Goal: Task Accomplishment & Management: Manage account settings

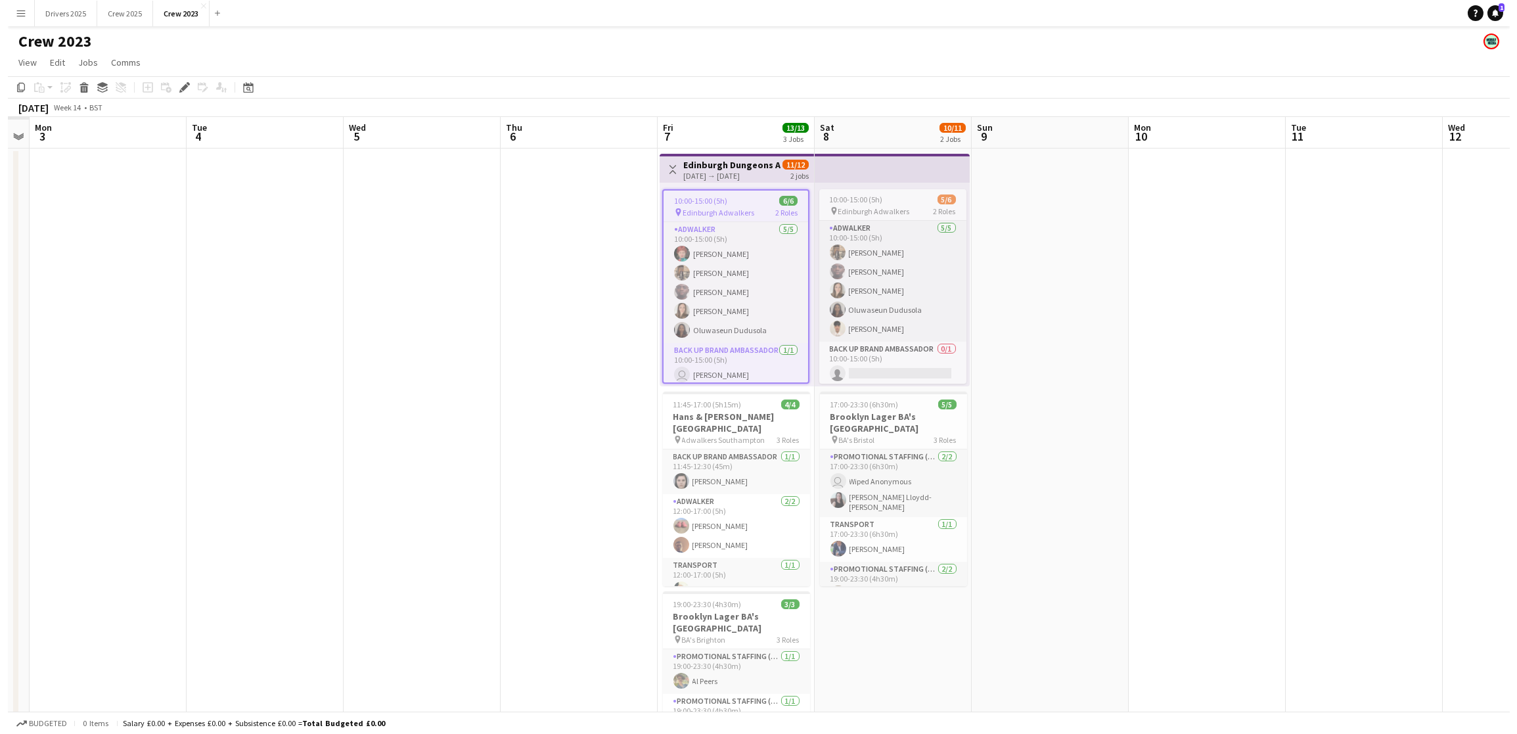
scroll to position [0, 273]
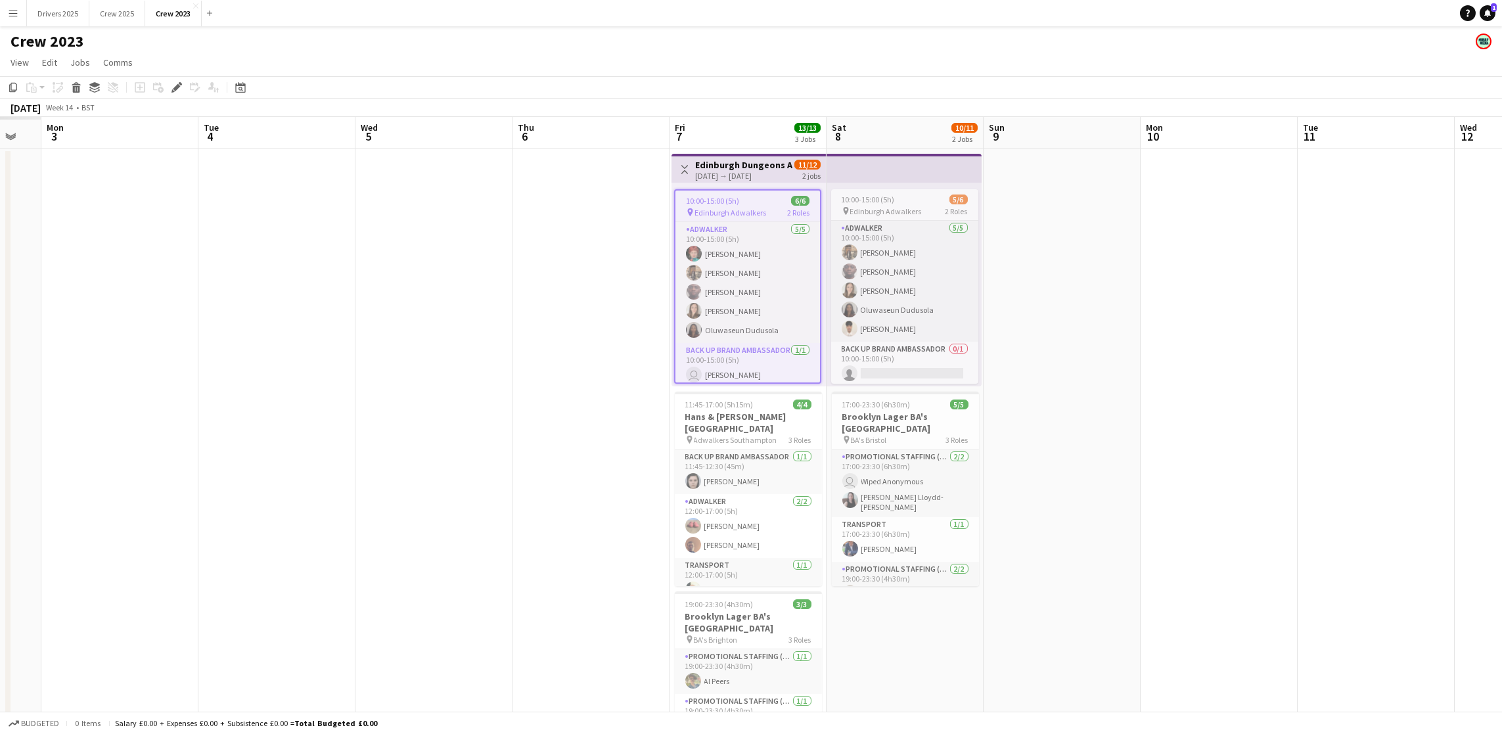
drag, startPoint x: 564, startPoint y: 346, endPoint x: 1138, endPoint y: 277, distance: 577.8
click at [1123, 277] on app-calendar-viewport "Sat 1 Sun 2 Mon 3 Tue 4 Wed 5 Thu 6 Fri 7 13/13 3 Jobs Sat 8 10/11 2 Jobs Sun 9…" at bounding box center [751, 464] width 1502 height 694
click at [114, 9] on button "Crew 2025 Close" at bounding box center [117, 14] width 56 height 26
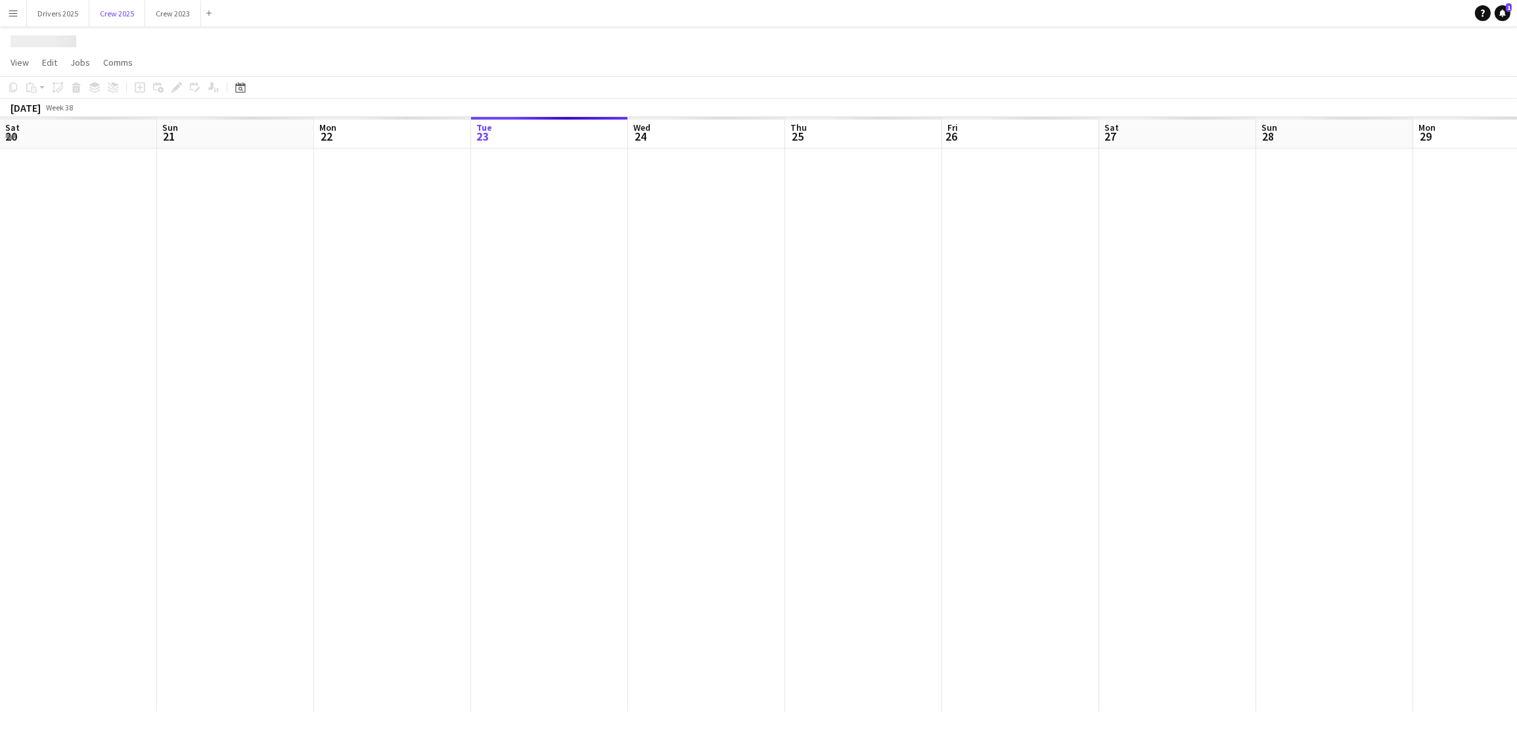
scroll to position [0, 313]
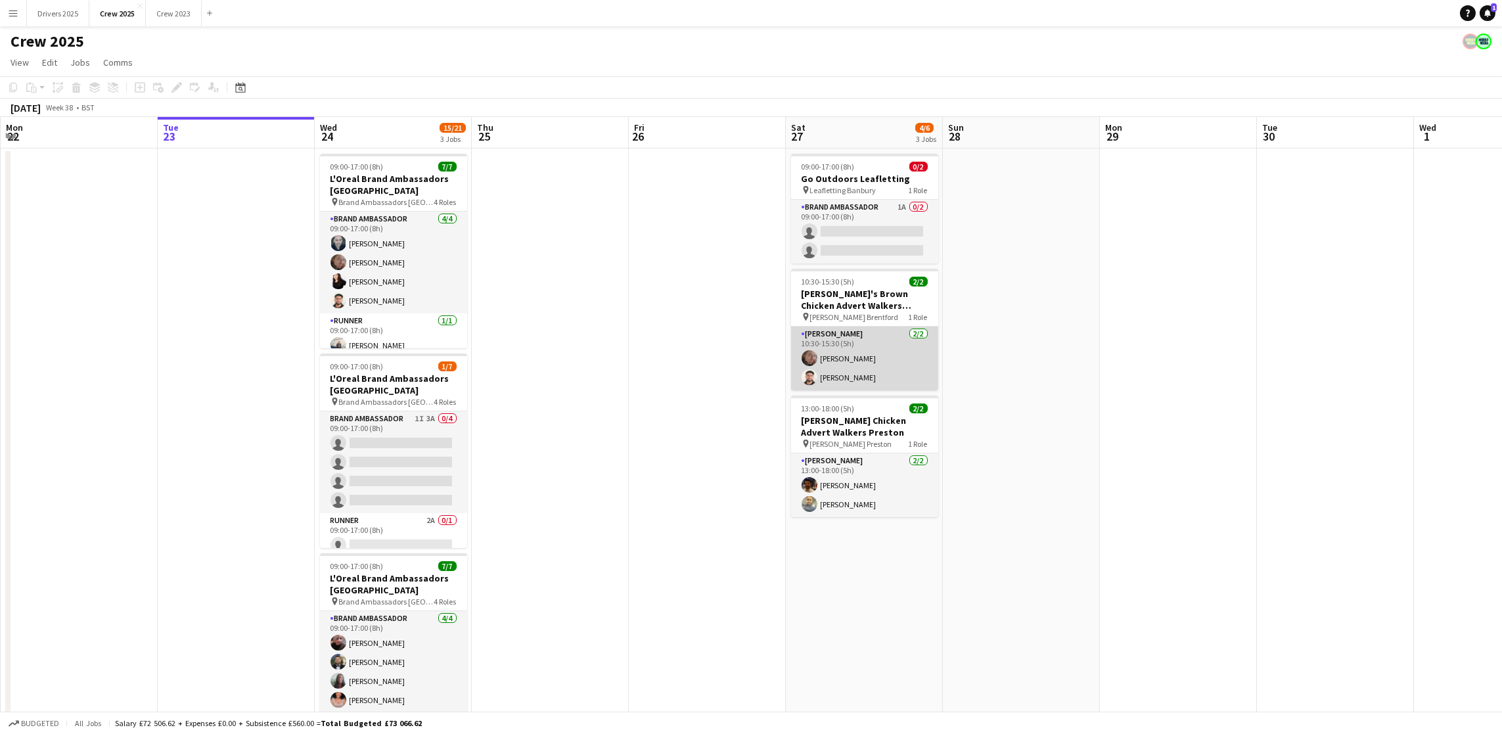
click at [858, 375] on app-card-role "[PERSON_NAME] [DATE] 10:30-15:30 (5h) [PERSON_NAME] [PERSON_NAME]" at bounding box center [864, 359] width 147 height 64
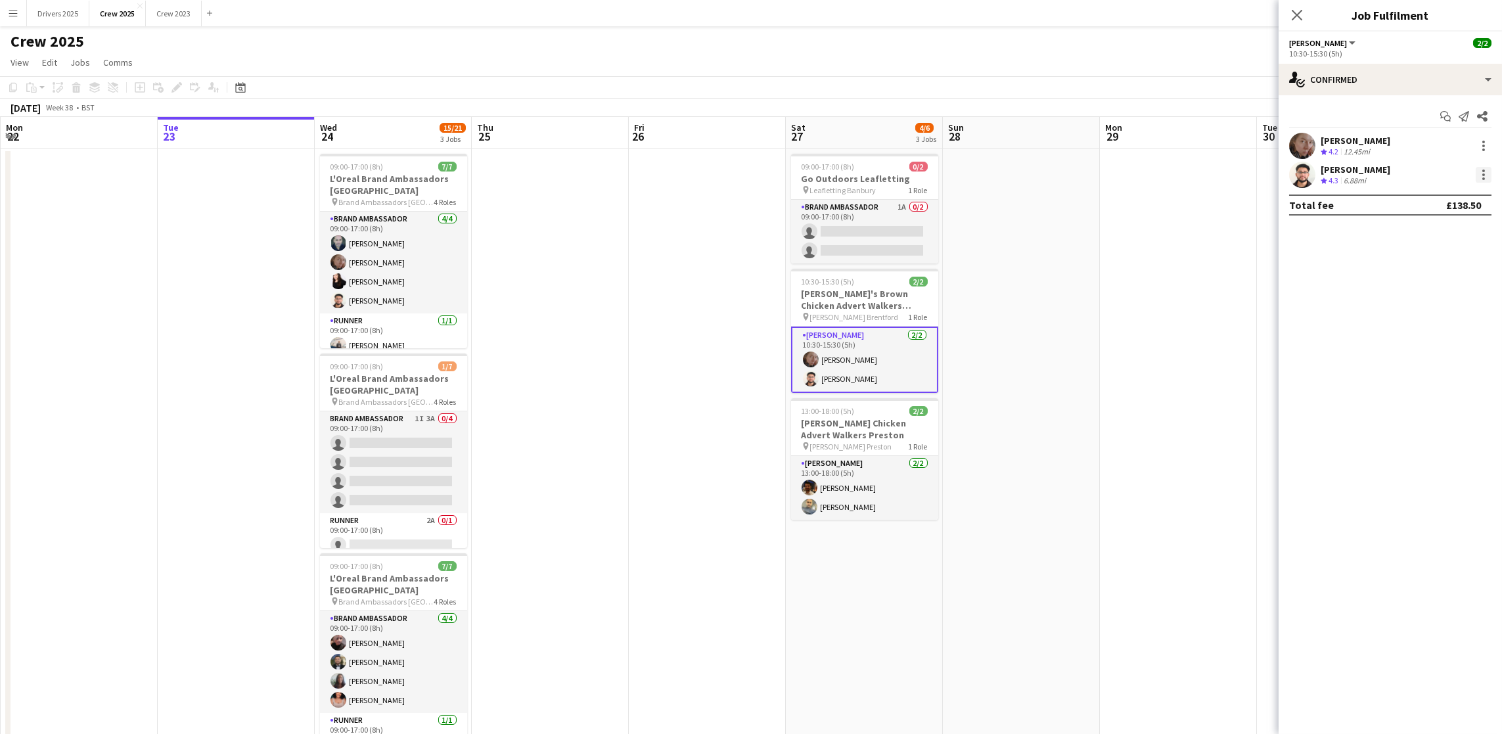
click at [1123, 177] on div at bounding box center [1484, 175] width 16 height 16
click at [1123, 327] on span "Remove" at bounding box center [1440, 325] width 81 height 12
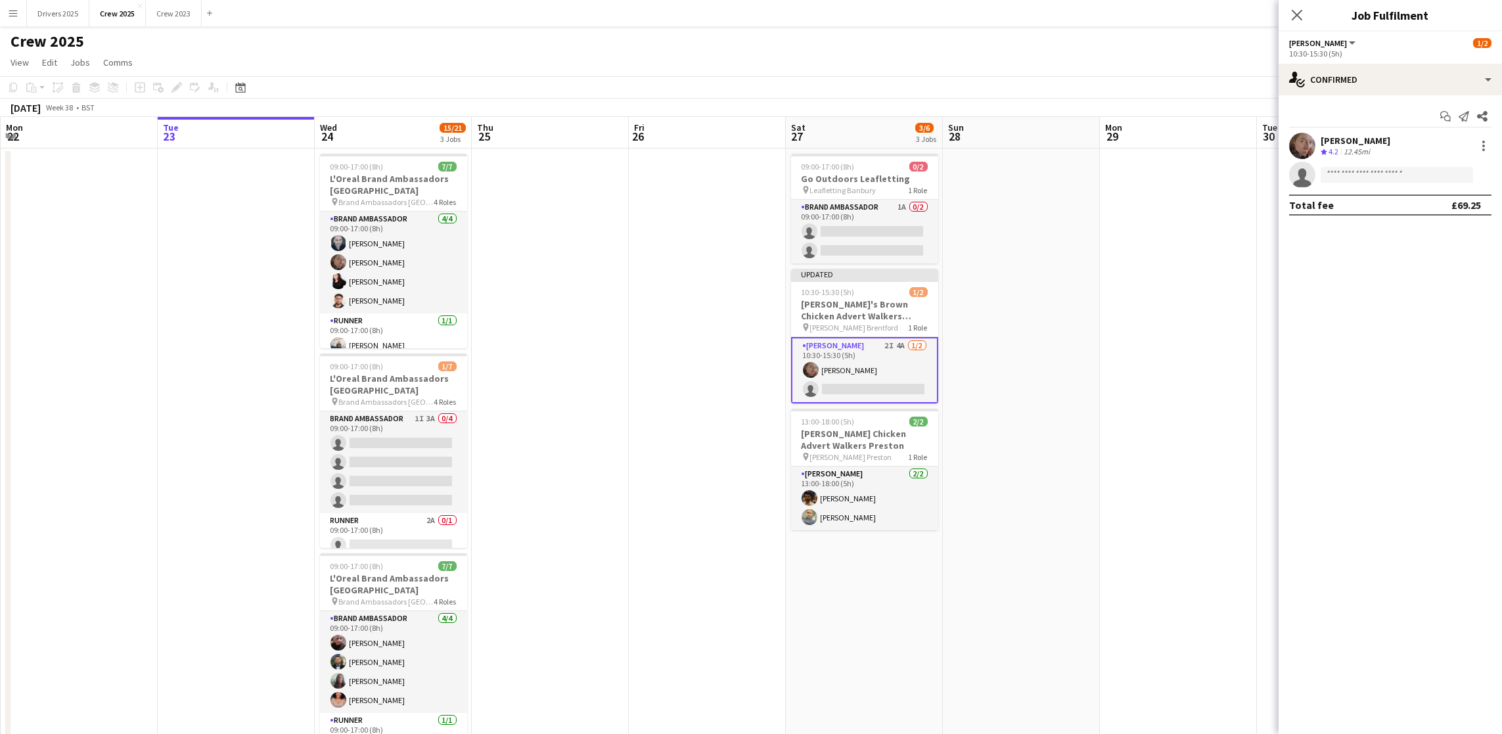
click at [1123, 367] on app-date-cell at bounding box center [1178, 462] width 157 height 626
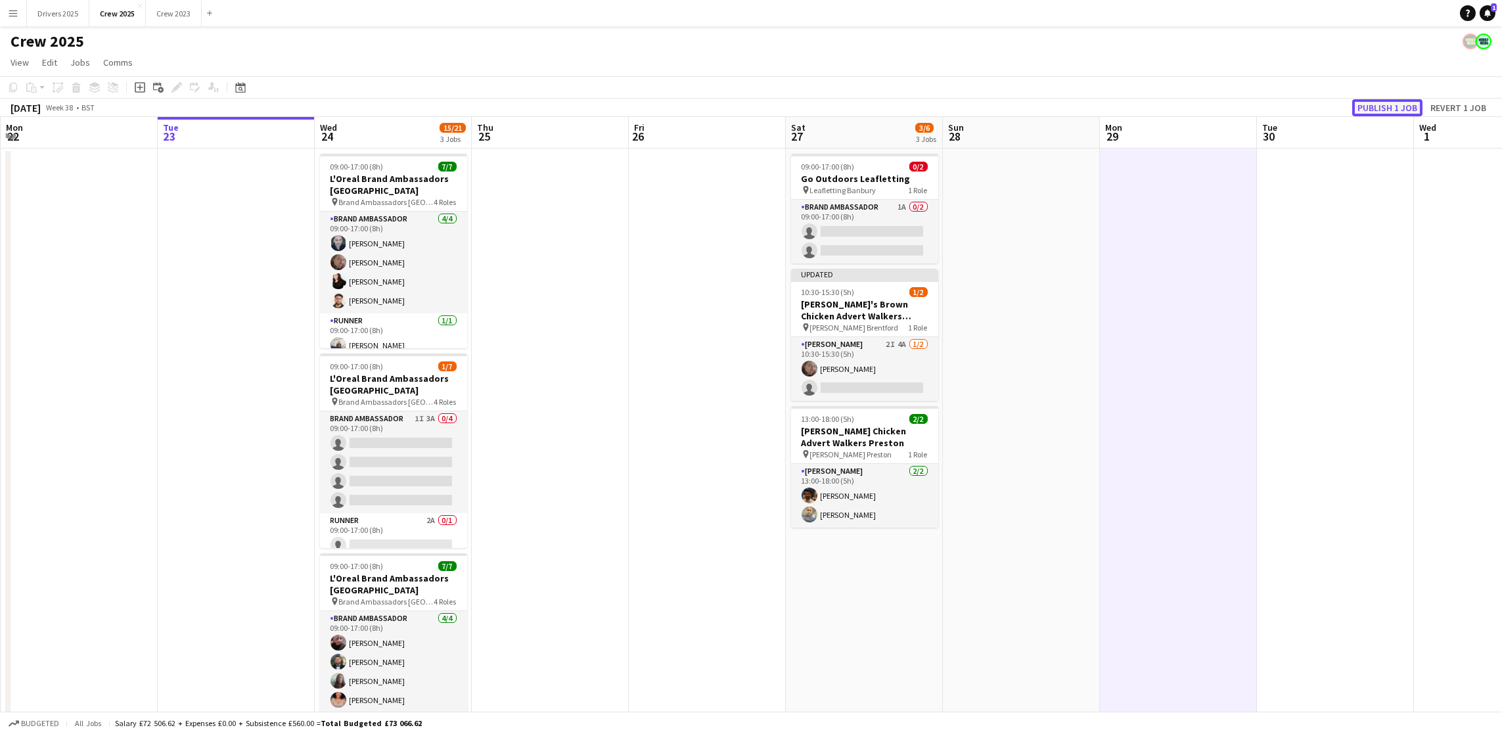
click at [1123, 110] on button "Publish 1 job" at bounding box center [1387, 107] width 70 height 17
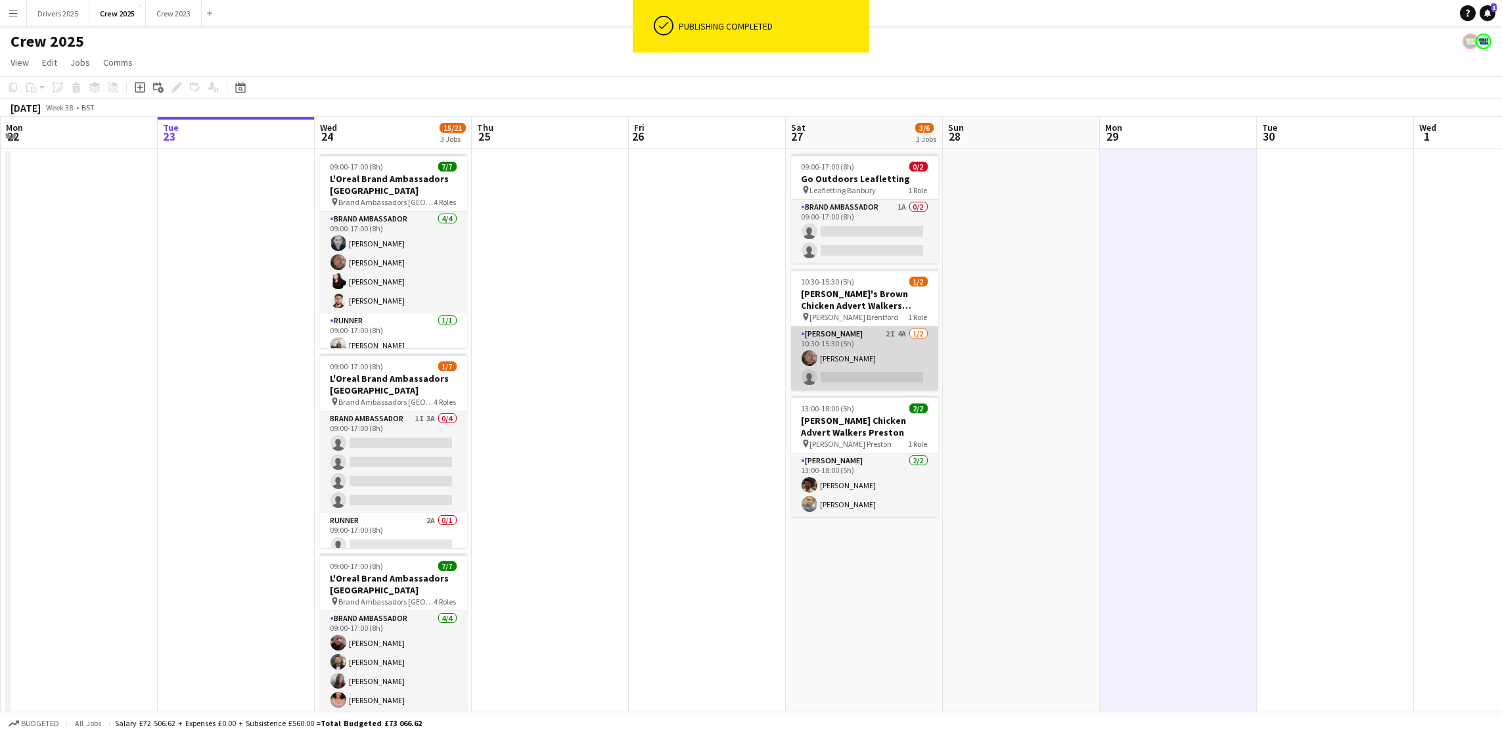
click at [868, 381] on app-card-role "[PERSON_NAME] 2I 4A [DATE] 10:30-15:30 (5h) [PERSON_NAME] single-neutral-actions" at bounding box center [864, 359] width 147 height 64
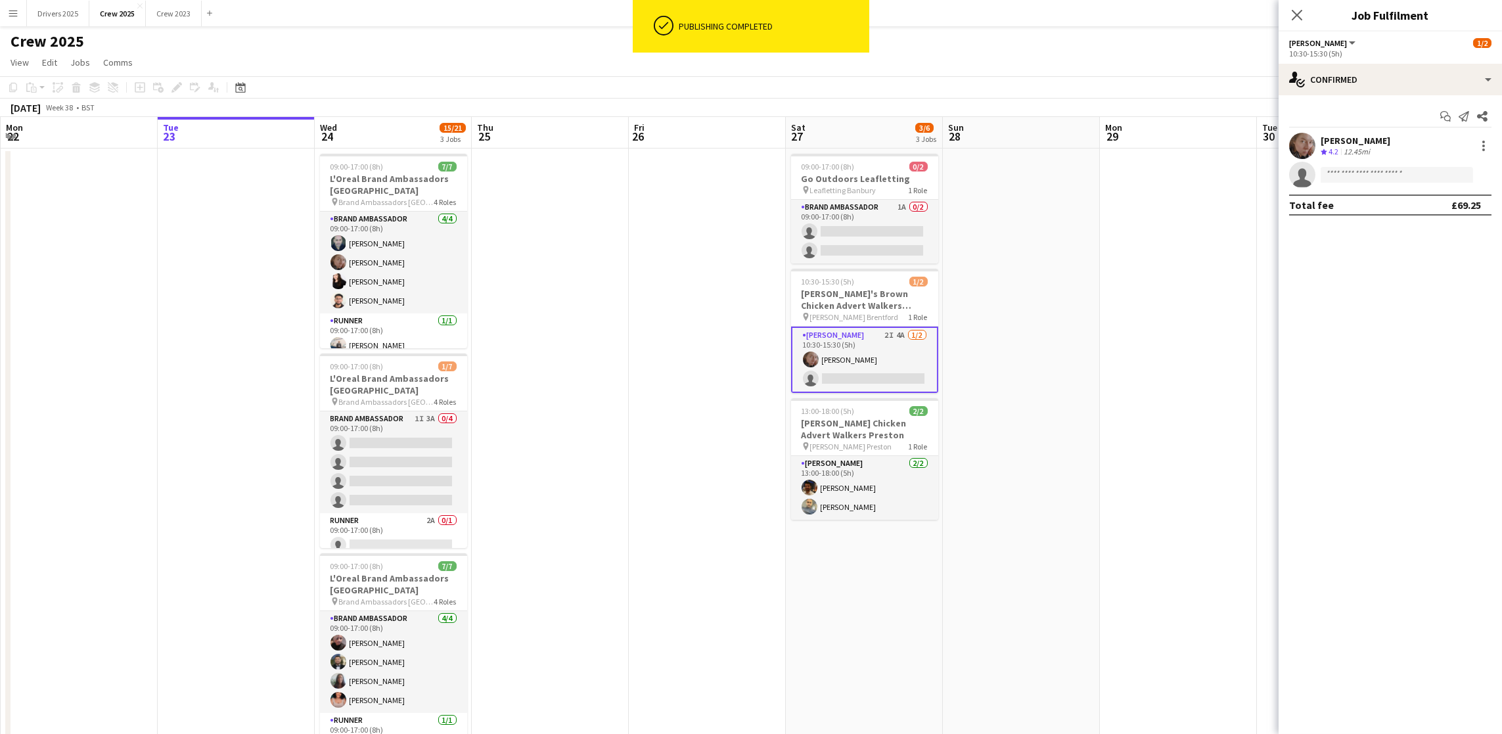
click at [1123, 95] on div "Start chat Send notification Share [PERSON_NAME] Crew rating 4.2 12.45mi single…" at bounding box center [1390, 160] width 223 height 131
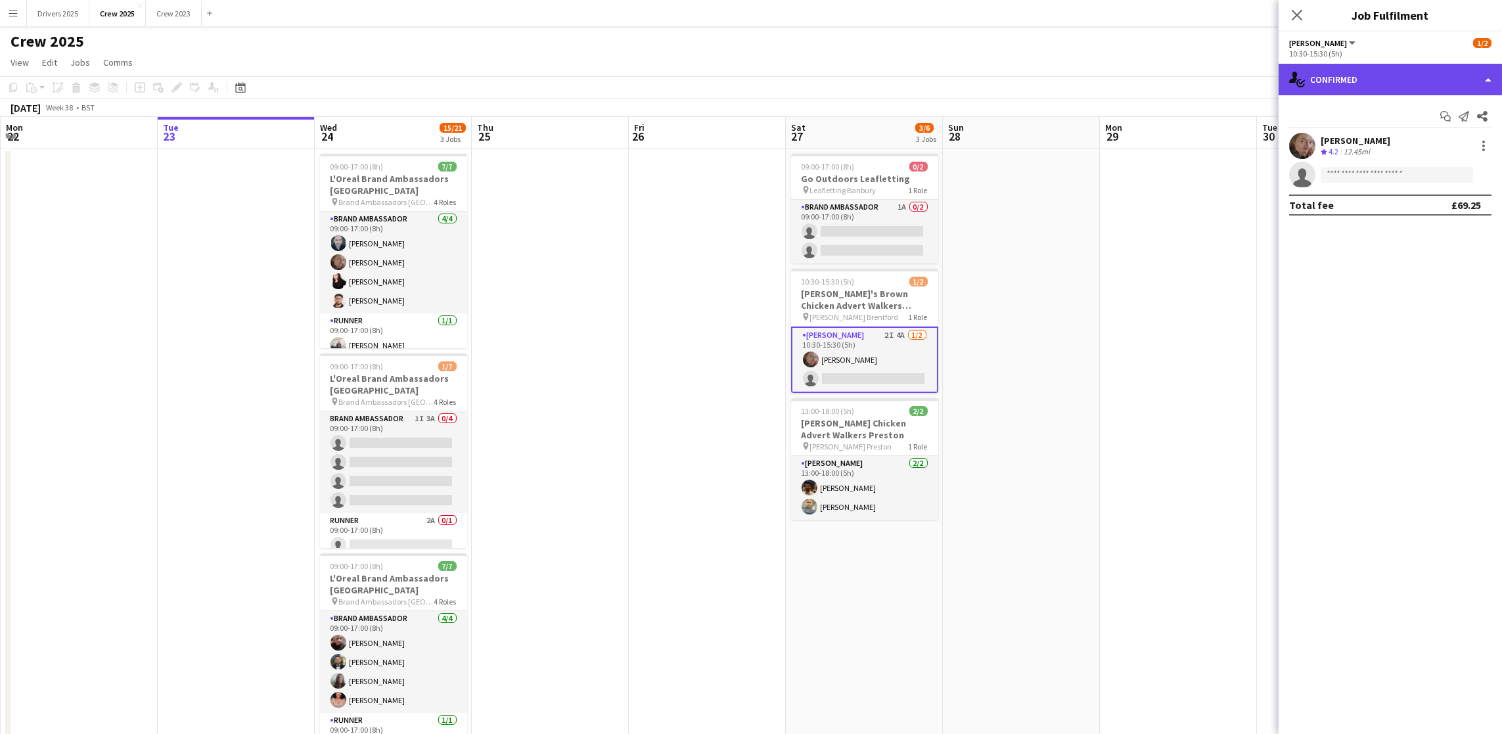
click at [1123, 86] on div "single-neutral-actions-check-2 Confirmed" at bounding box center [1390, 80] width 223 height 32
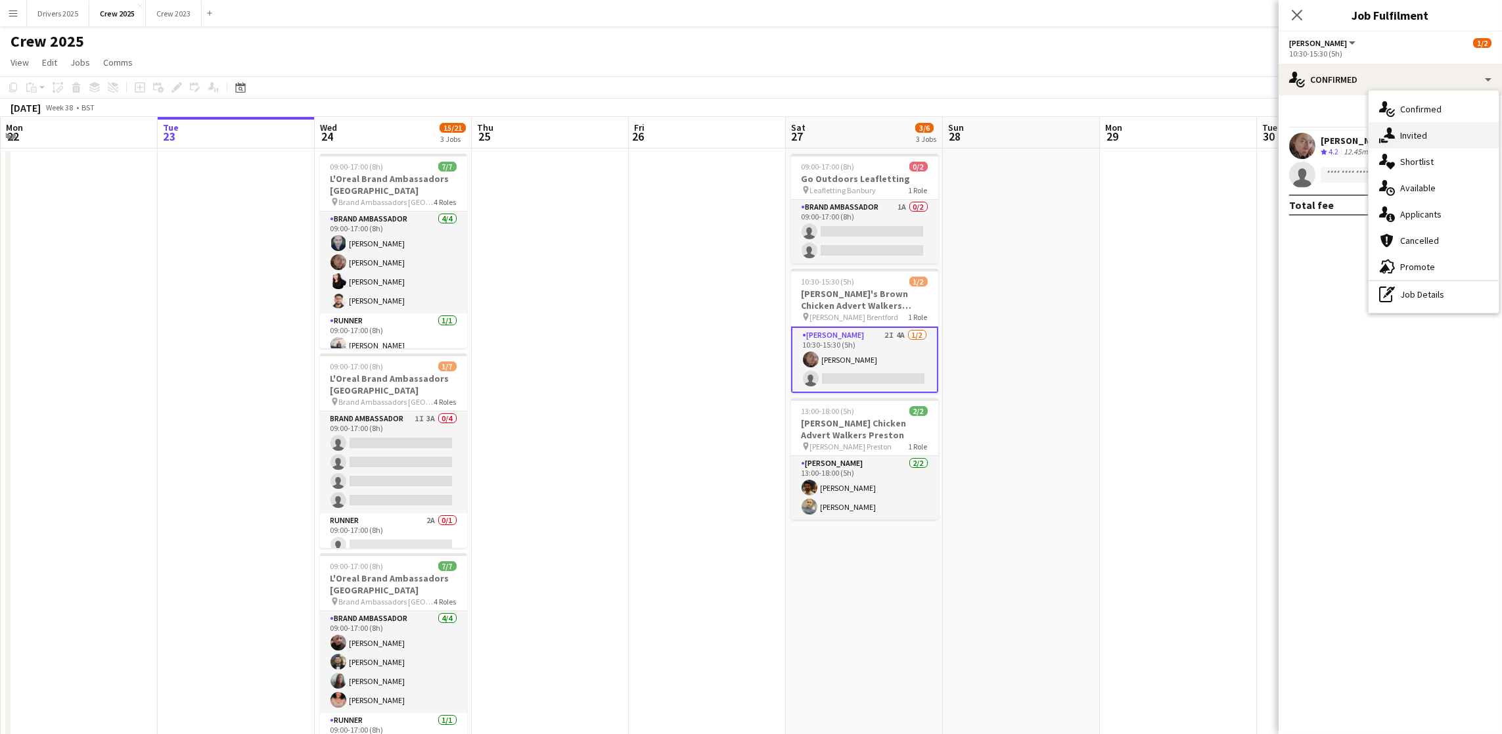
click at [1123, 131] on div "single-neutral-actions-share-1 Invited" at bounding box center [1434, 135] width 130 height 26
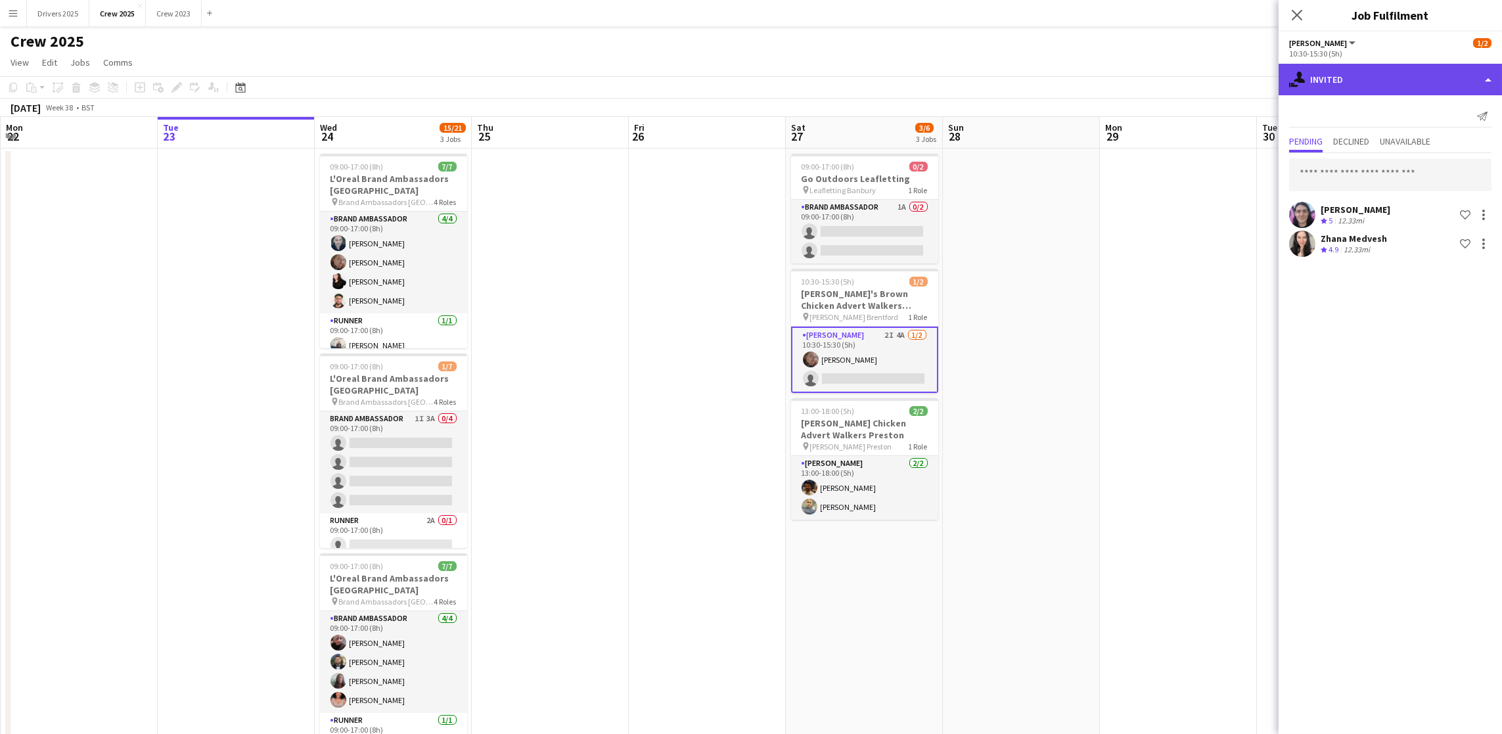
click at [1123, 71] on div "single-neutral-actions-share-1 Invited" at bounding box center [1390, 80] width 223 height 32
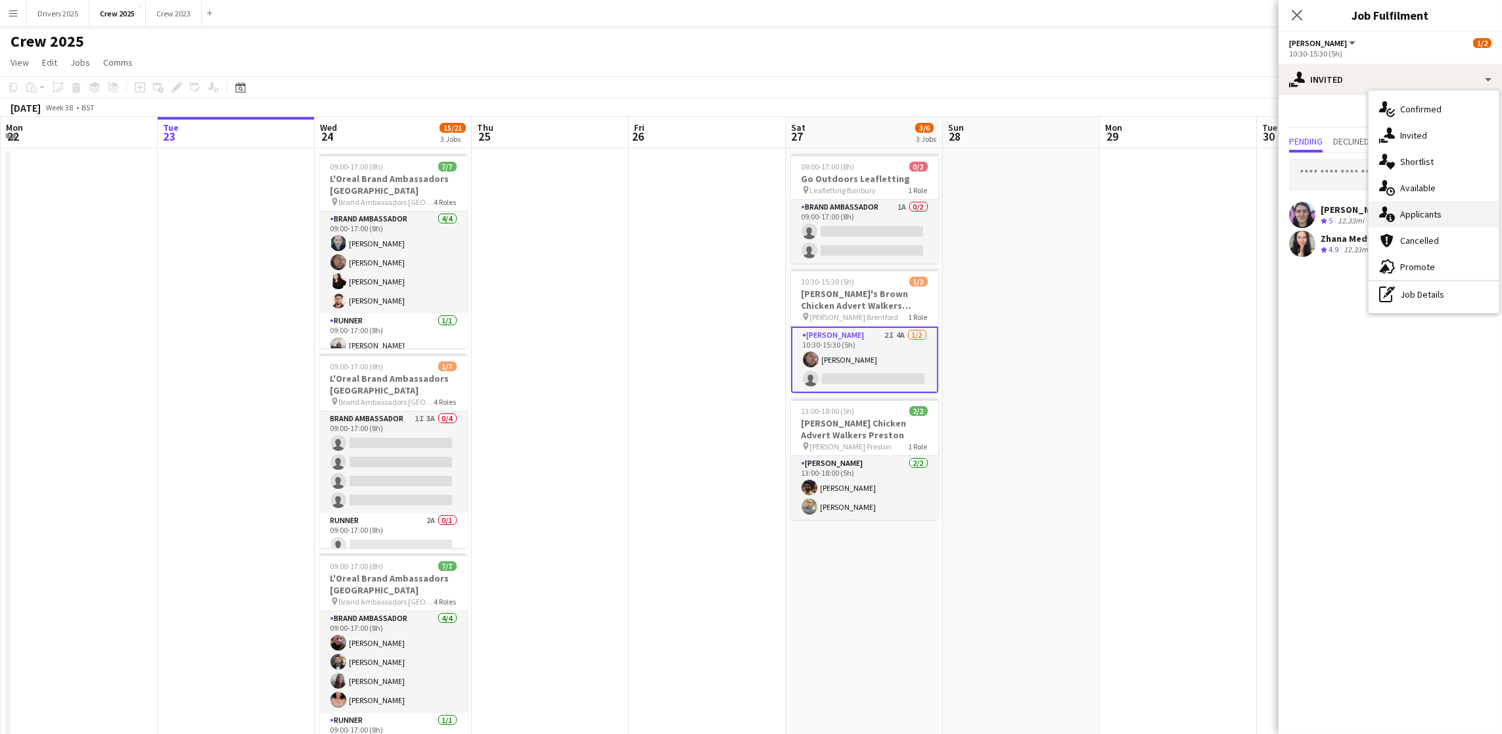
click at [1123, 202] on div "single-neutral-actions-information Applicants" at bounding box center [1434, 214] width 130 height 26
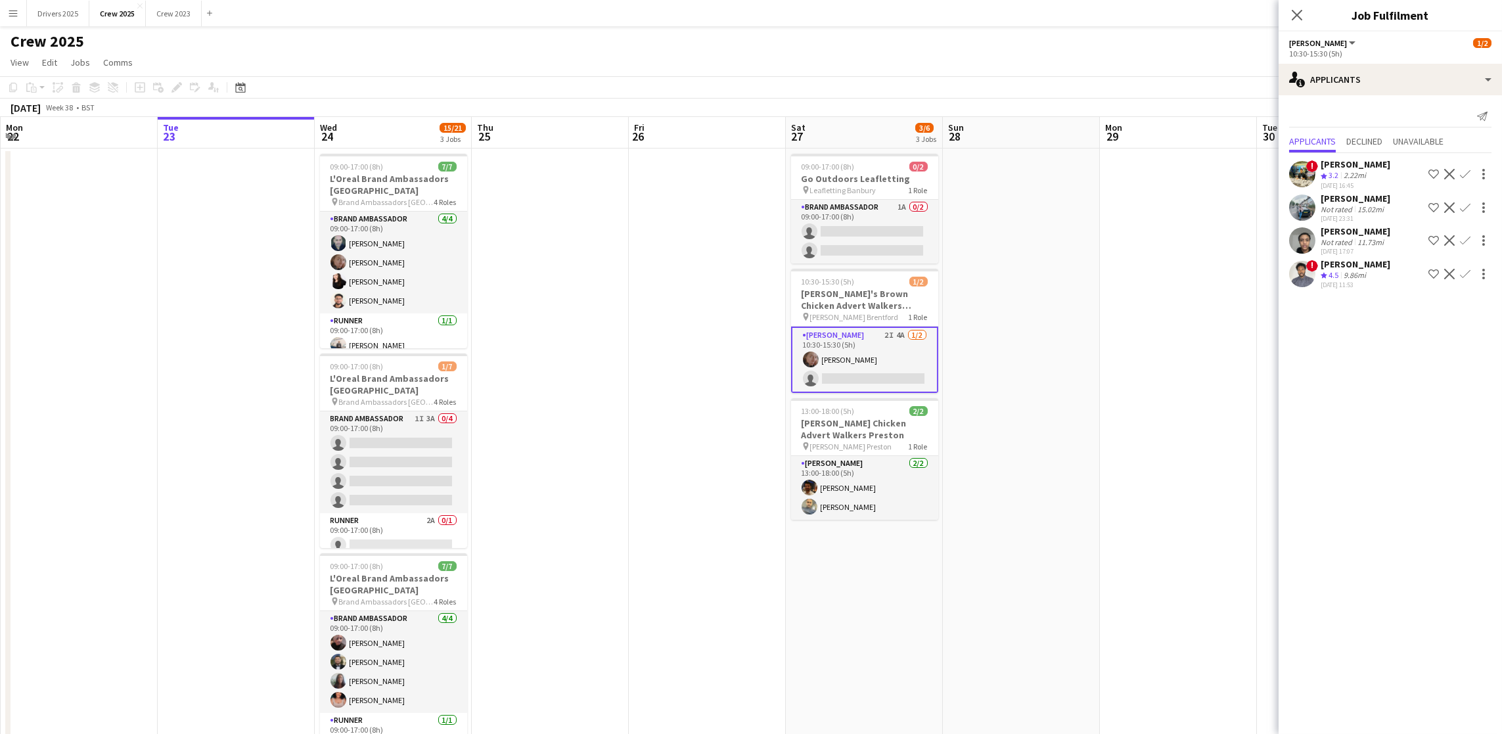
drag, startPoint x: 1464, startPoint y: 172, endPoint x: 1464, endPoint y: 182, distance: 9.9
click at [1123, 172] on app-icon "Confirm" at bounding box center [1465, 174] width 11 height 11
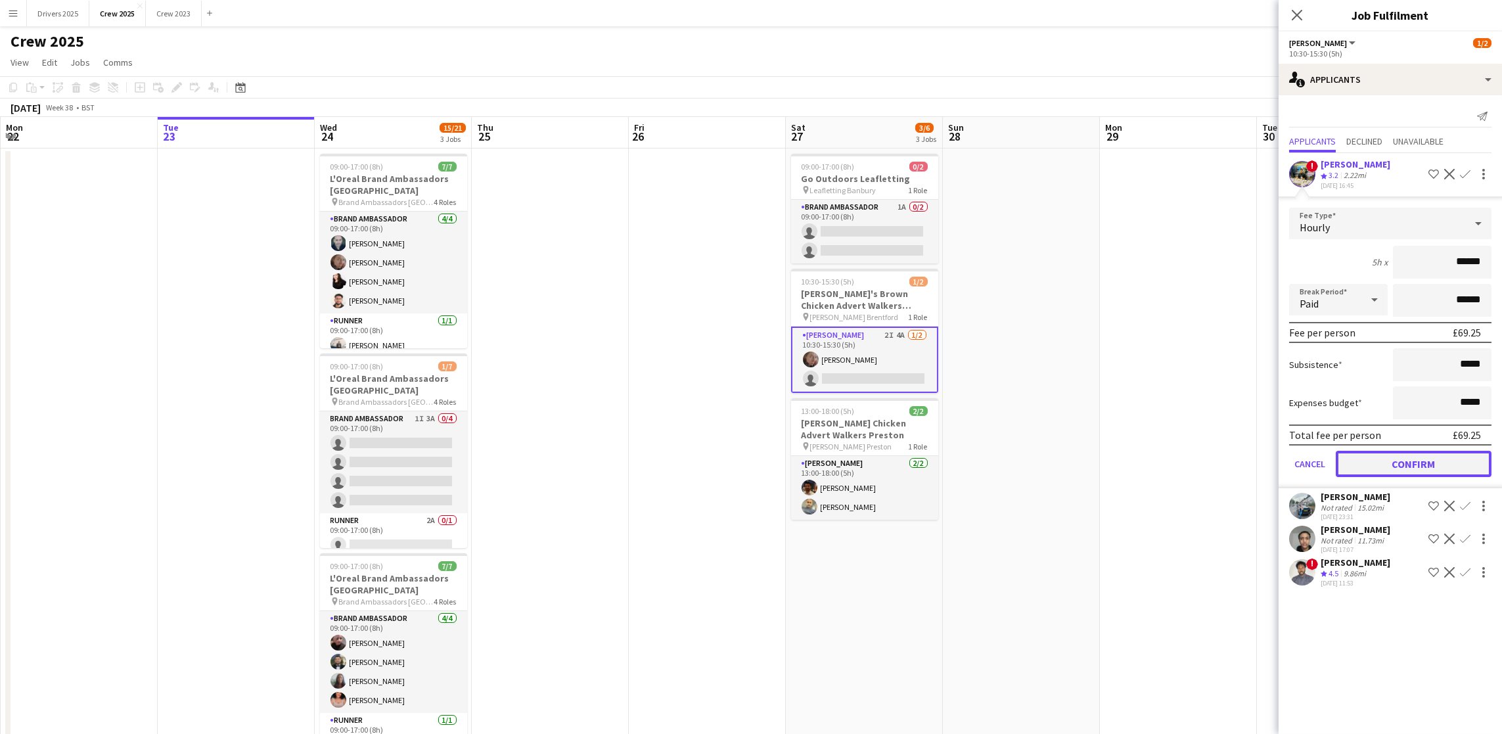
click at [1123, 451] on button "Confirm" at bounding box center [1414, 464] width 156 height 26
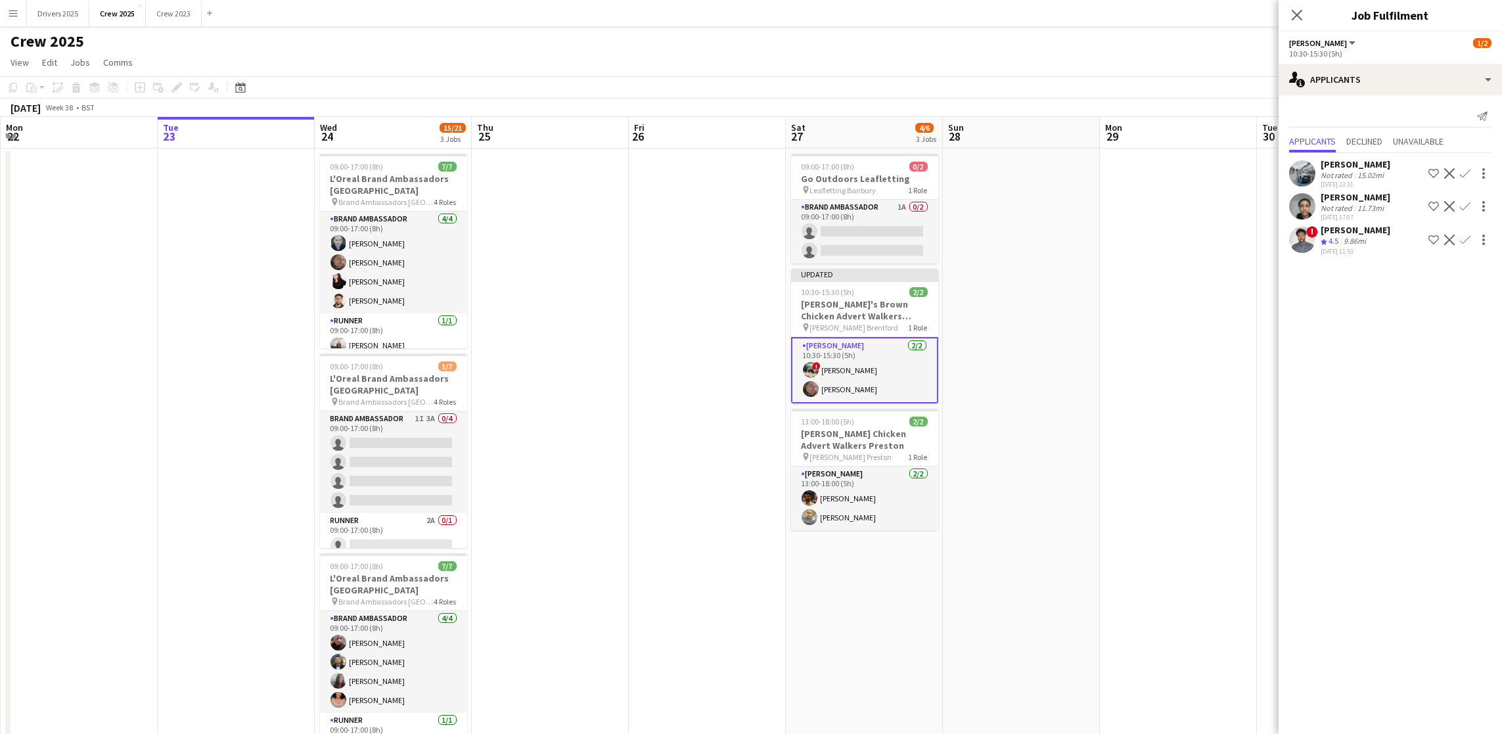
click at [1118, 352] on app-date-cell at bounding box center [1178, 462] width 157 height 626
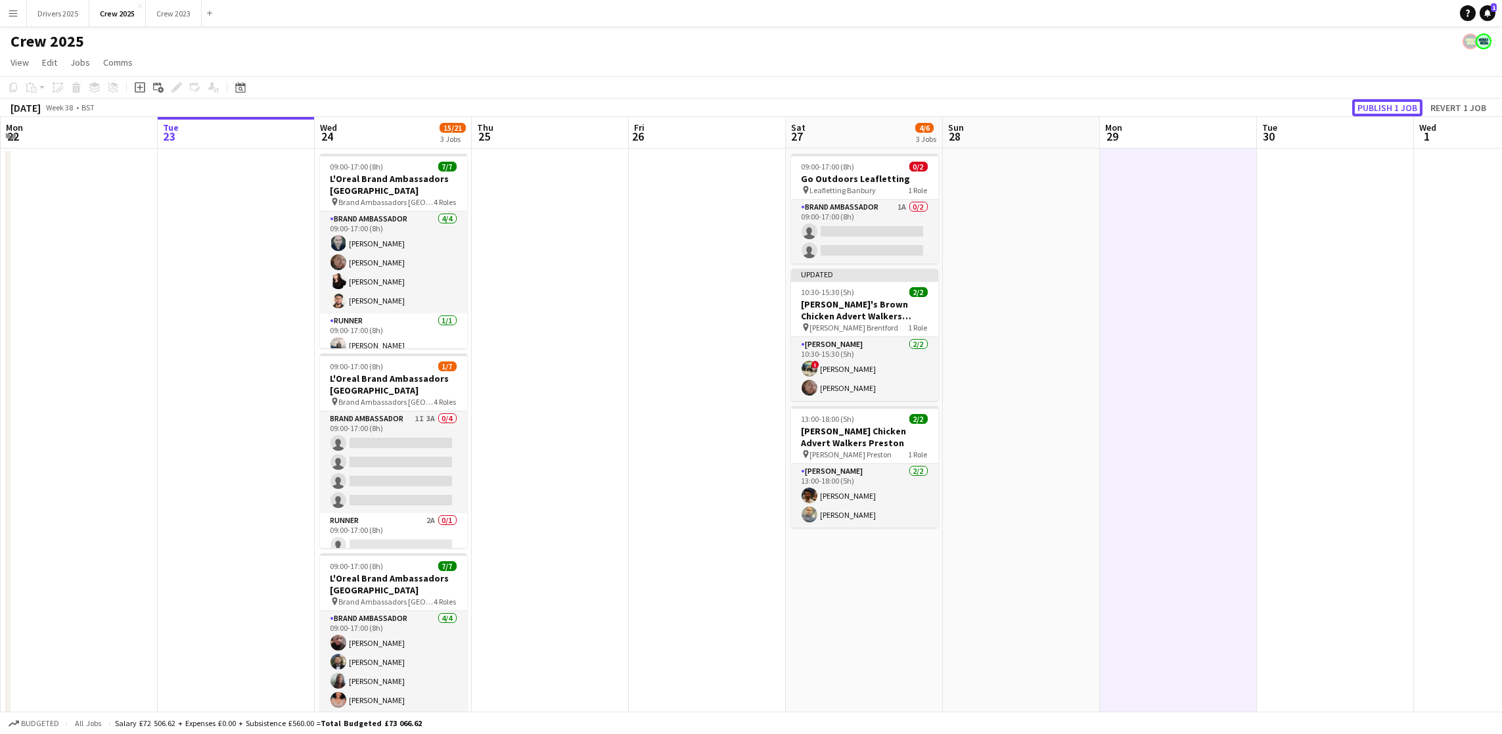
click at [1123, 101] on button "Publish 1 job" at bounding box center [1387, 107] width 70 height 17
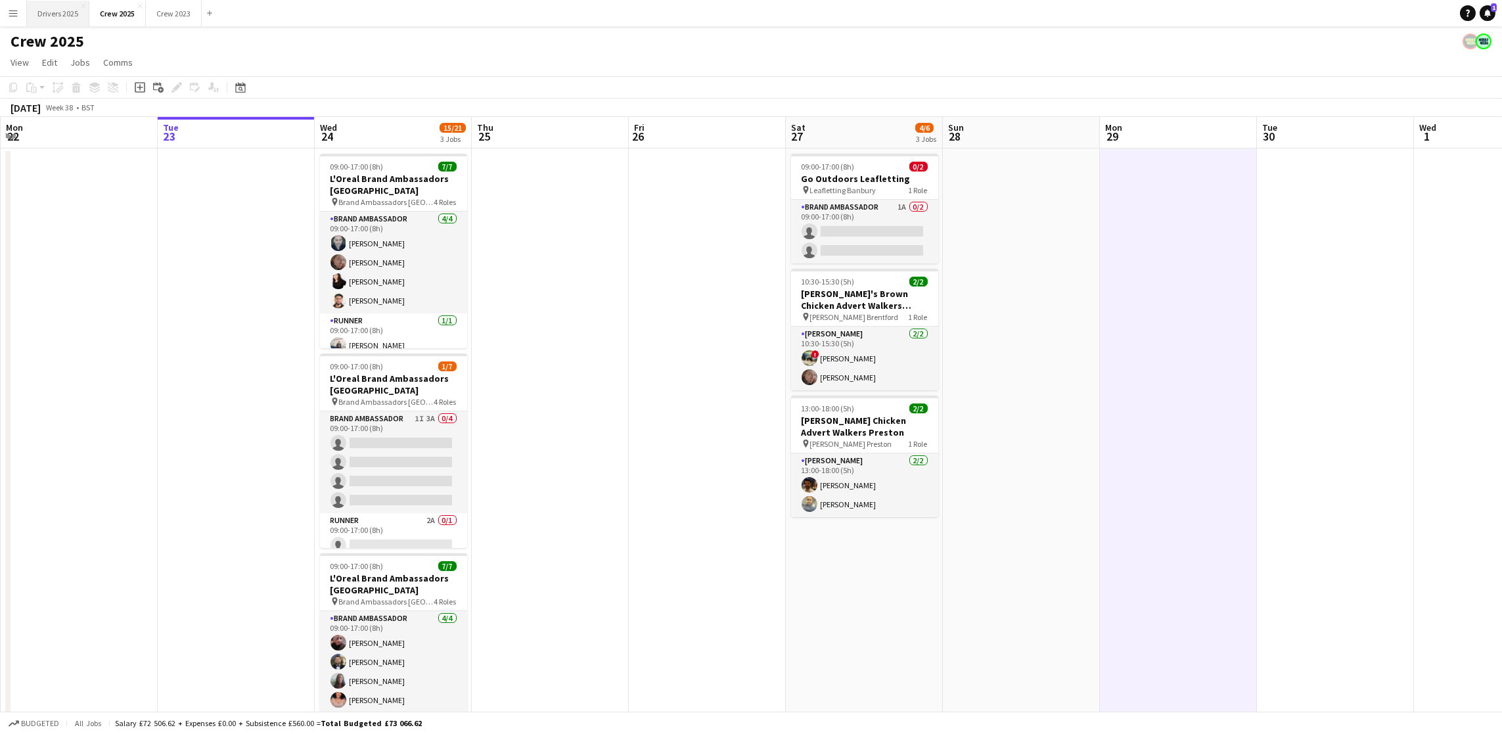
click at [64, 9] on button "Drivers 2025 Close" at bounding box center [58, 14] width 62 height 26
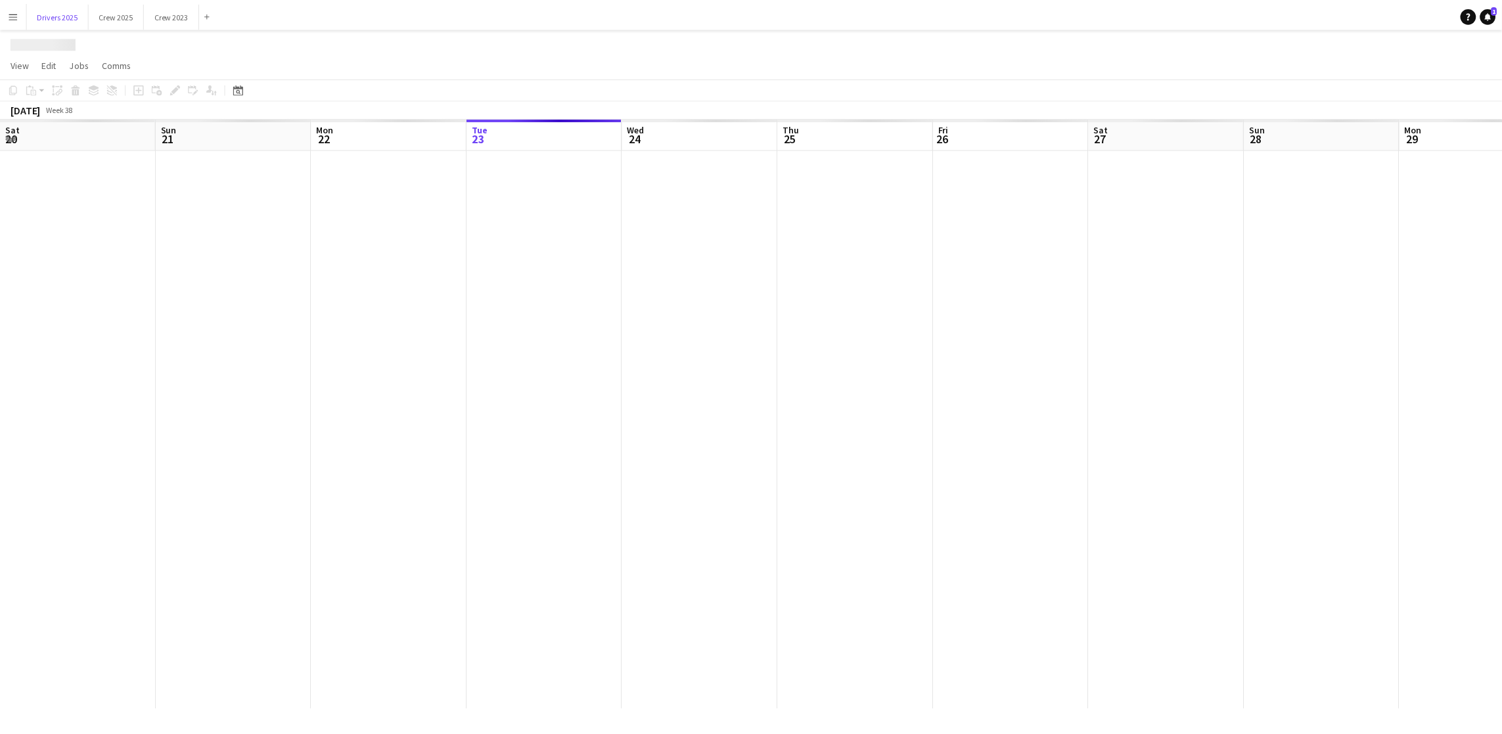
scroll to position [0, 313]
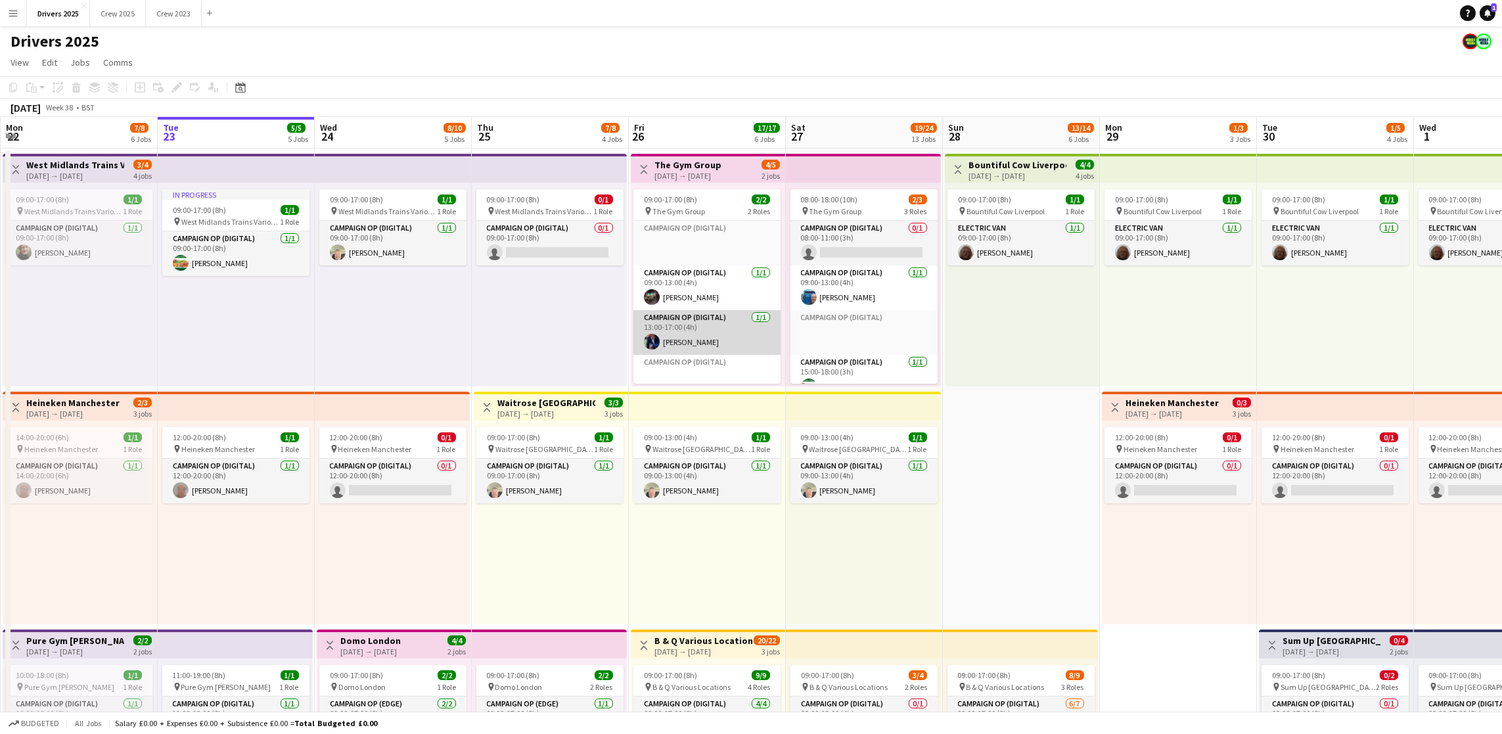
click at [697, 345] on app-card-role "Campaign Op (Digital) [DATE] 13:00-17:00 (4h) [PERSON_NAME]" at bounding box center [706, 332] width 147 height 45
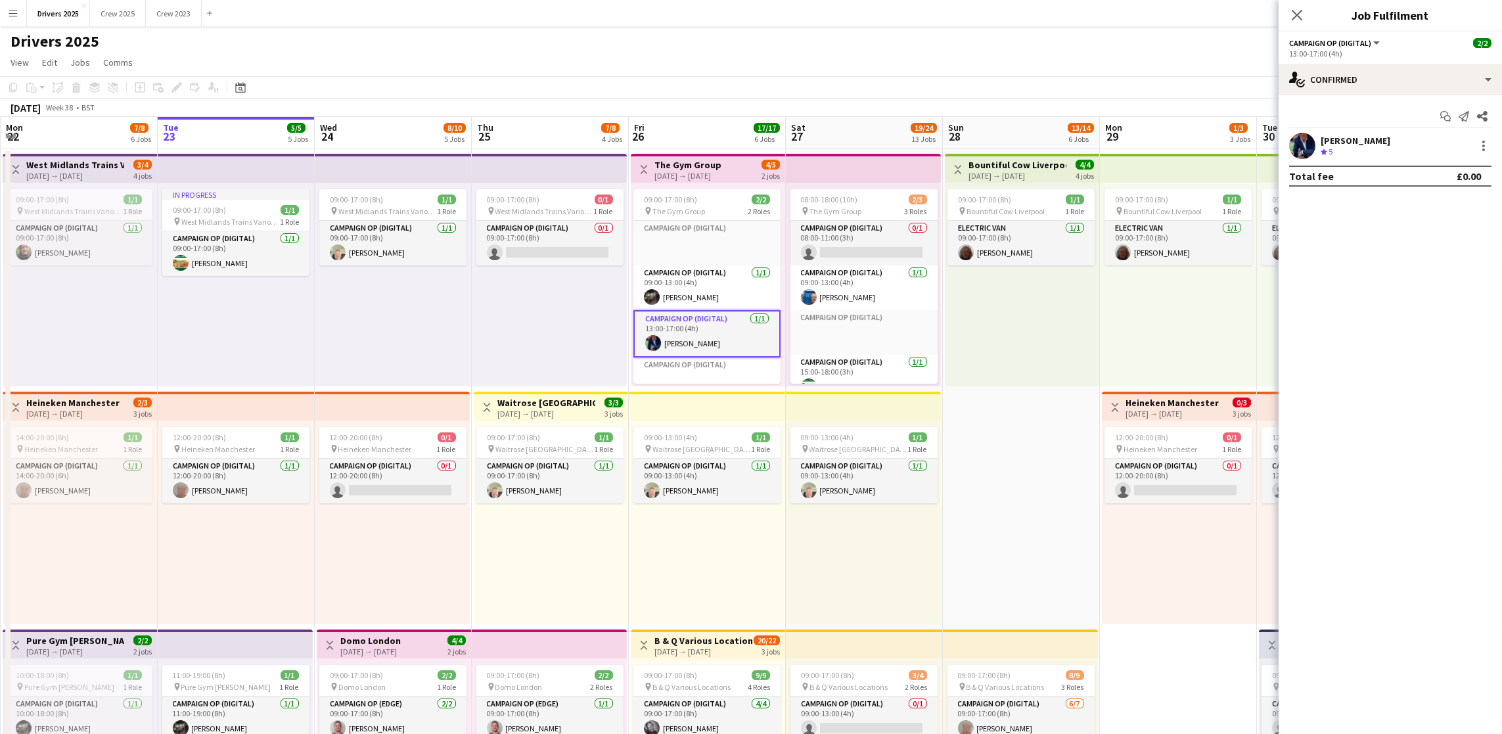
click at [695, 341] on app-card-role "Campaign Op (Digital) [DATE] 13:00-17:00 (4h) [PERSON_NAME]" at bounding box center [706, 333] width 147 height 47
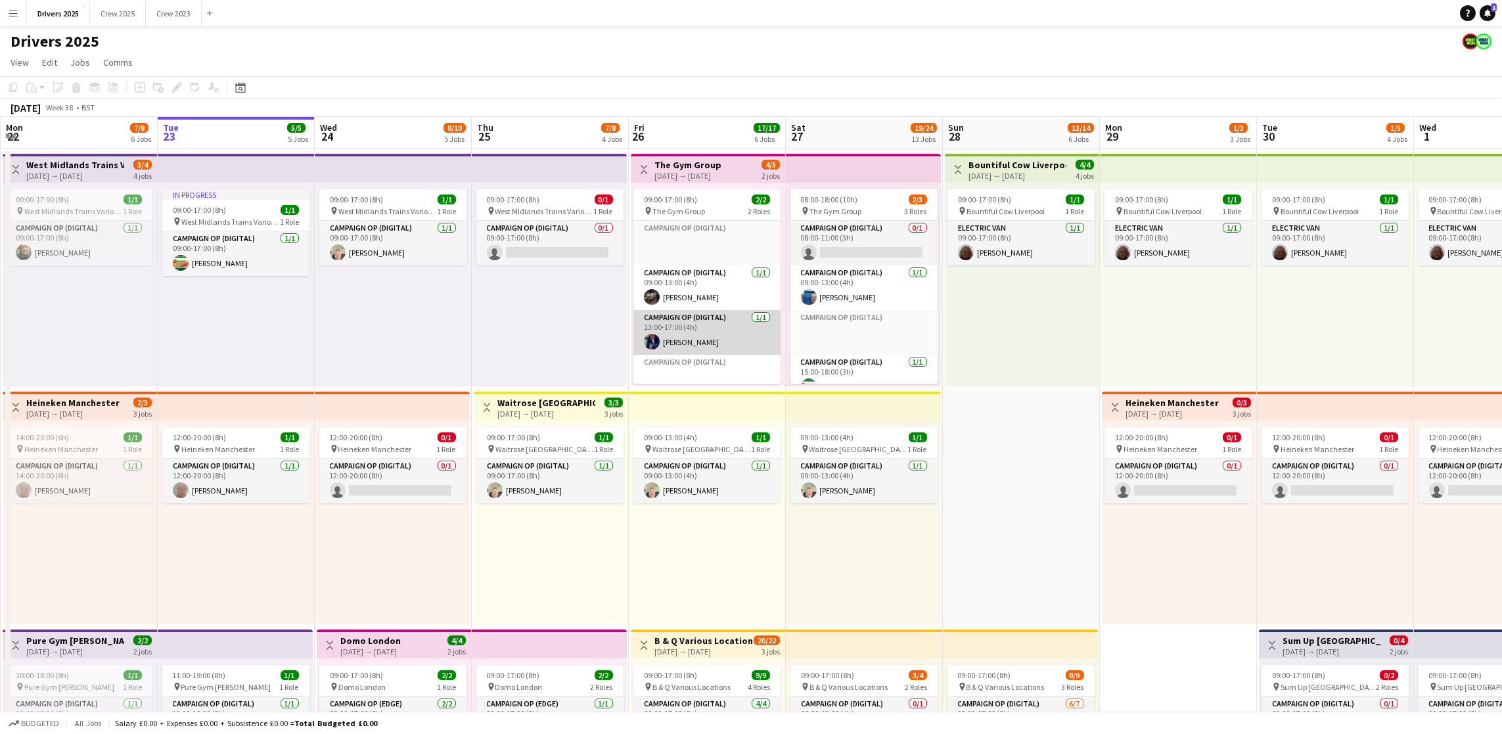
click at [681, 338] on app-card-role "Campaign Op (Digital) [DATE] 13:00-17:00 (4h) [PERSON_NAME]" at bounding box center [706, 332] width 147 height 45
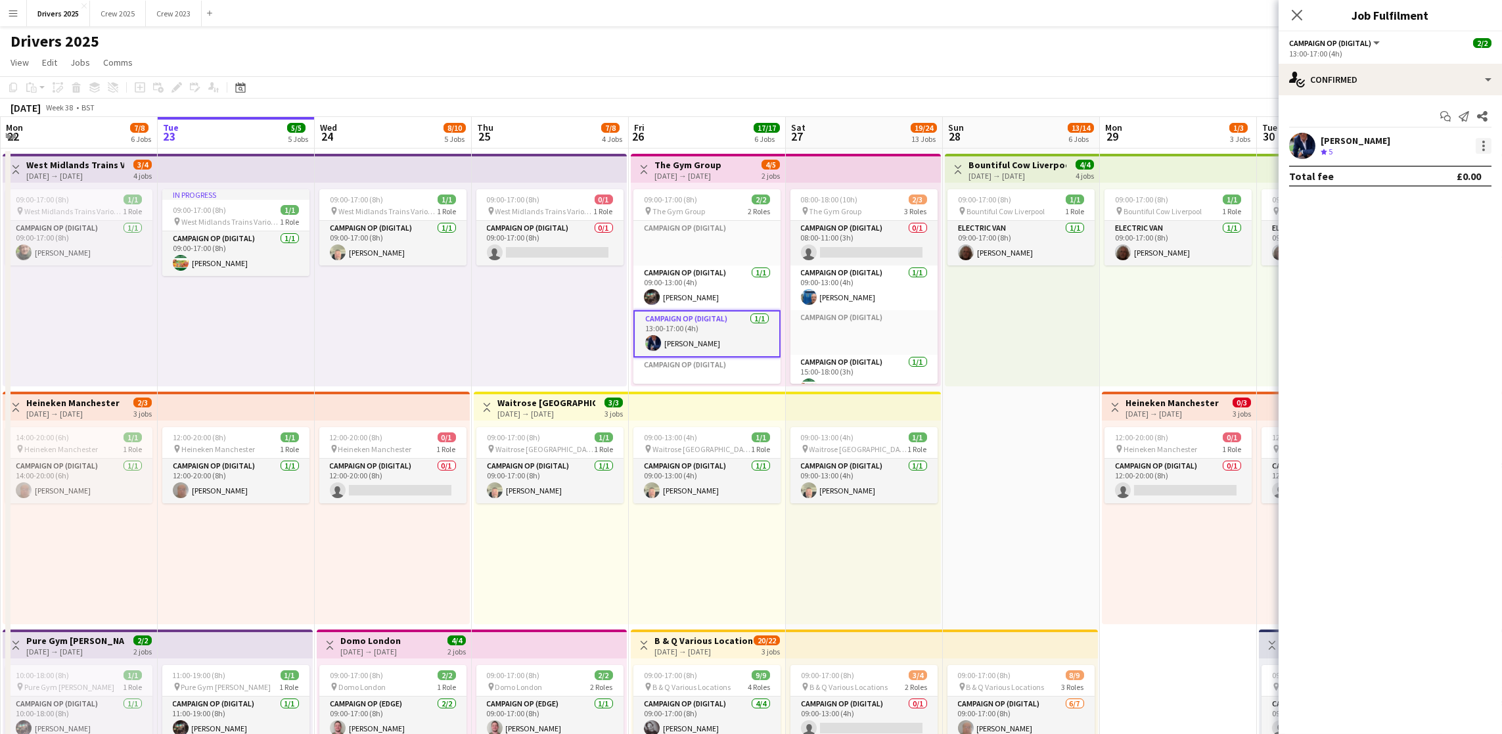
click at [1123, 151] on div at bounding box center [1484, 146] width 16 height 16
click at [1123, 268] on span "Remove" at bounding box center [1440, 265] width 81 height 12
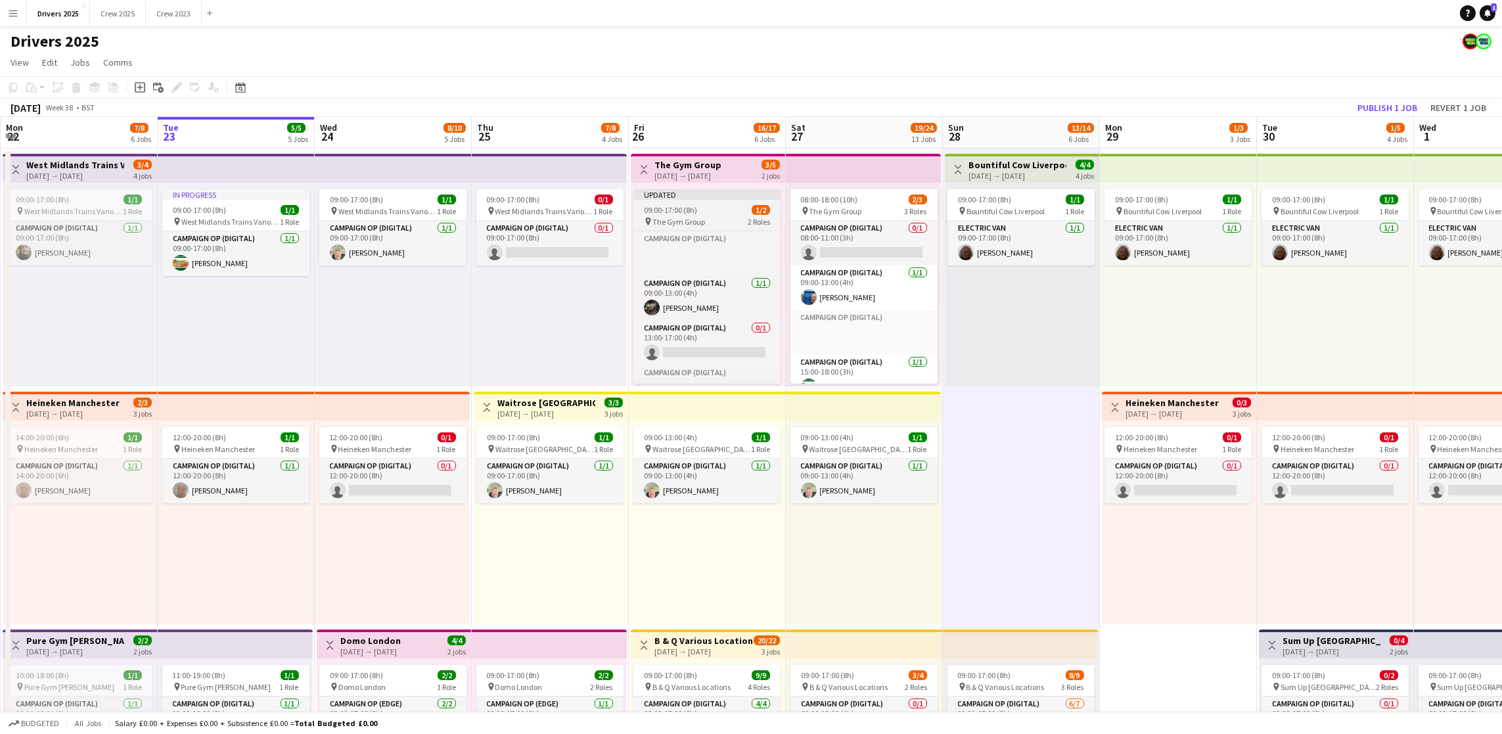
click at [714, 221] on div "pin The Gym Group 2 Roles" at bounding box center [706, 221] width 147 height 11
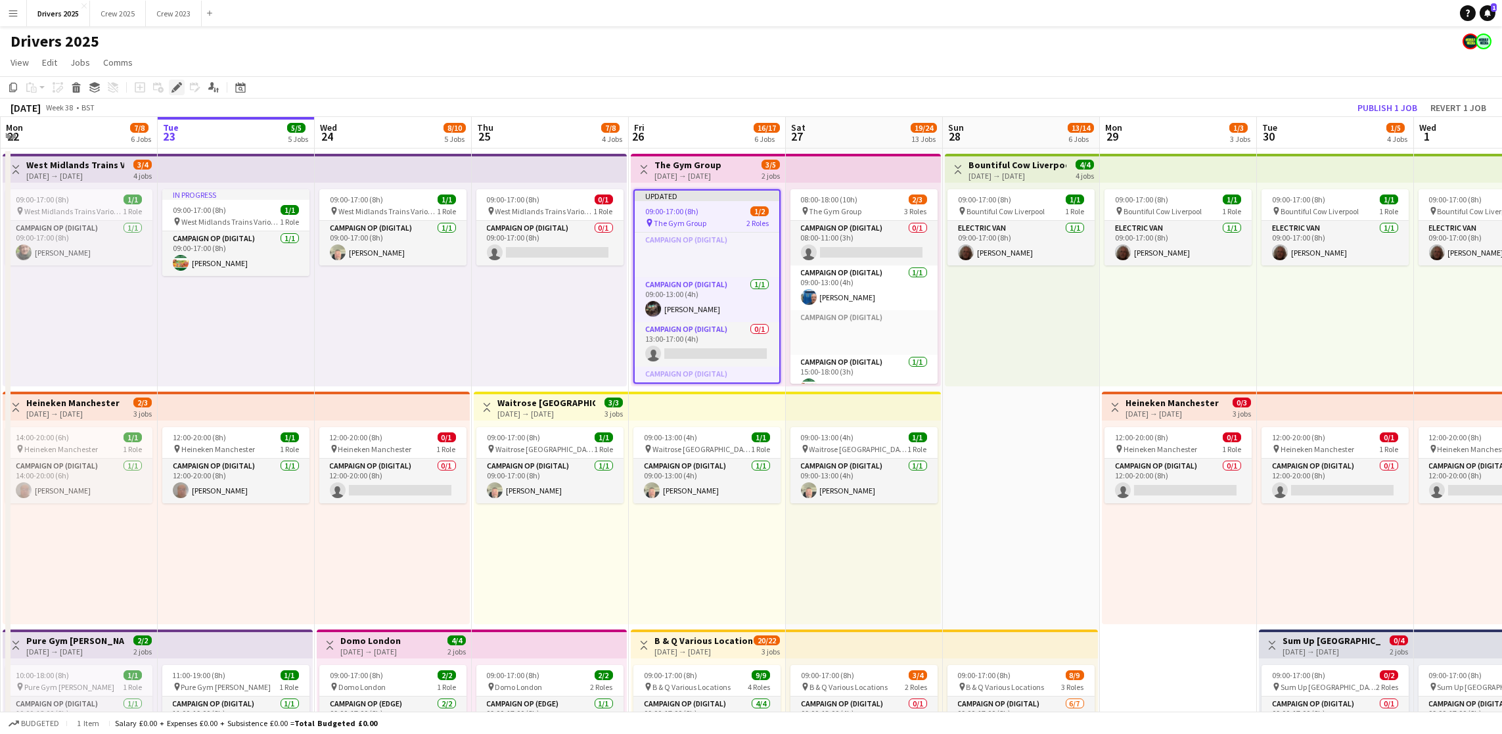
click at [173, 87] on icon at bounding box center [176, 87] width 7 height 7
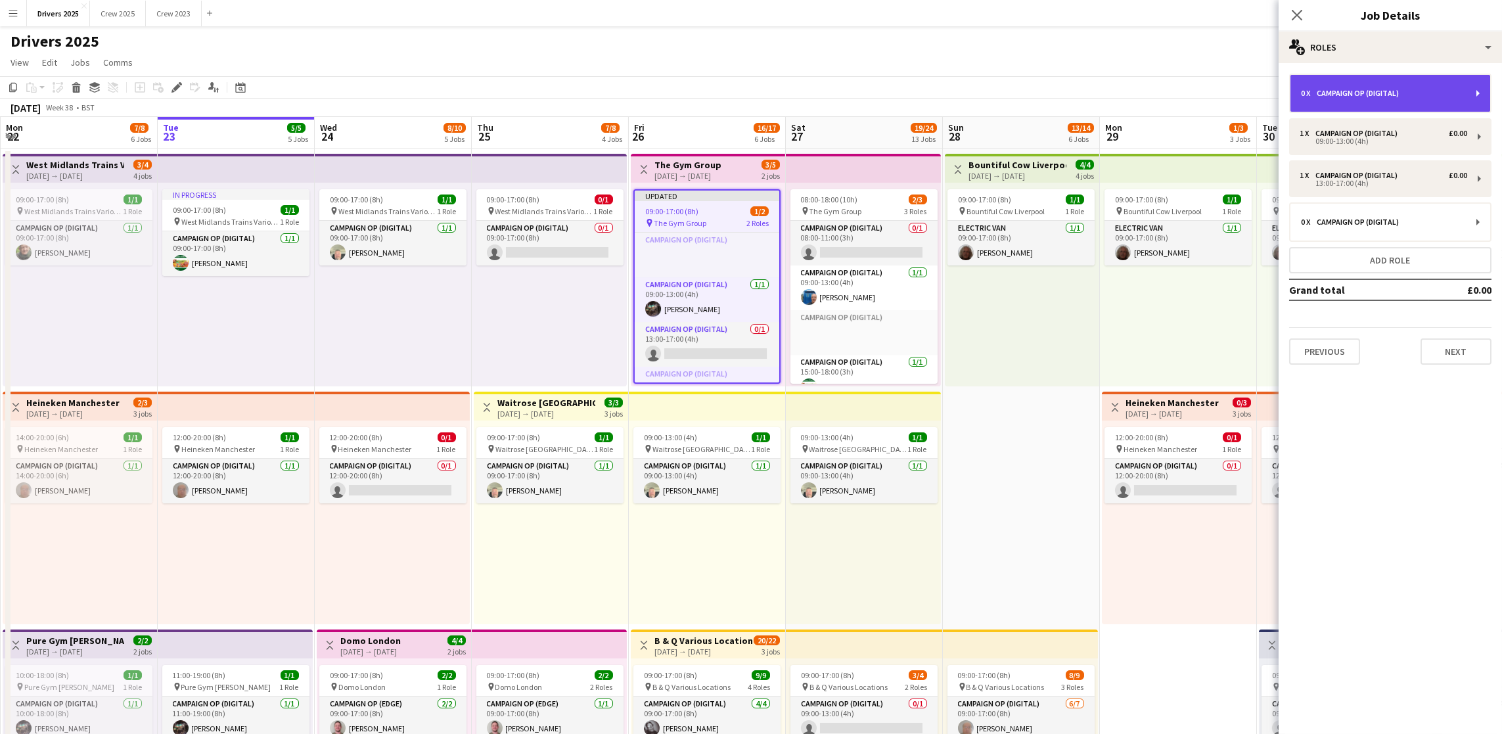
click at [1123, 83] on div "0 x Campaign Op (Digital)" at bounding box center [1391, 93] width 200 height 37
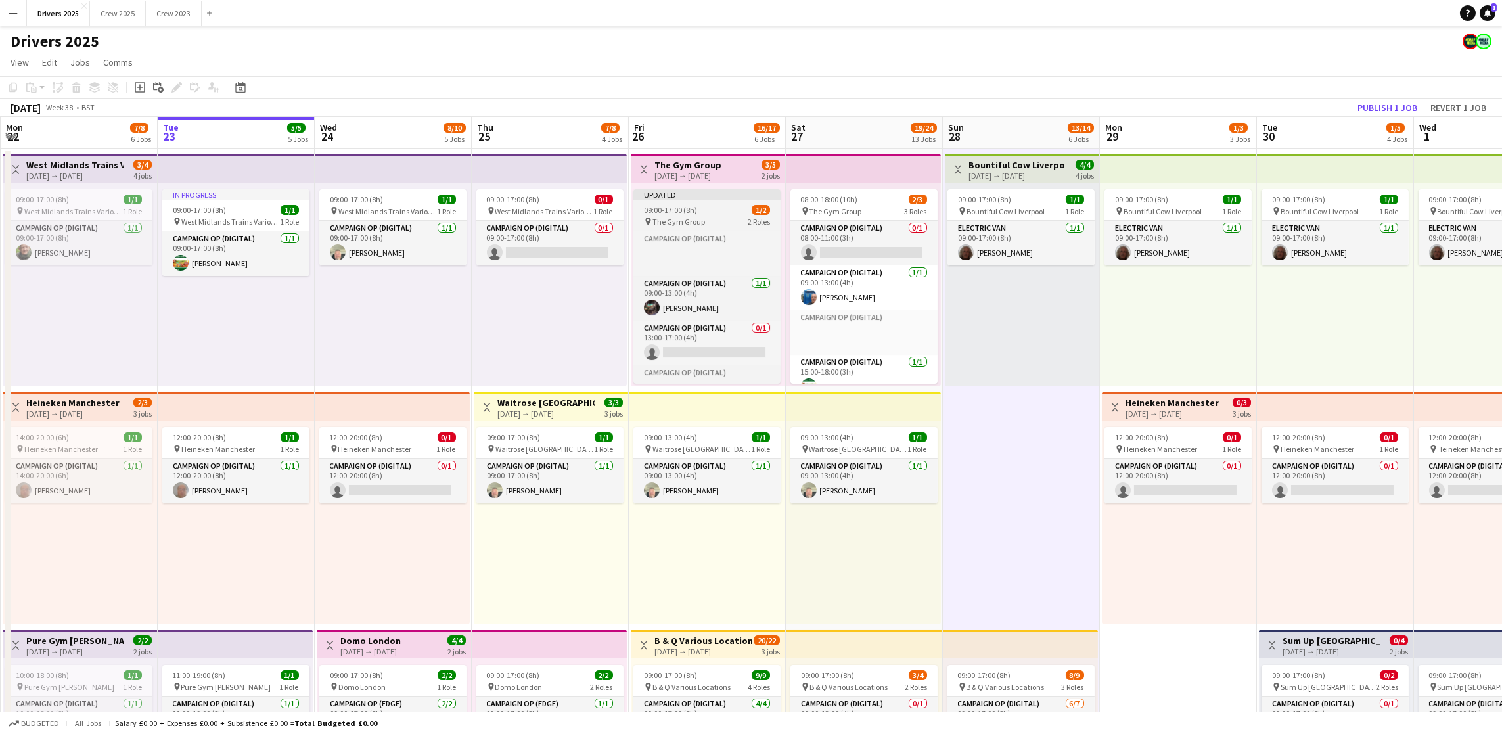
click at [687, 213] on span "09:00-17:00 (8h)" at bounding box center [670, 210] width 53 height 10
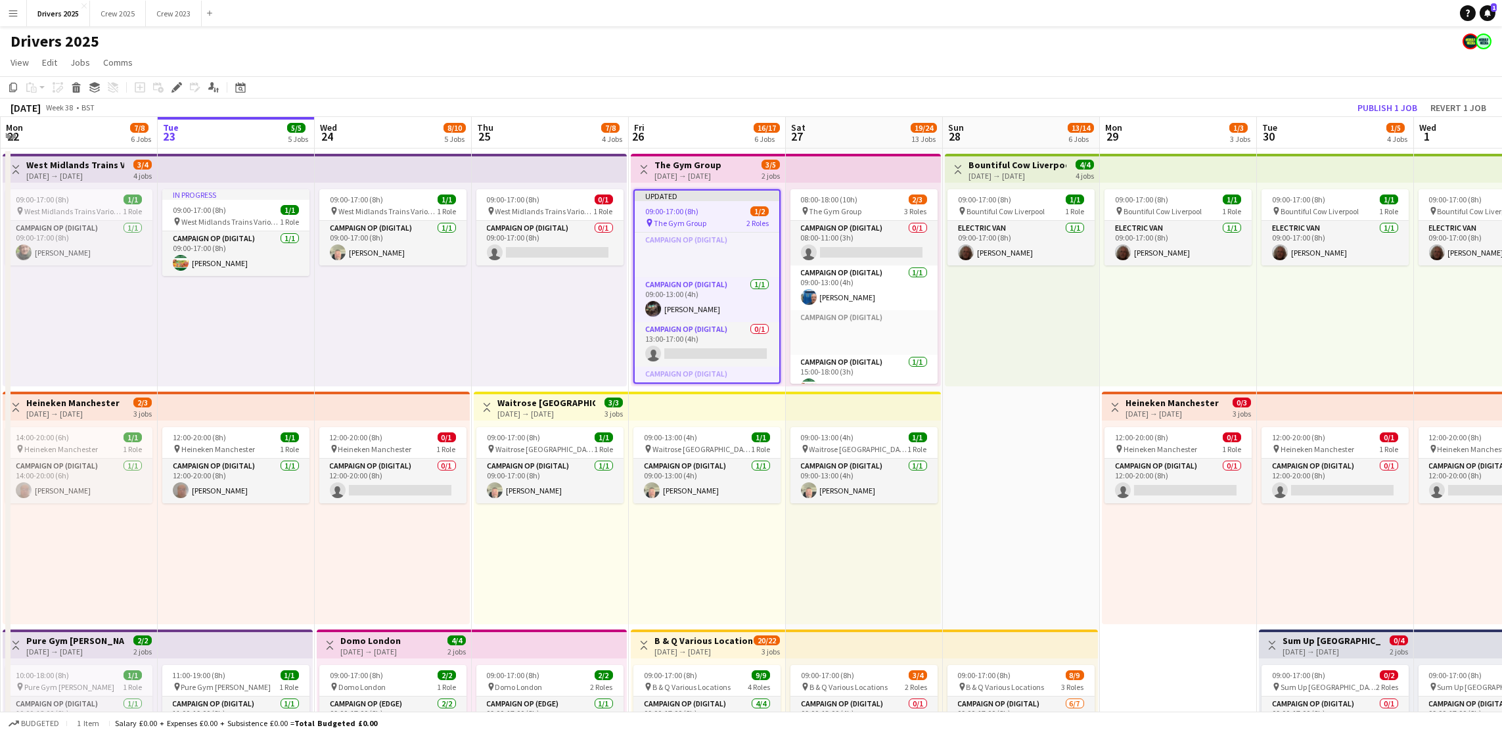
click at [671, 200] on div "Updated" at bounding box center [707, 196] width 145 height 11
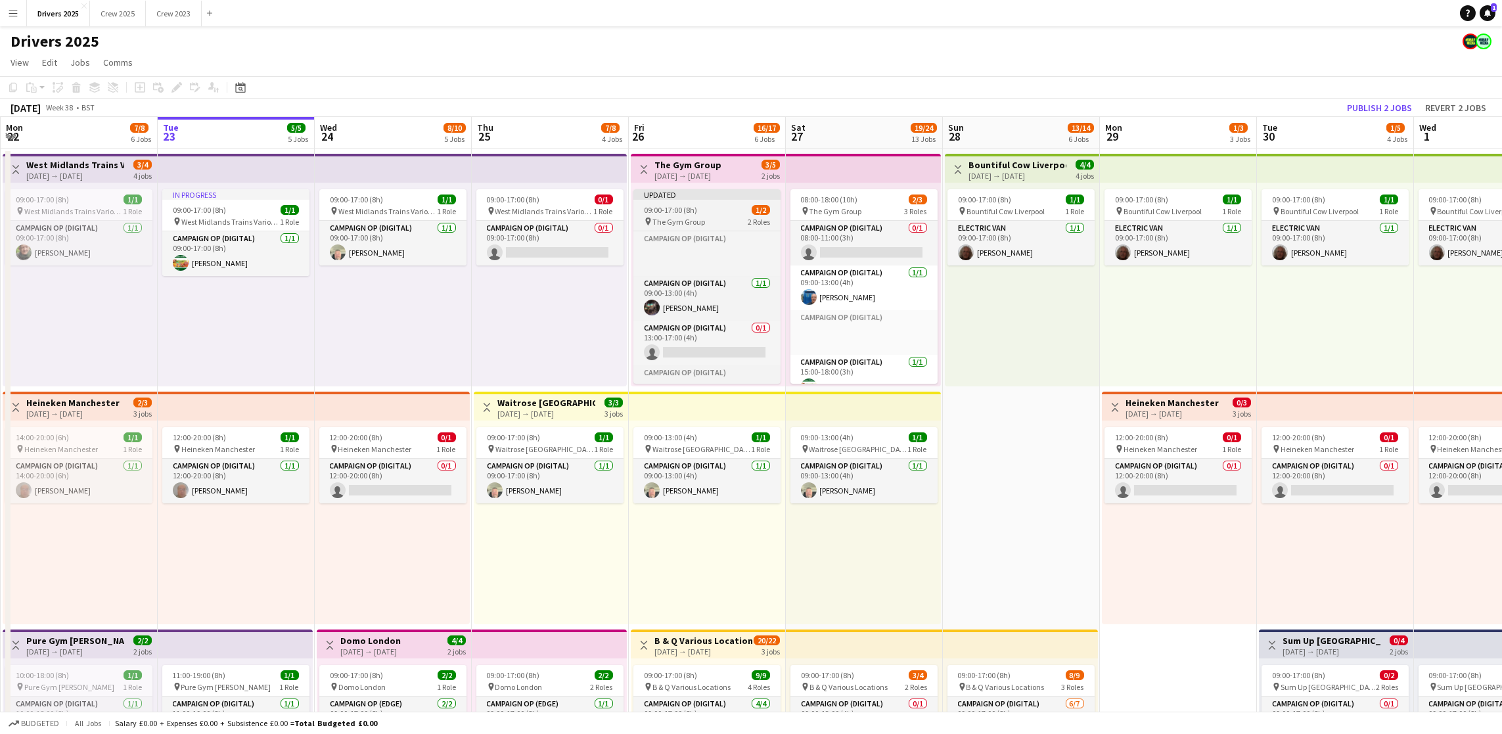
click at [656, 205] on span "09:00-17:00 (8h)" at bounding box center [670, 210] width 53 height 10
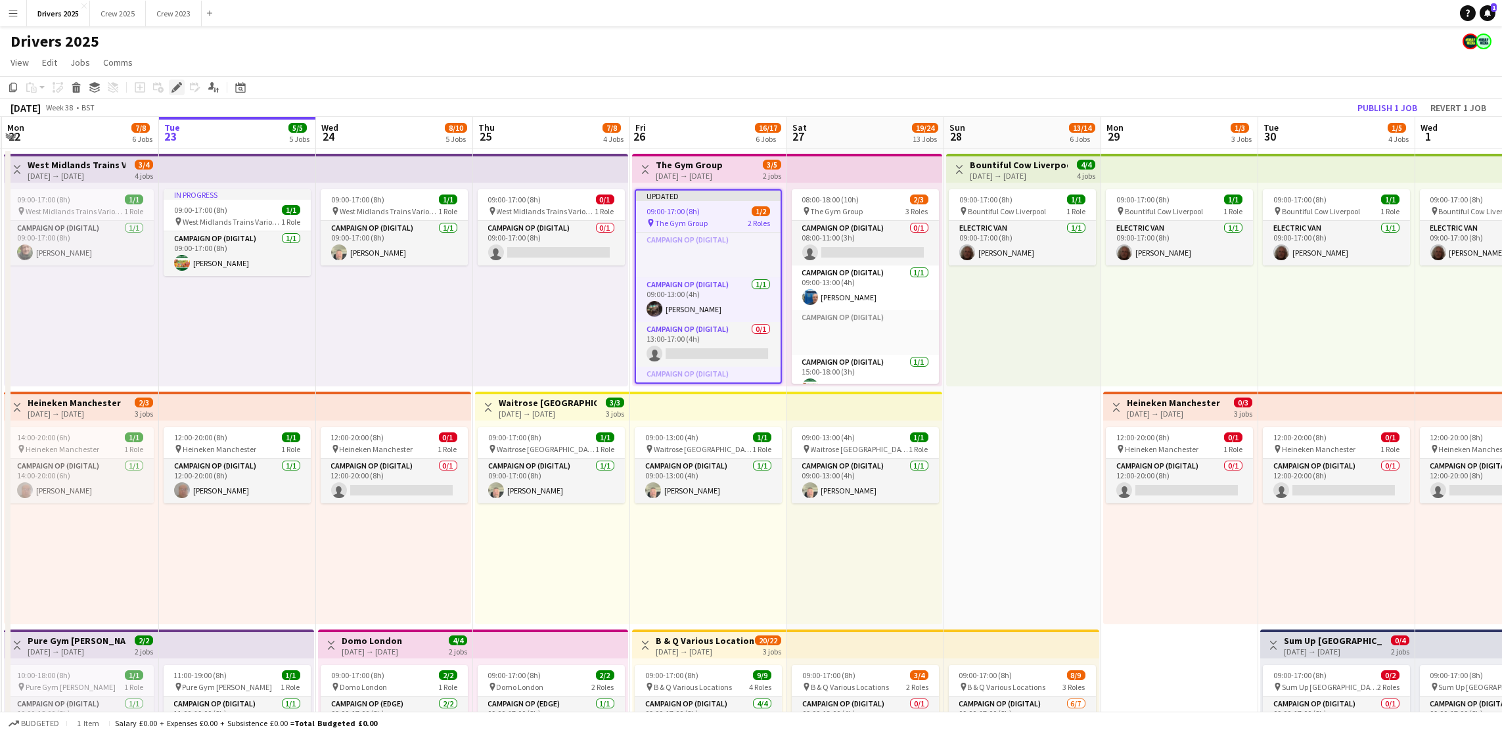
click at [174, 88] on icon at bounding box center [176, 87] width 7 height 7
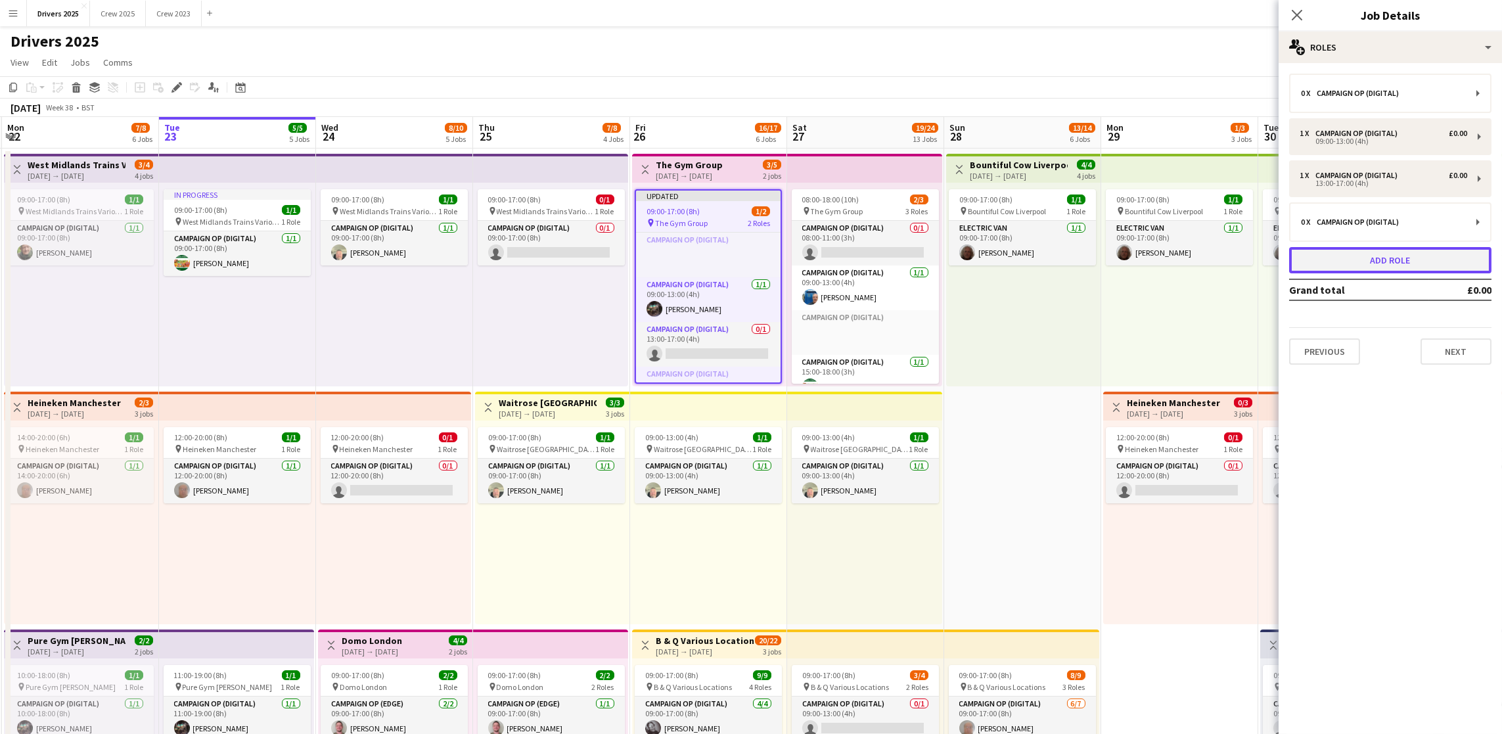
click at [1123, 258] on button "Add role" at bounding box center [1390, 260] width 202 height 26
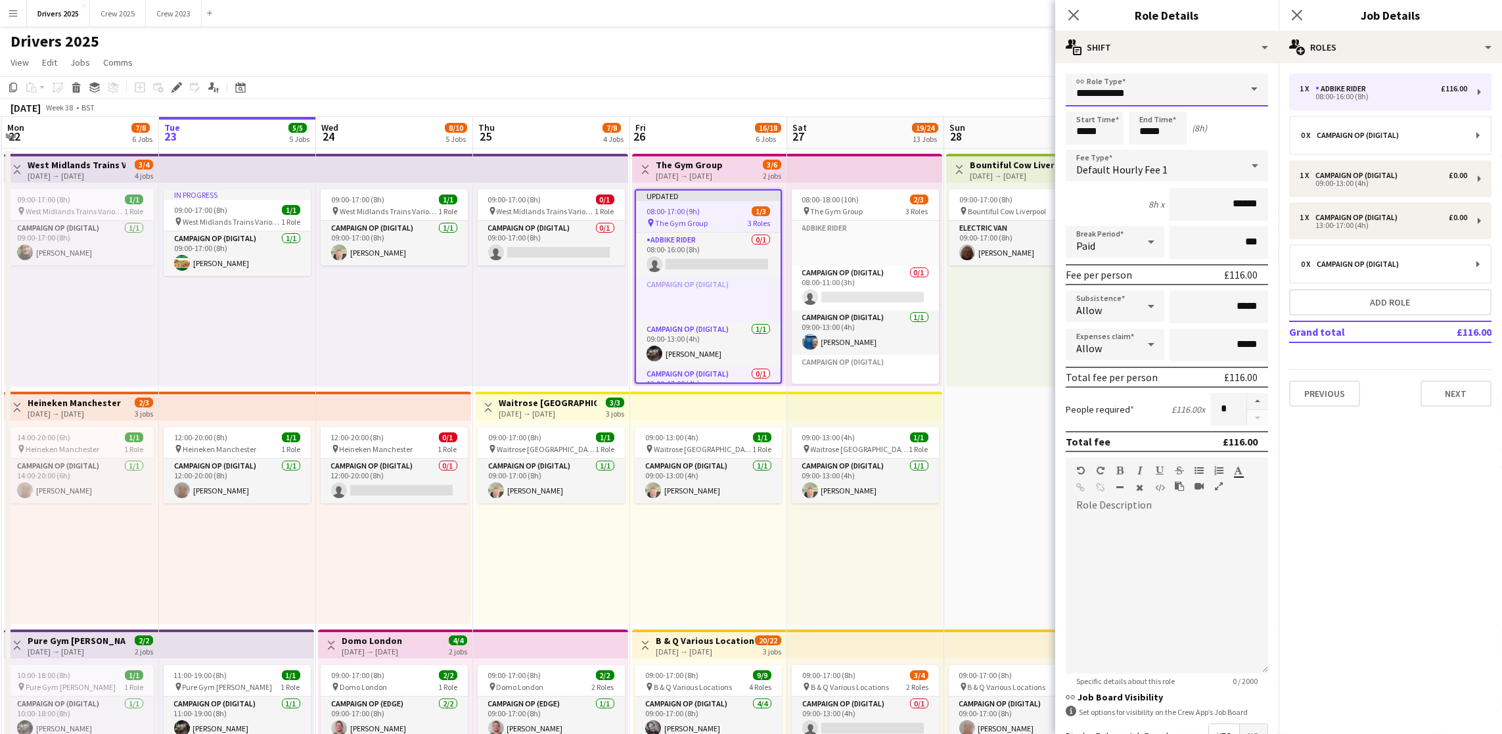
click at [1123, 74] on input "**********" at bounding box center [1167, 90] width 202 height 33
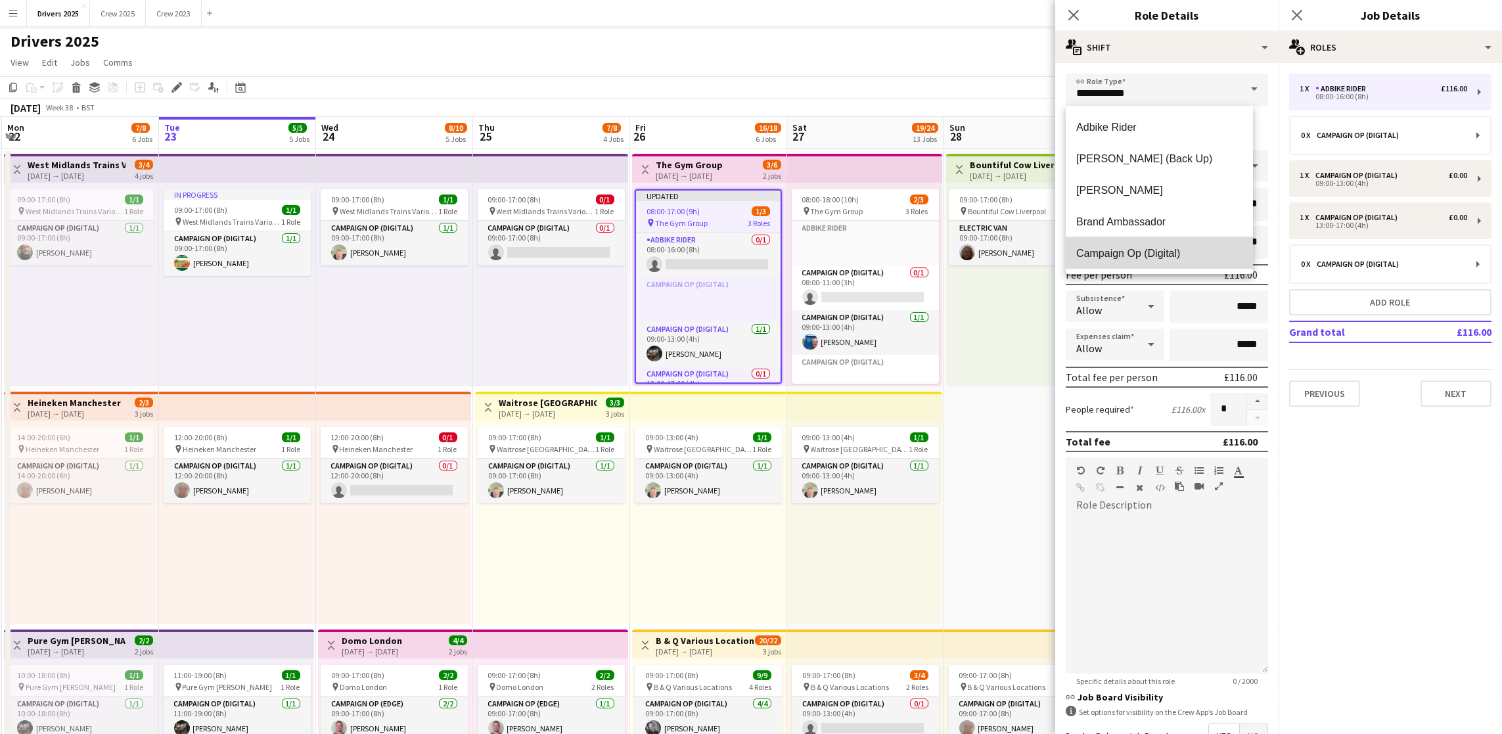
click at [1123, 243] on mat-option "Campaign Op (Digital)" at bounding box center [1159, 253] width 187 height 32
type input "**********"
type input "*****"
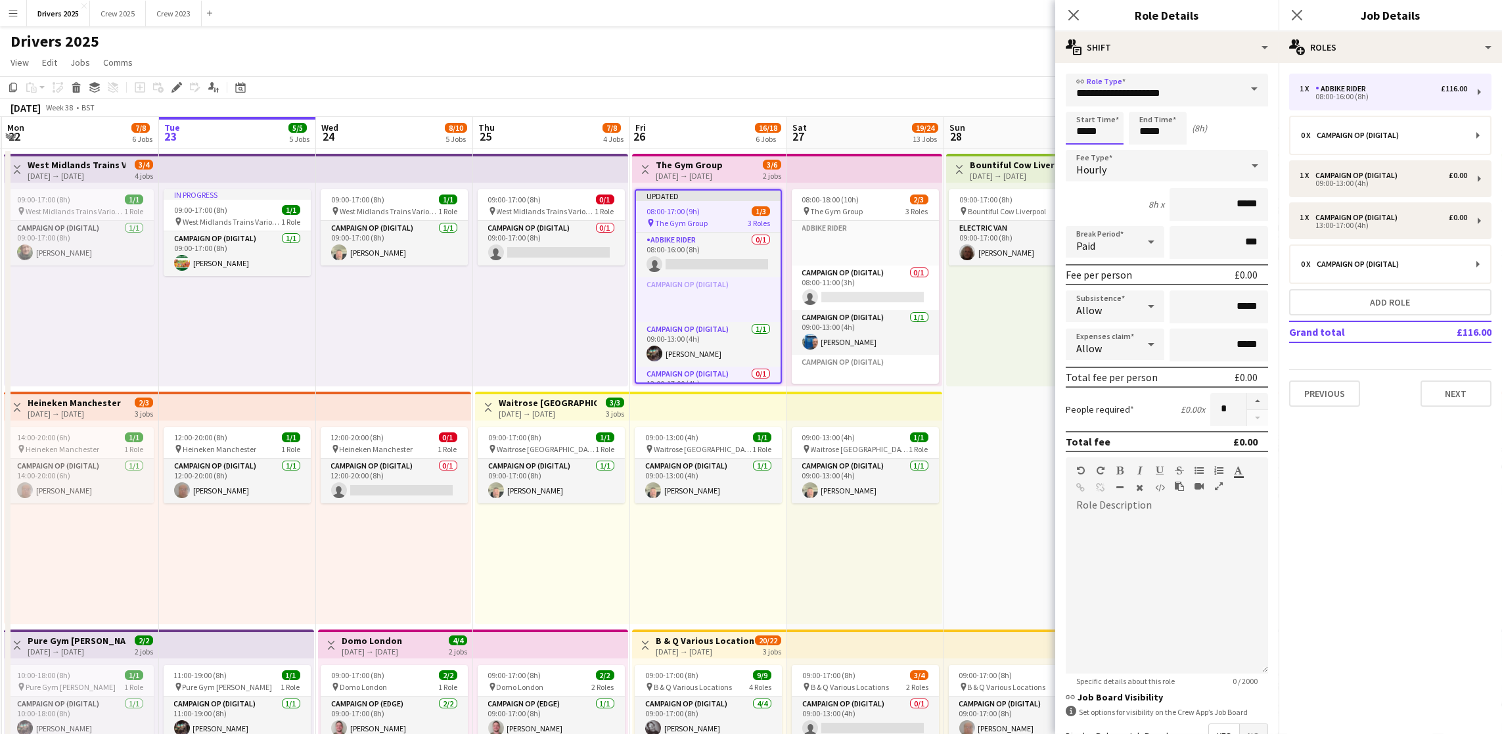
drag, startPoint x: 1105, startPoint y: 135, endPoint x: 987, endPoint y: 127, distance: 117.9
type input "*****"
click at [1123, 162] on div "Hourly" at bounding box center [1154, 166] width 176 height 32
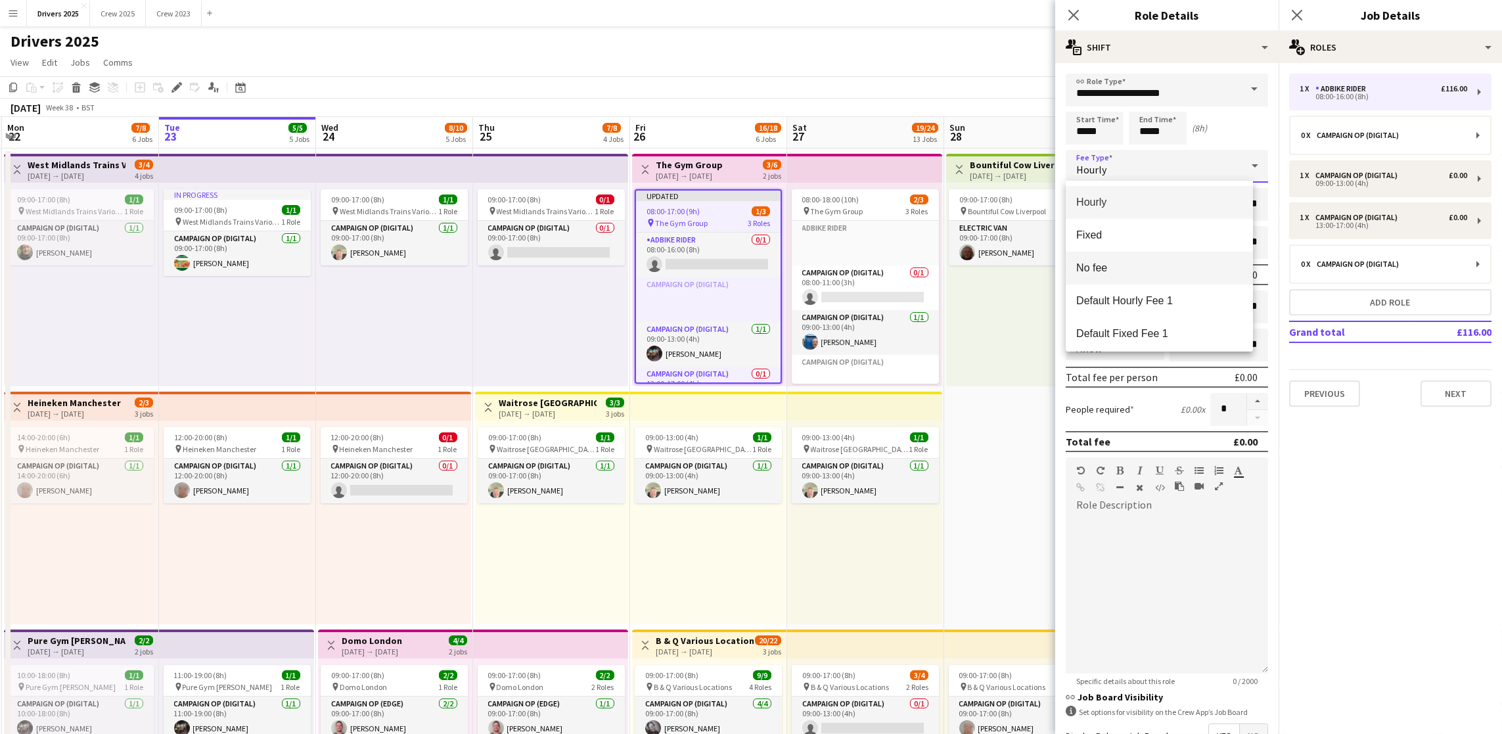
click at [1123, 275] on mat-option "No fee" at bounding box center [1159, 268] width 187 height 33
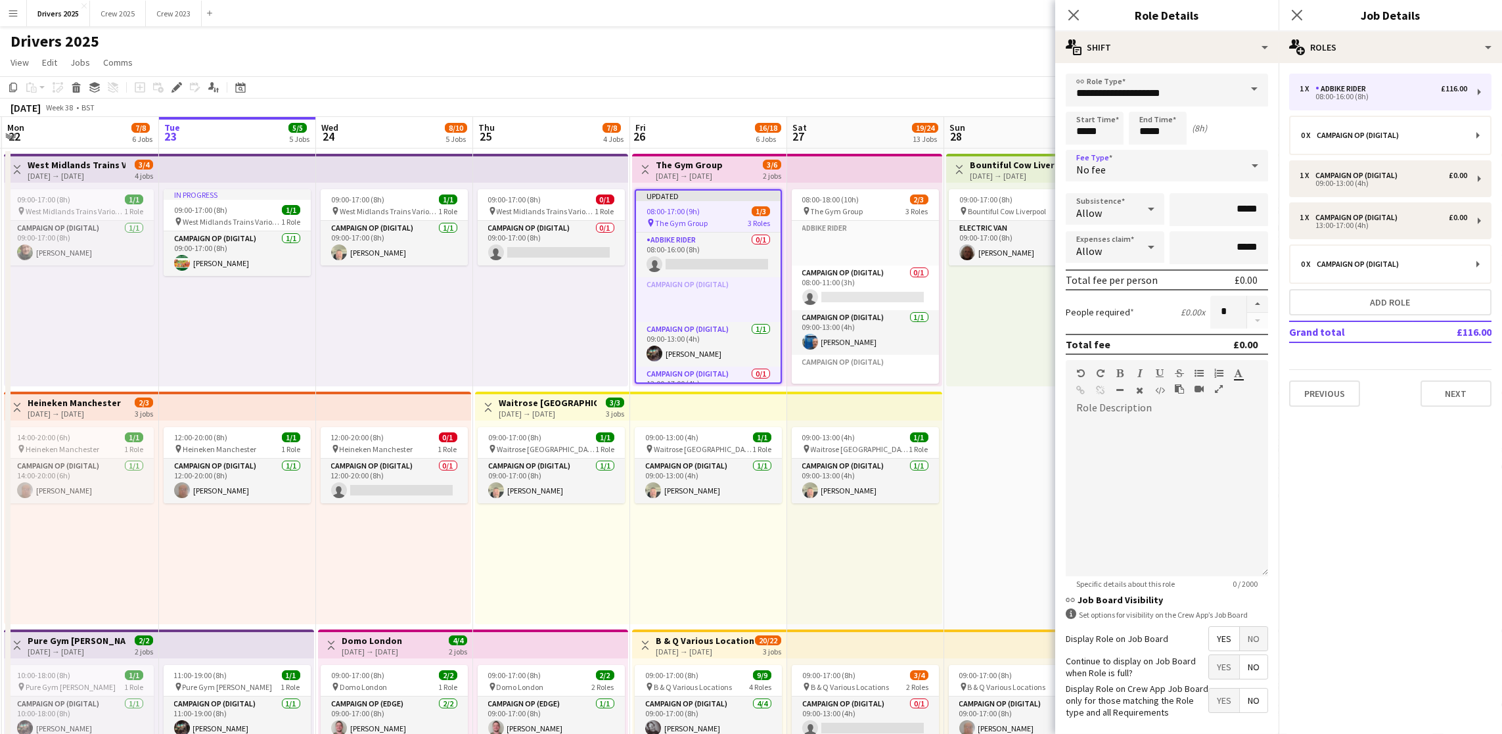
click at [1123, 543] on span "No" at bounding box center [1254, 639] width 28 height 24
click at [1123, 397] on button "Next" at bounding box center [1456, 393] width 71 height 26
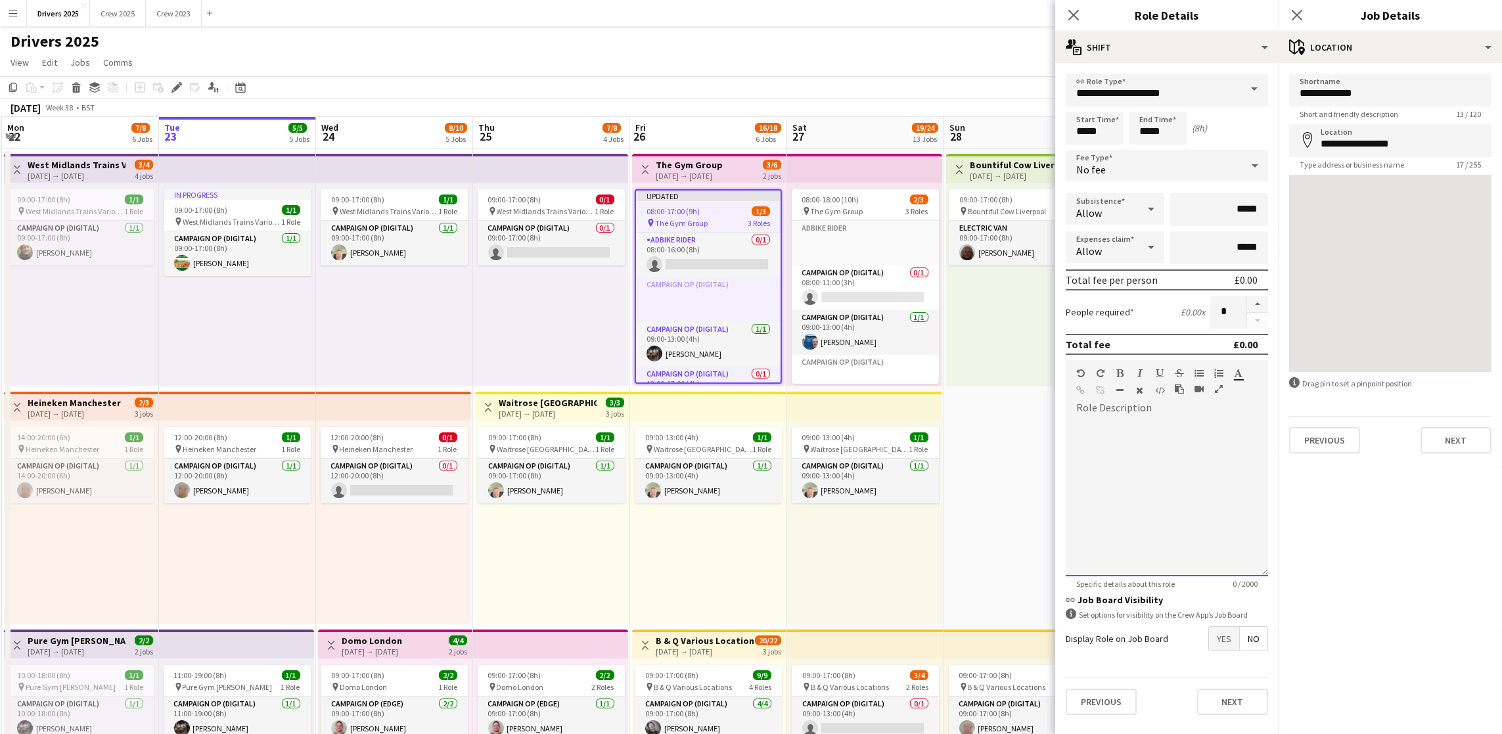
click at [1083, 426] on div at bounding box center [1167, 498] width 202 height 158
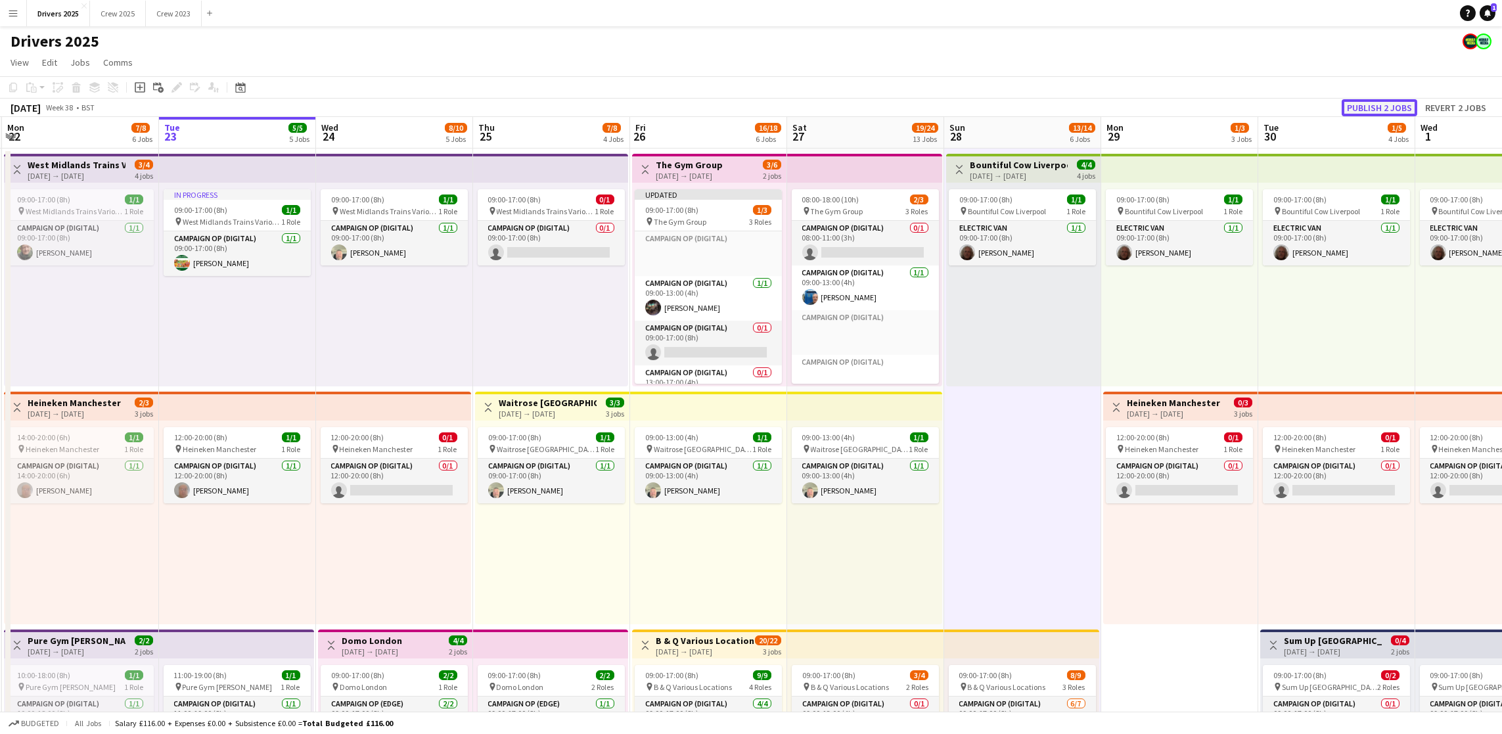
click at [1123, 109] on button "Publish 2 jobs" at bounding box center [1380, 107] width 76 height 17
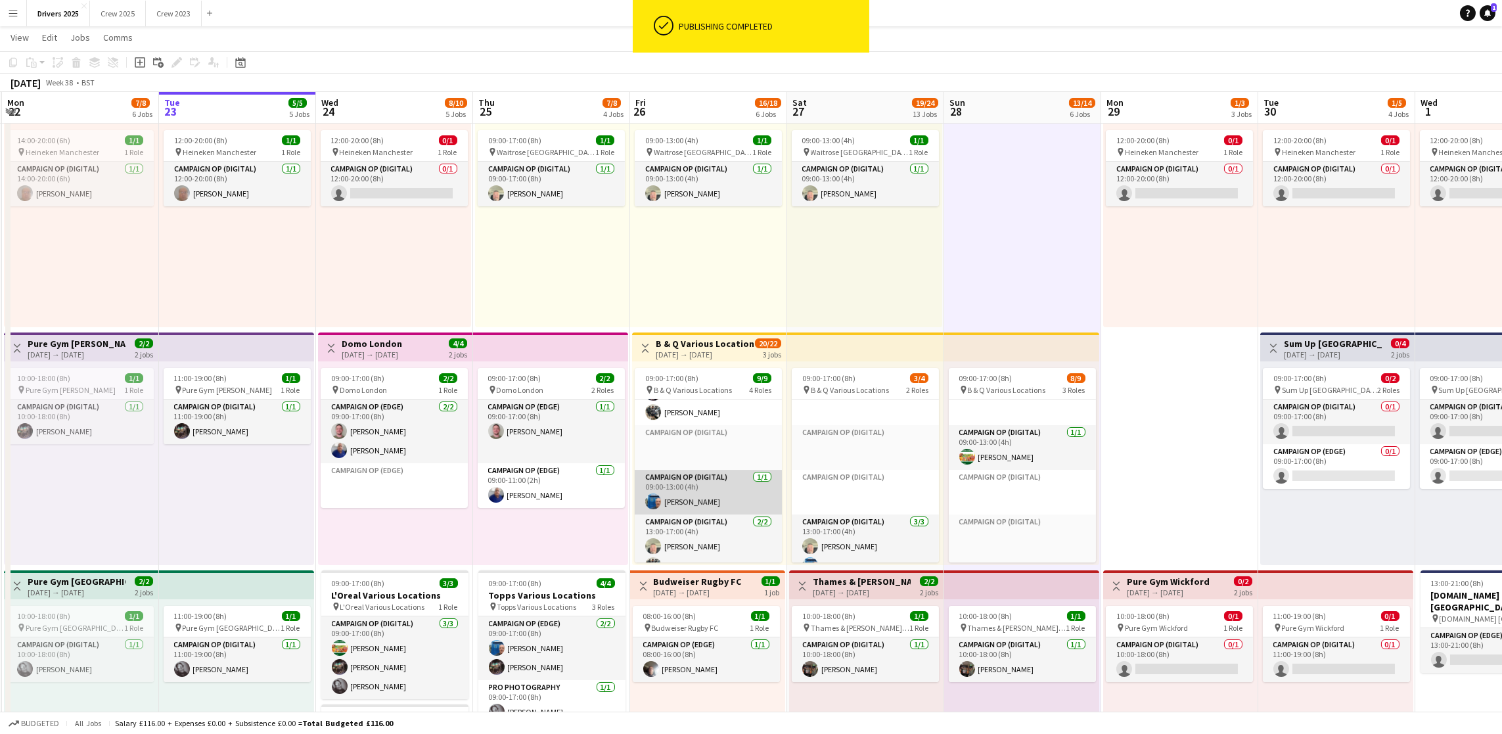
scroll to position [0, 0]
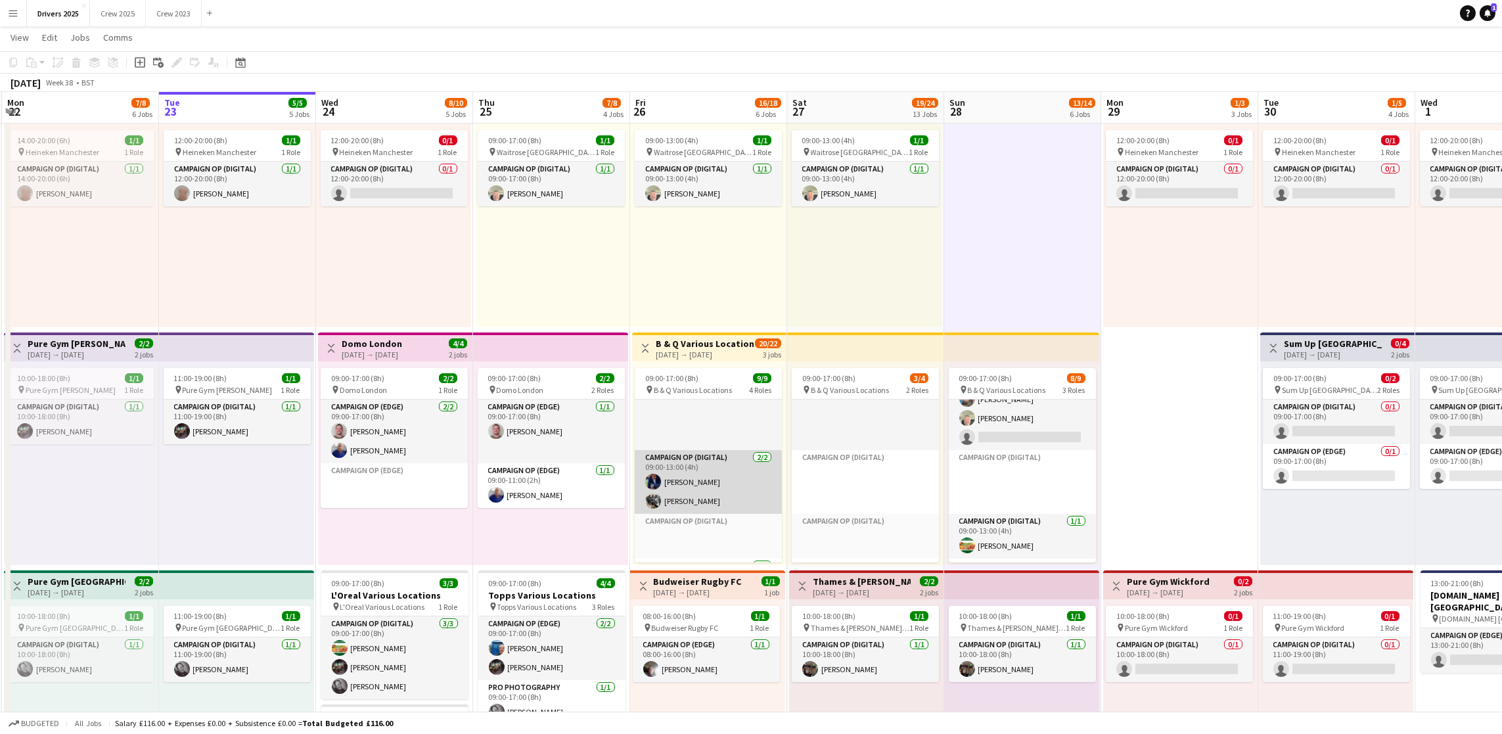
click at [712, 485] on app-card-role "Campaign Op (Digital) [DATE] 09:00-13:00 (4h) [PERSON_NAME] [PERSON_NAME]" at bounding box center [708, 482] width 147 height 64
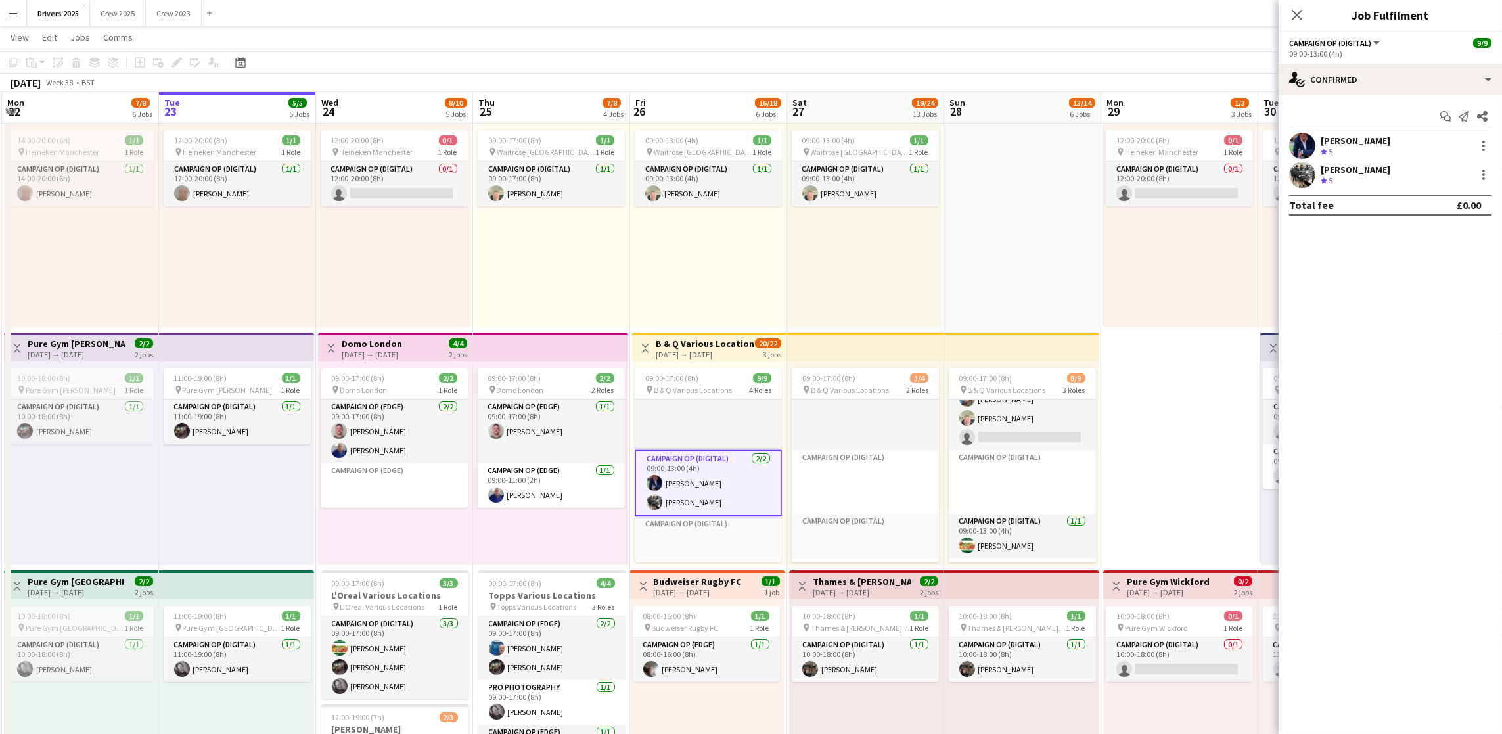
click at [1123, 155] on div "[PERSON_NAME] Crew rating 5" at bounding box center [1390, 146] width 223 height 26
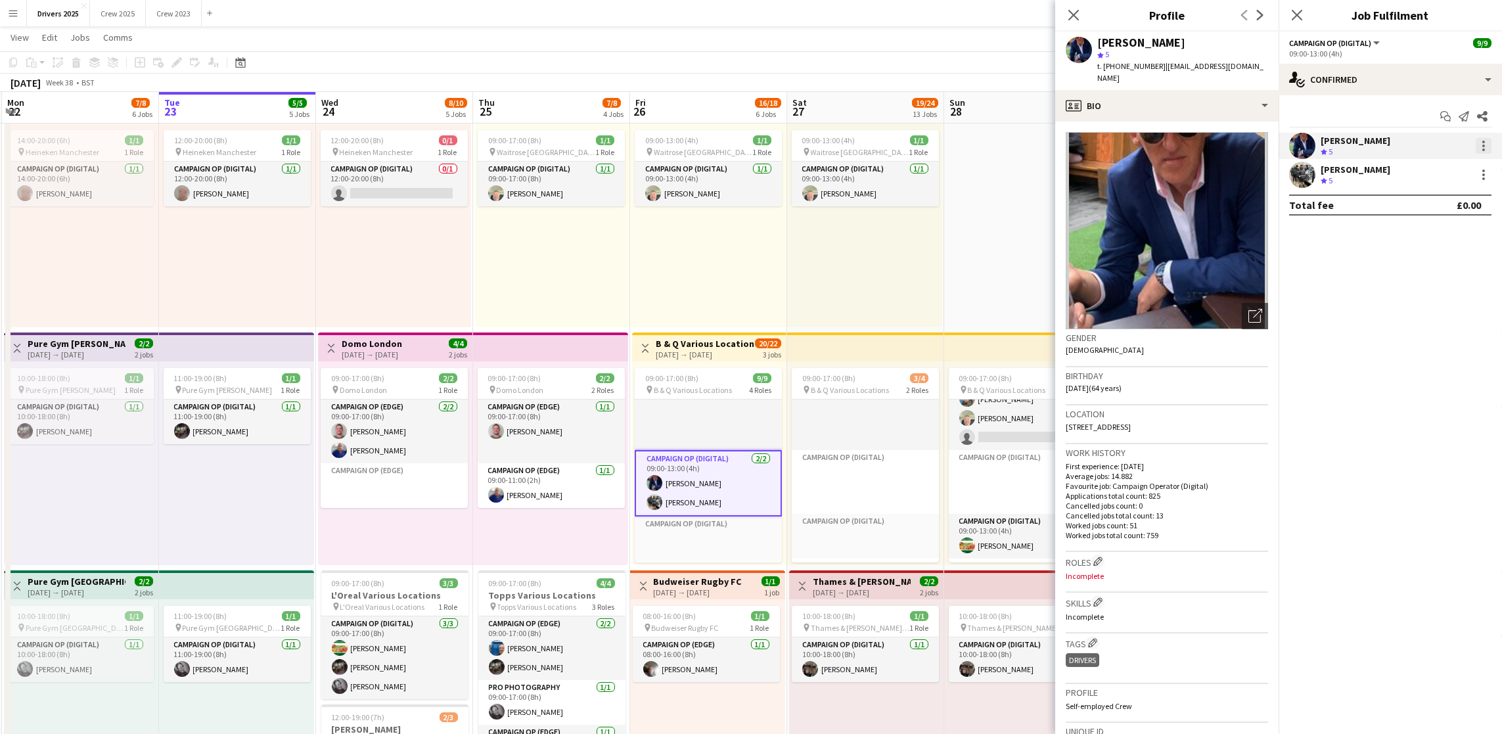
click at [1123, 151] on div at bounding box center [1484, 146] width 16 height 16
click at [1123, 267] on span "Remove" at bounding box center [1419, 264] width 39 height 11
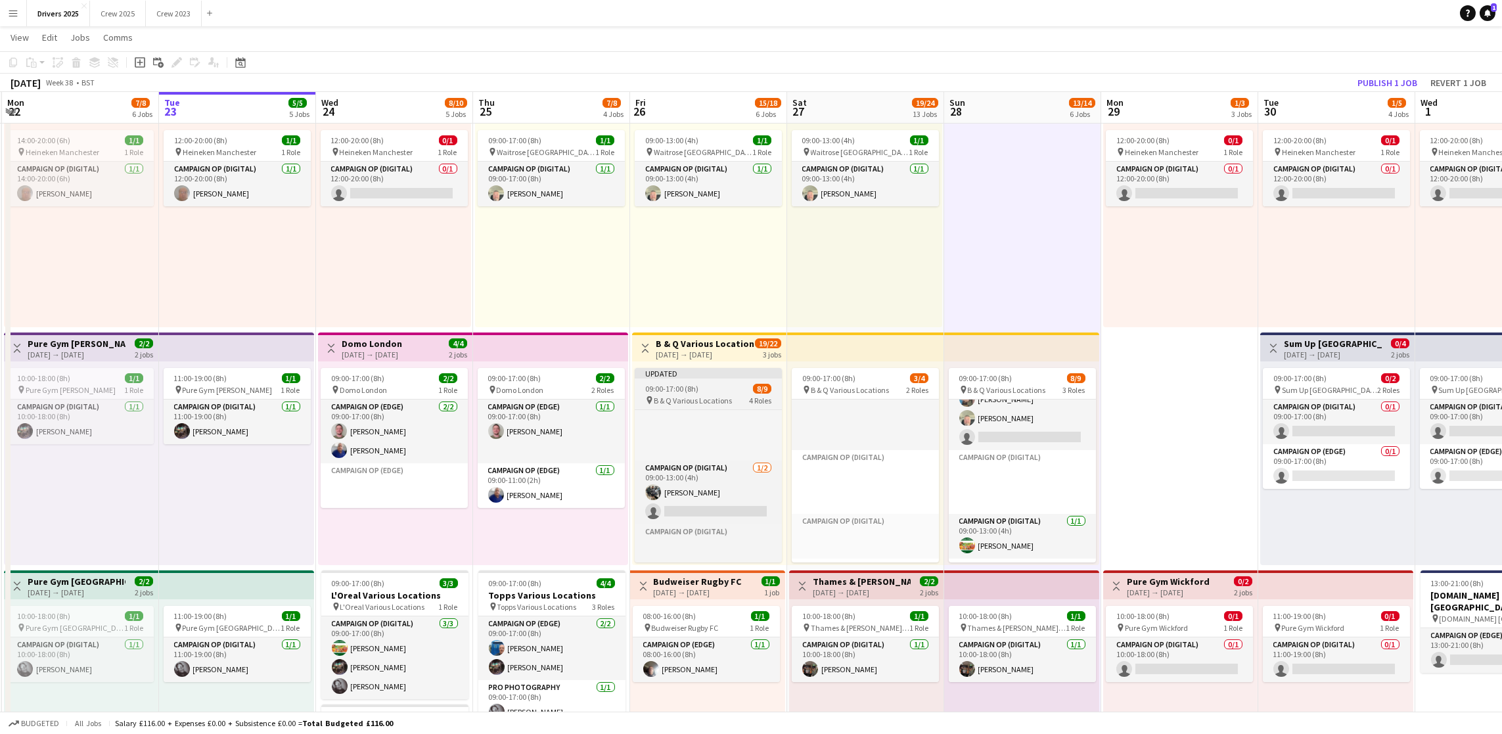
click at [678, 388] on span "09:00-17:00 (8h)" at bounding box center [671, 389] width 53 height 10
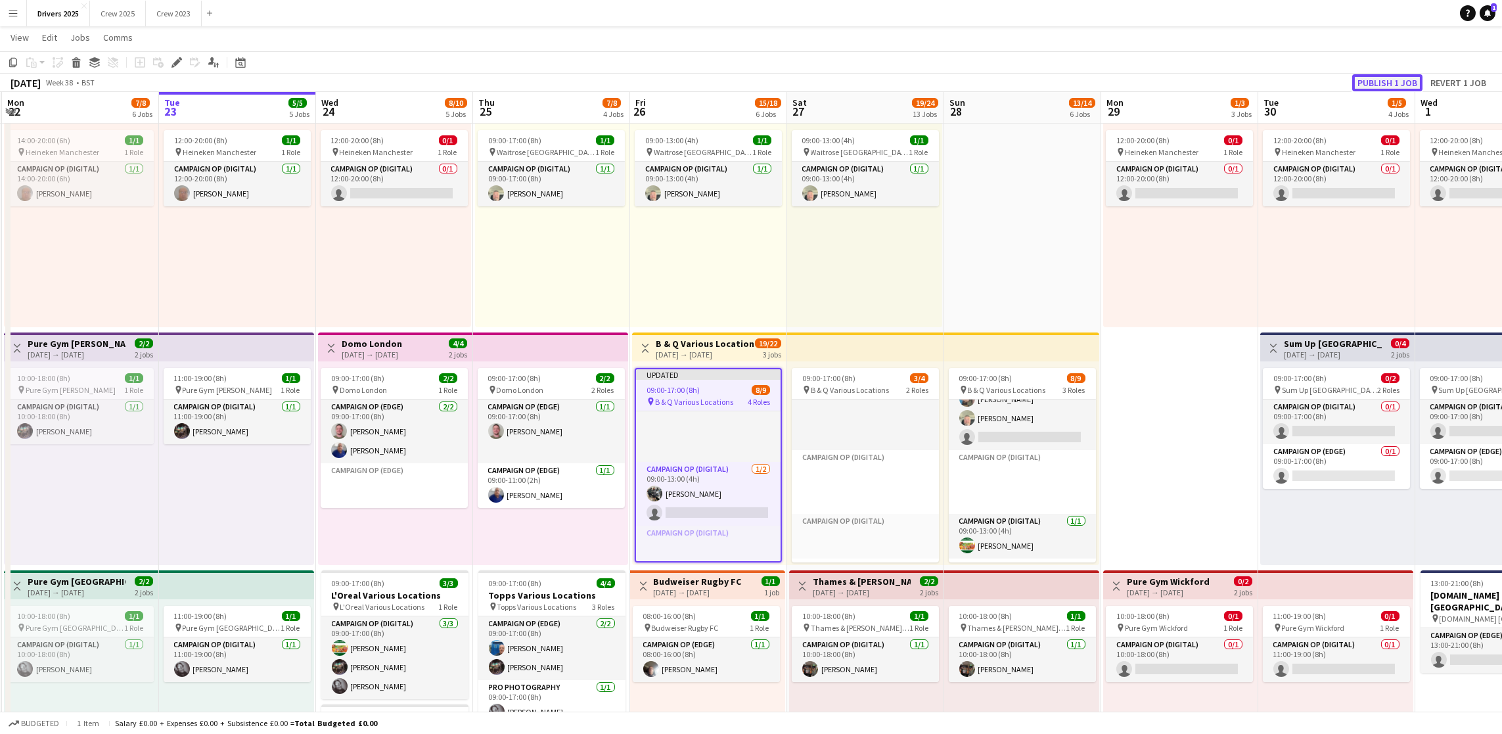
click at [1123, 85] on button "Publish 1 job" at bounding box center [1387, 82] width 70 height 17
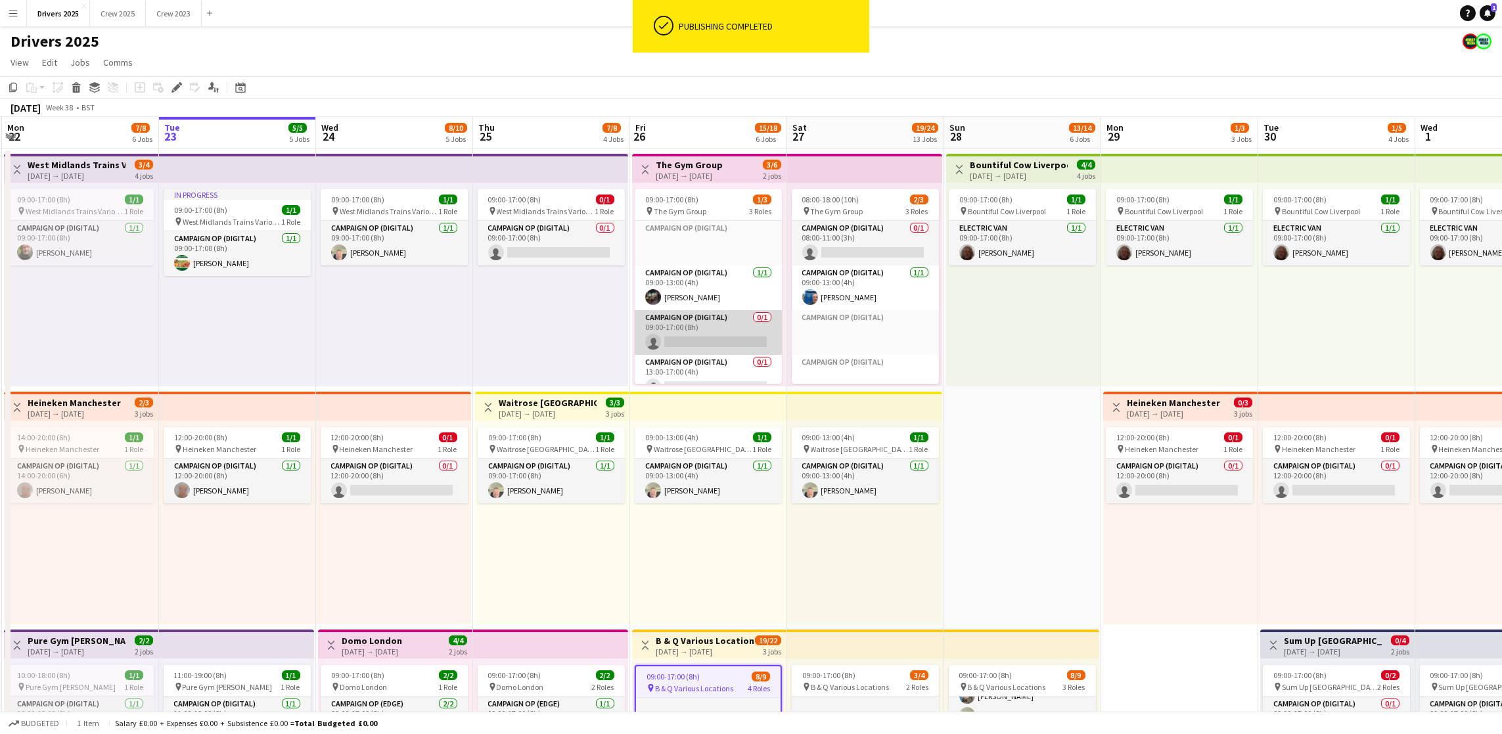
click at [700, 334] on app-card-role "Campaign Op (Digital) 0/1 09:00-17:00 (8h) single-neutral-actions" at bounding box center [708, 332] width 147 height 45
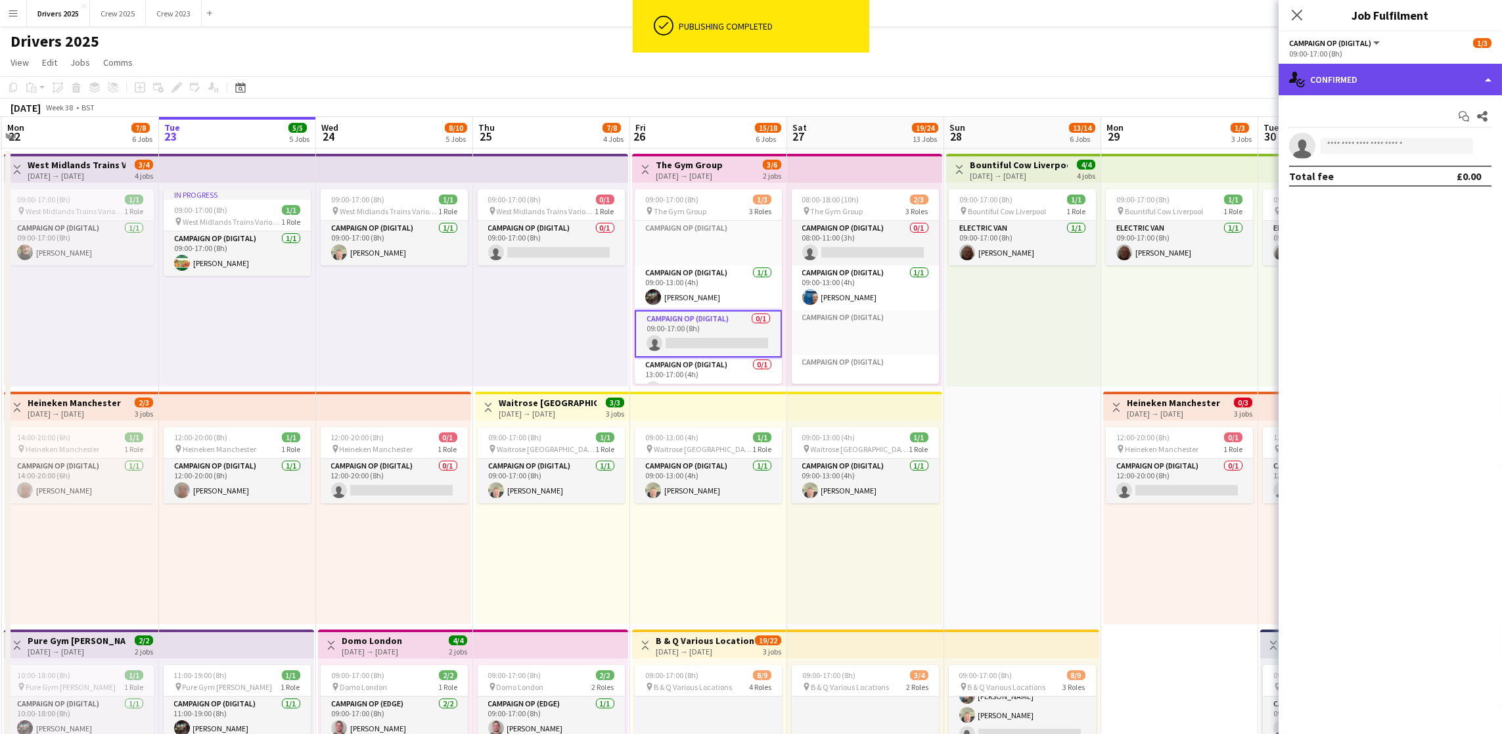
click at [1123, 84] on div "single-neutral-actions-check-2 Confirmed" at bounding box center [1390, 80] width 223 height 32
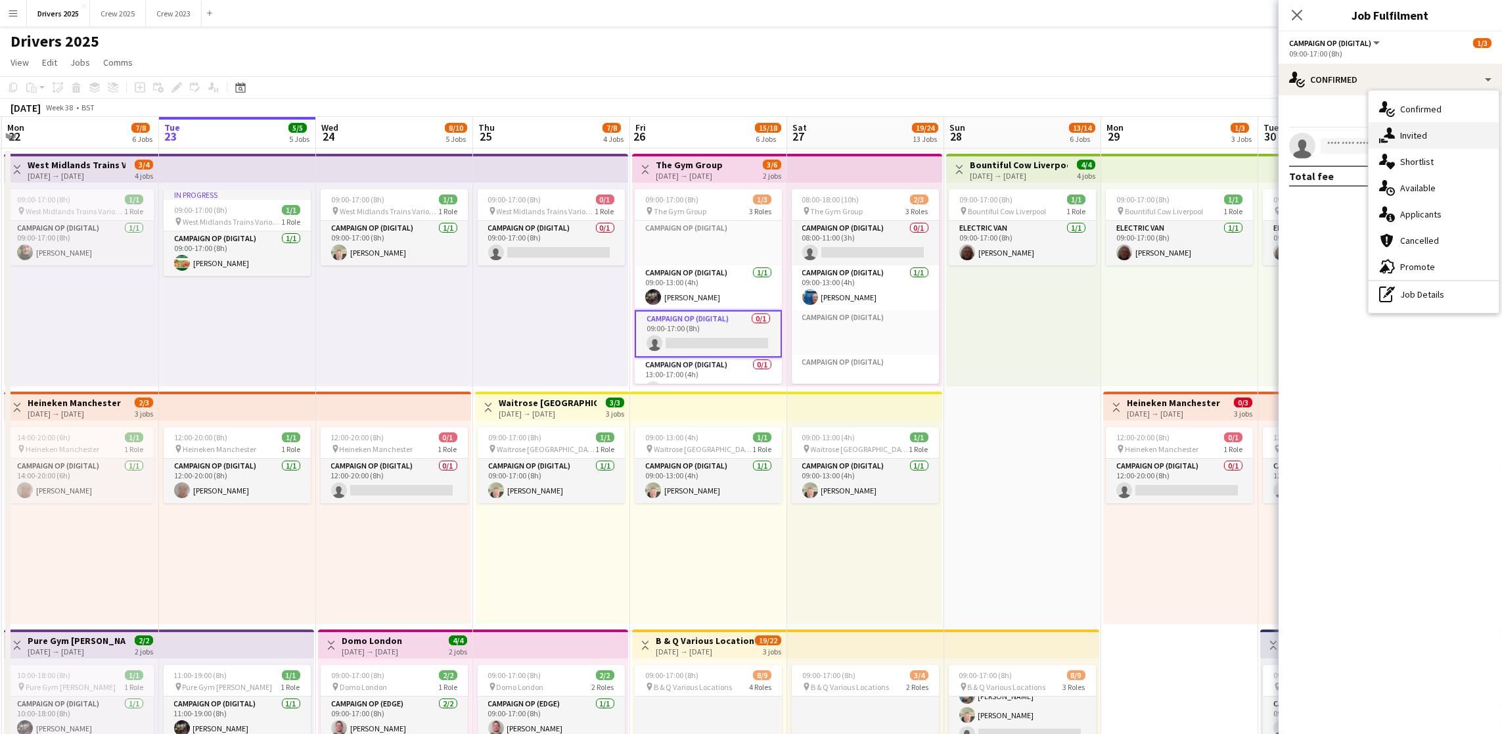
click at [1123, 141] on span "Invited" at bounding box center [1413, 135] width 27 height 12
click at [1123, 153] on input "text" at bounding box center [1390, 147] width 202 height 33
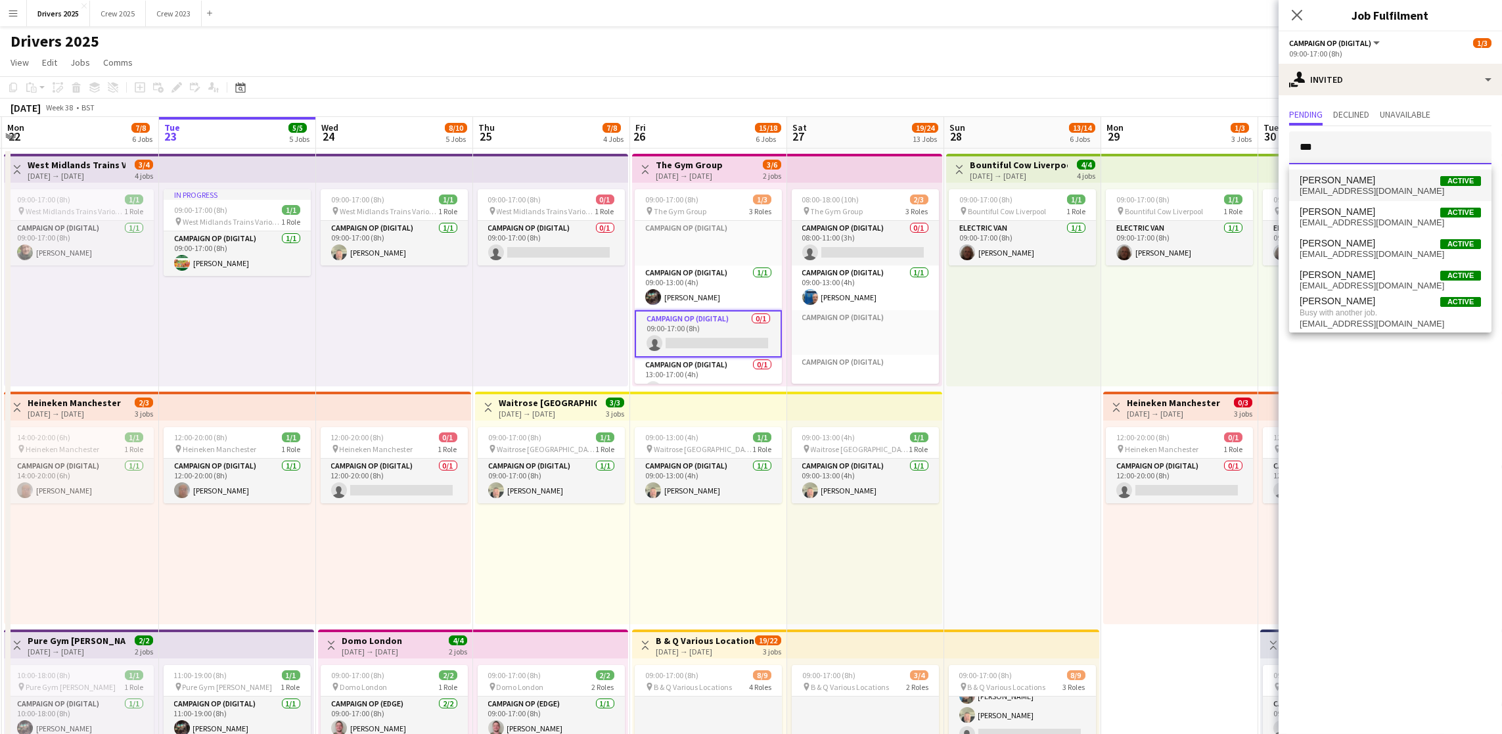
type input "***"
click at [1123, 175] on span "[PERSON_NAME] Active" at bounding box center [1390, 180] width 181 height 11
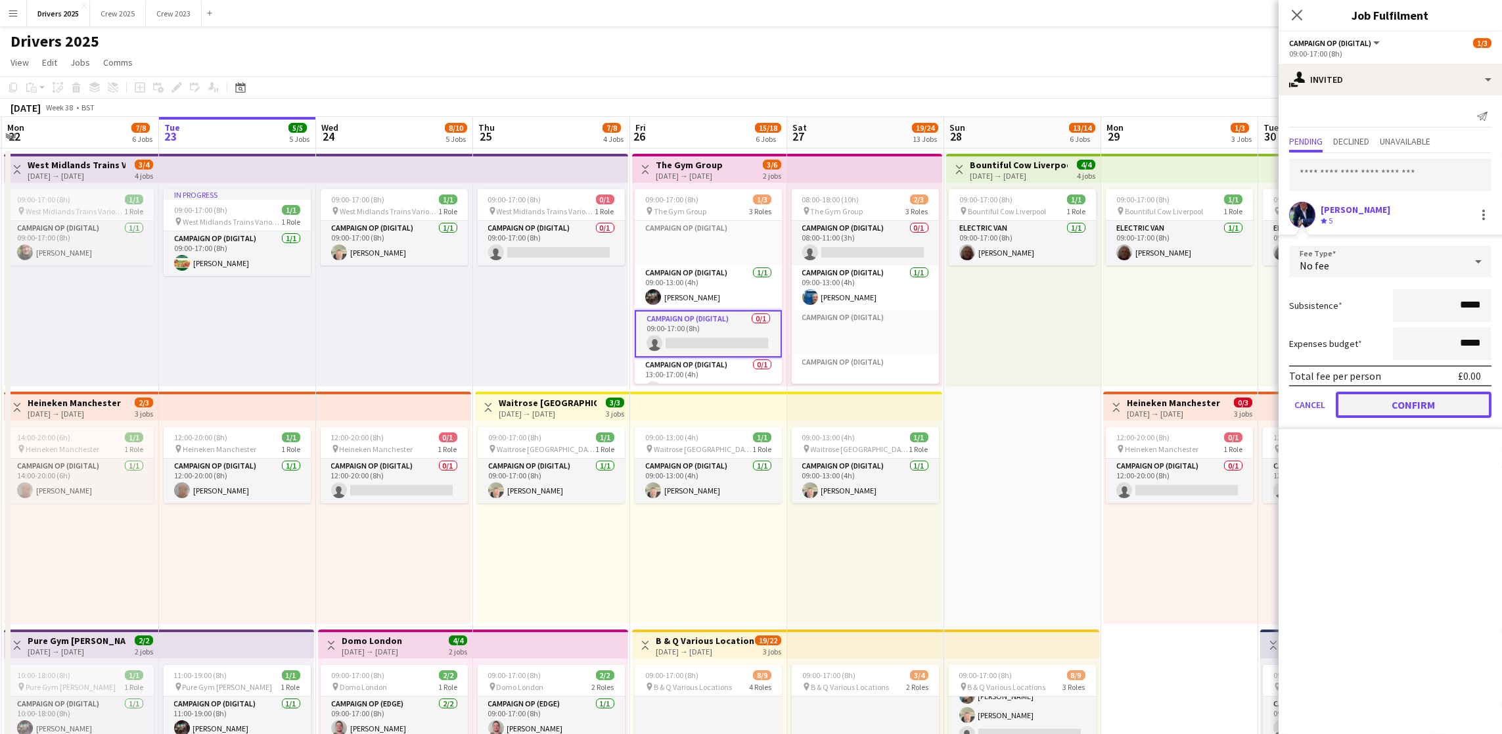
click at [1123, 405] on button "Confirm" at bounding box center [1414, 405] width 156 height 26
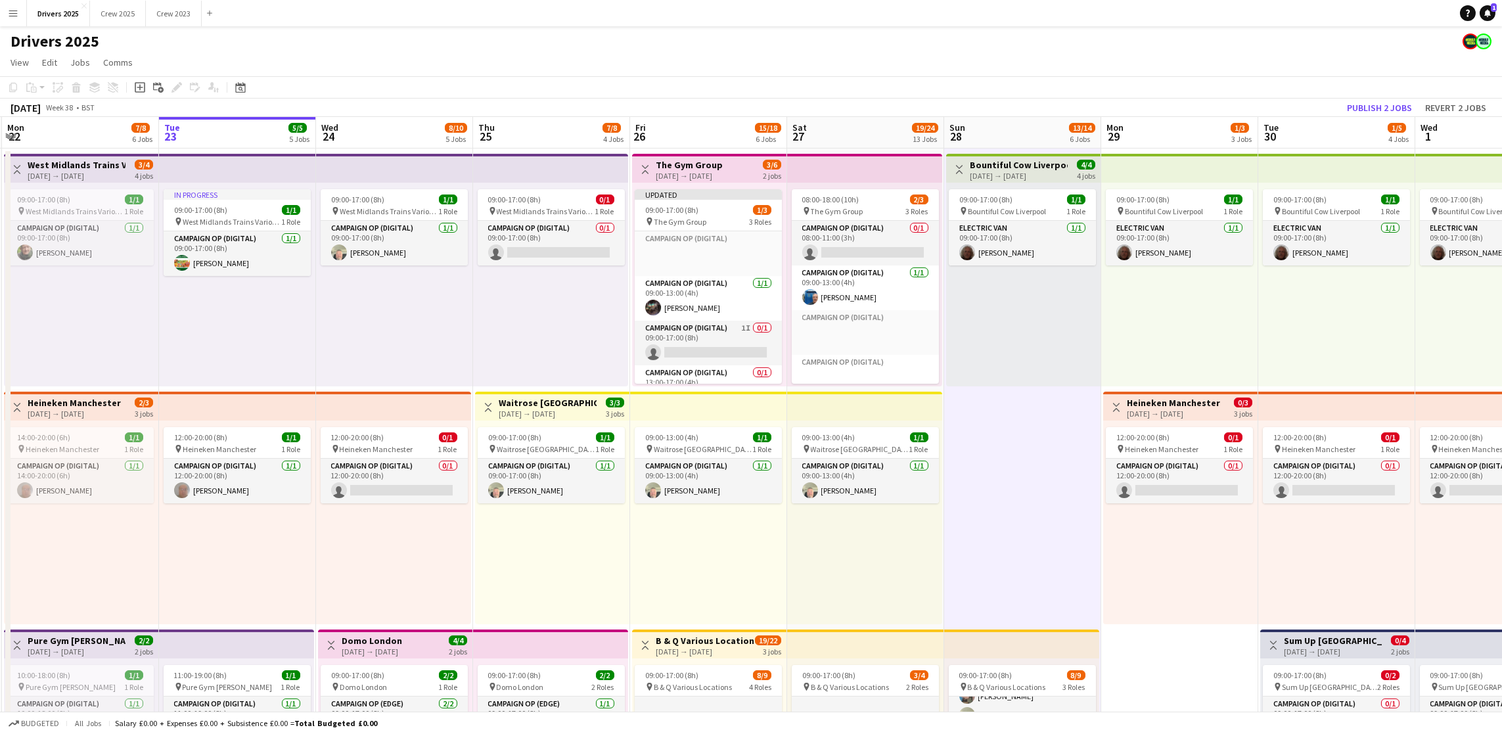
click at [680, 183] on div "Updated 09:00-17:00 (8h) 1/3 pin The Gym Group 3 Roles Campaign Op (Digital) Cl…" at bounding box center [709, 285] width 154 height 204
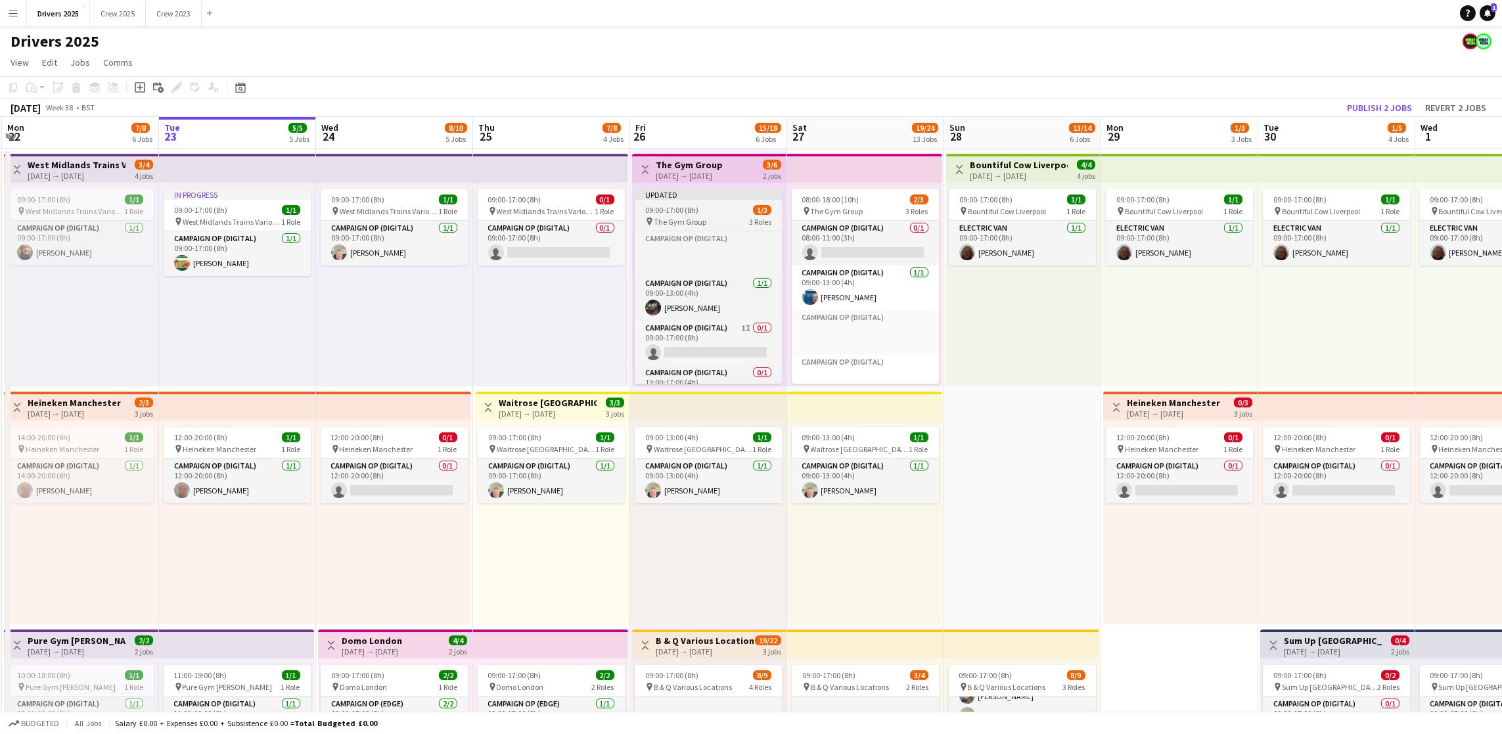
click at [723, 205] on div "09:00-17:00 (8h) 1/3" at bounding box center [708, 210] width 147 height 10
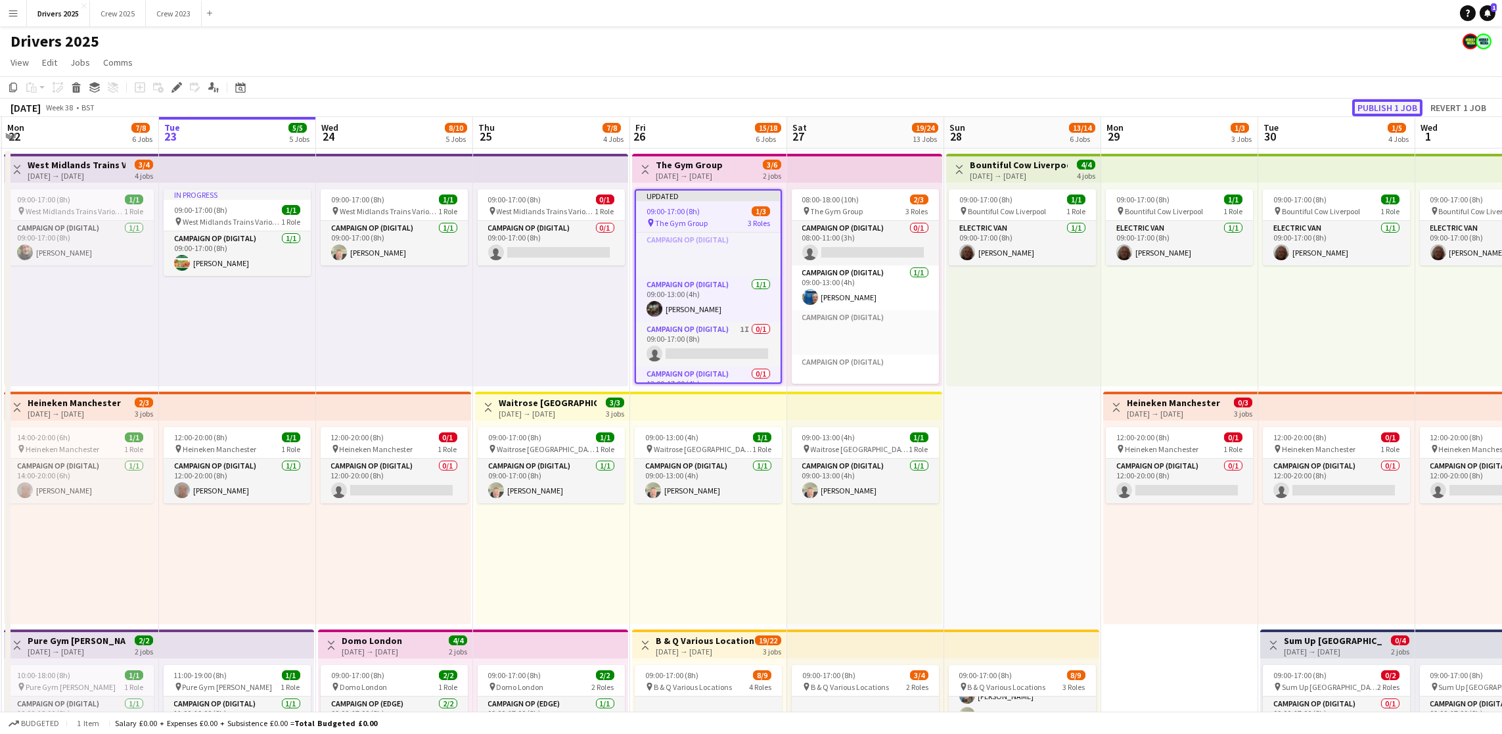
click at [1123, 110] on button "Publish 1 job" at bounding box center [1387, 107] width 70 height 17
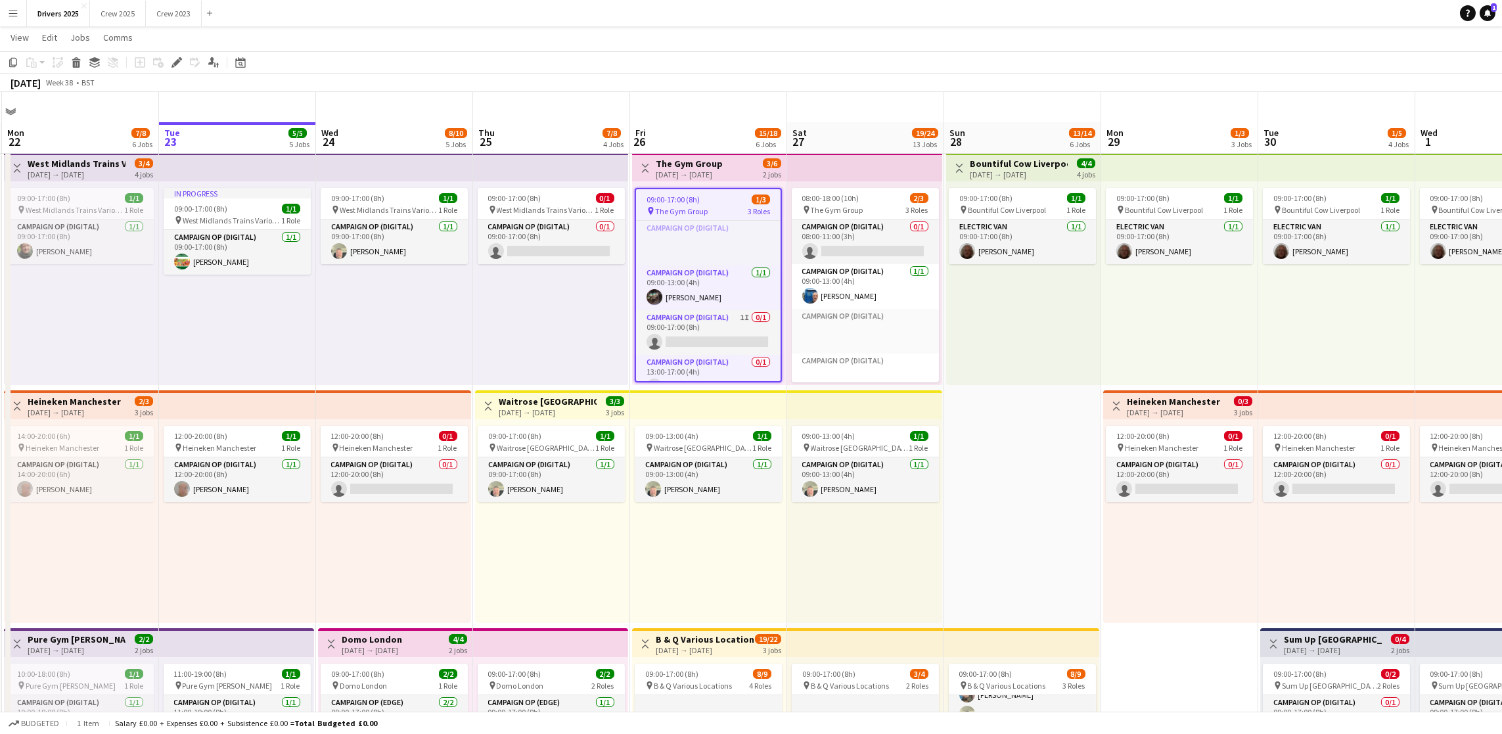
scroll to position [99, 0]
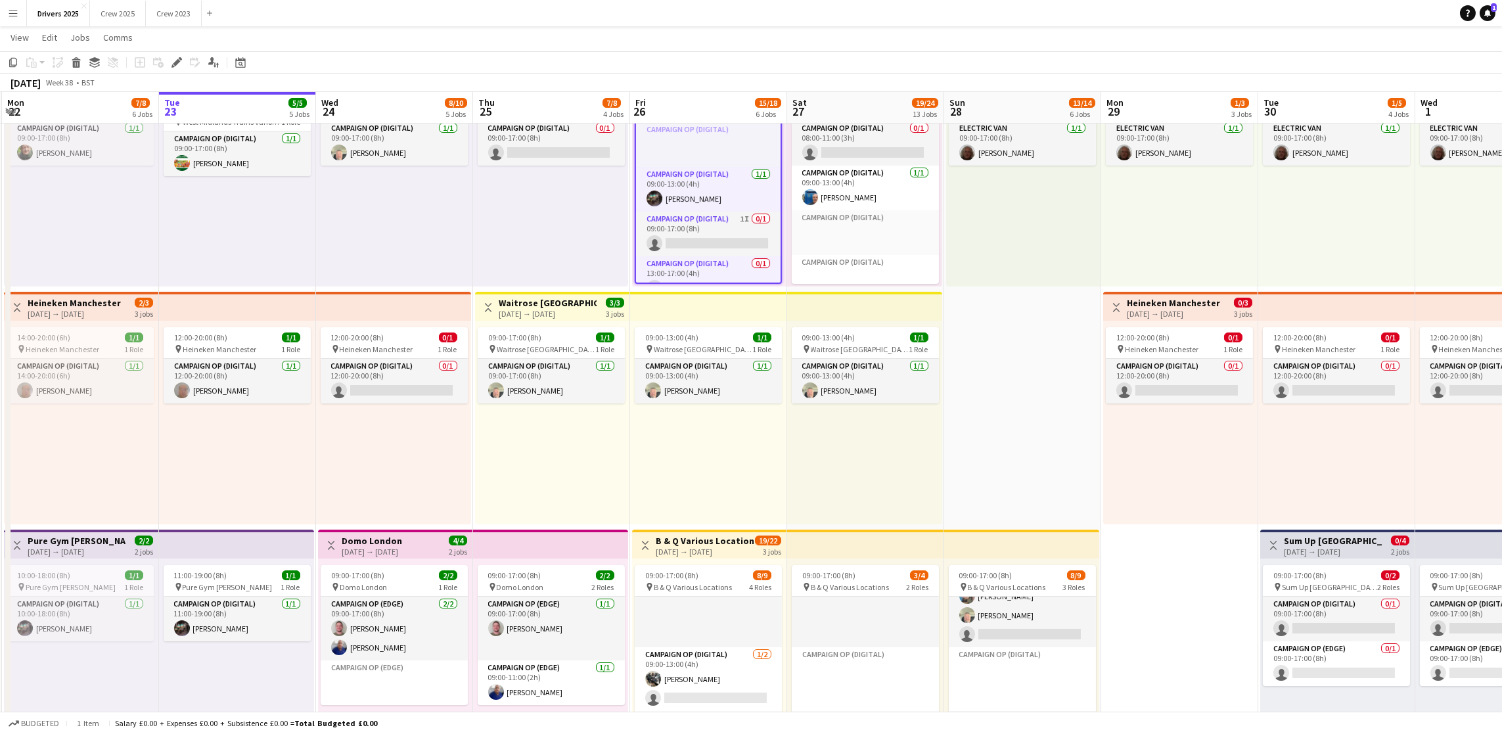
click at [698, 543] on div "[DATE] → [DATE]" at bounding box center [705, 552] width 98 height 10
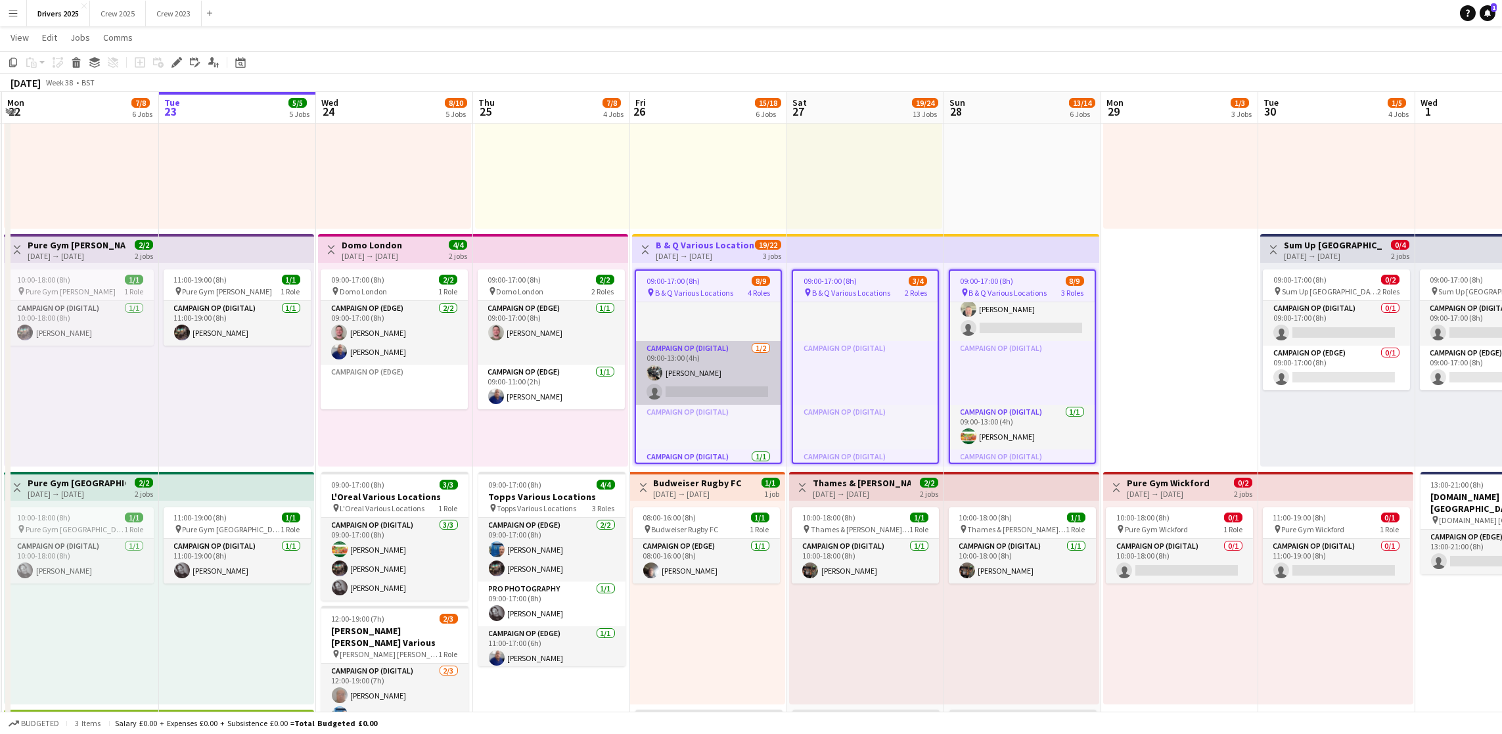
scroll to position [0, 0]
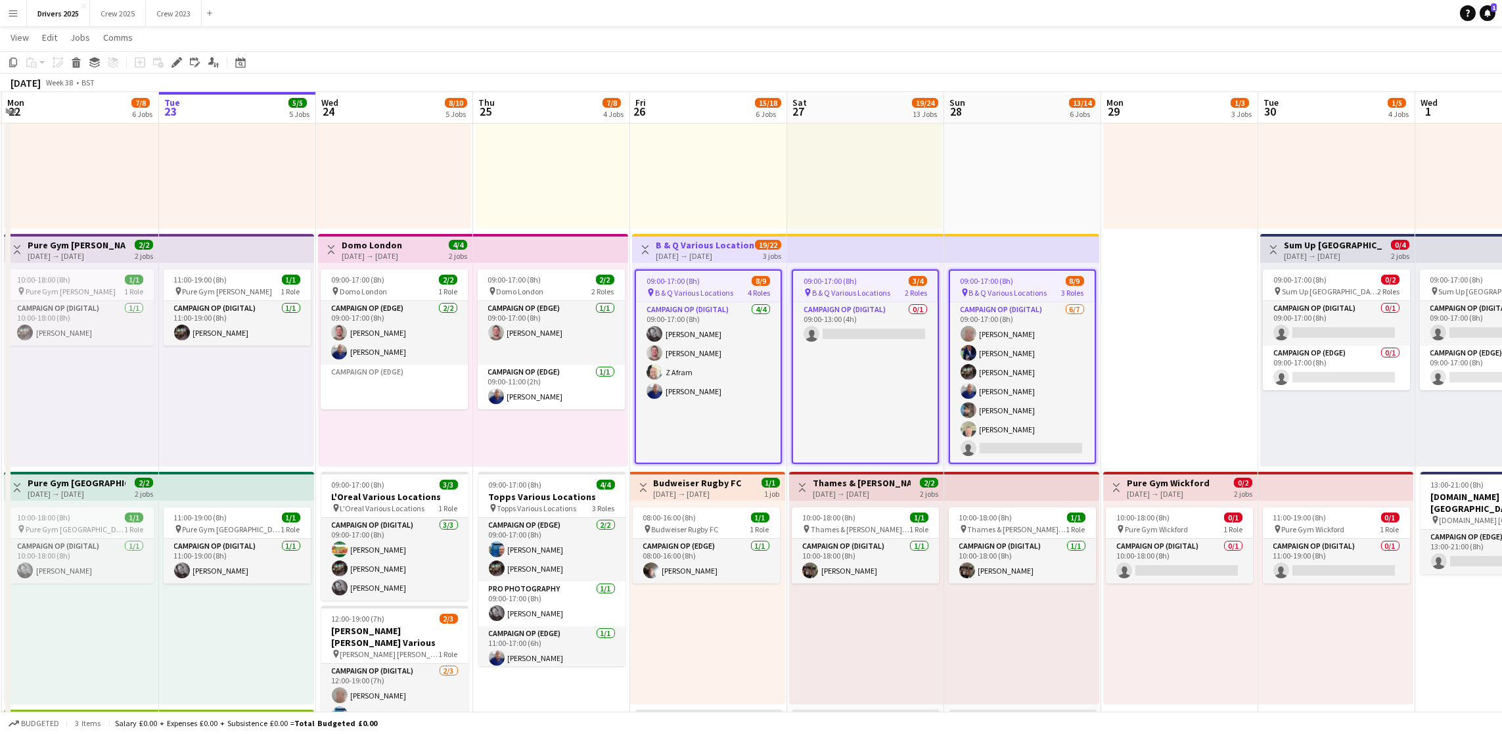
click at [669, 292] on span "B & Q Various Locations" at bounding box center [694, 293] width 78 height 10
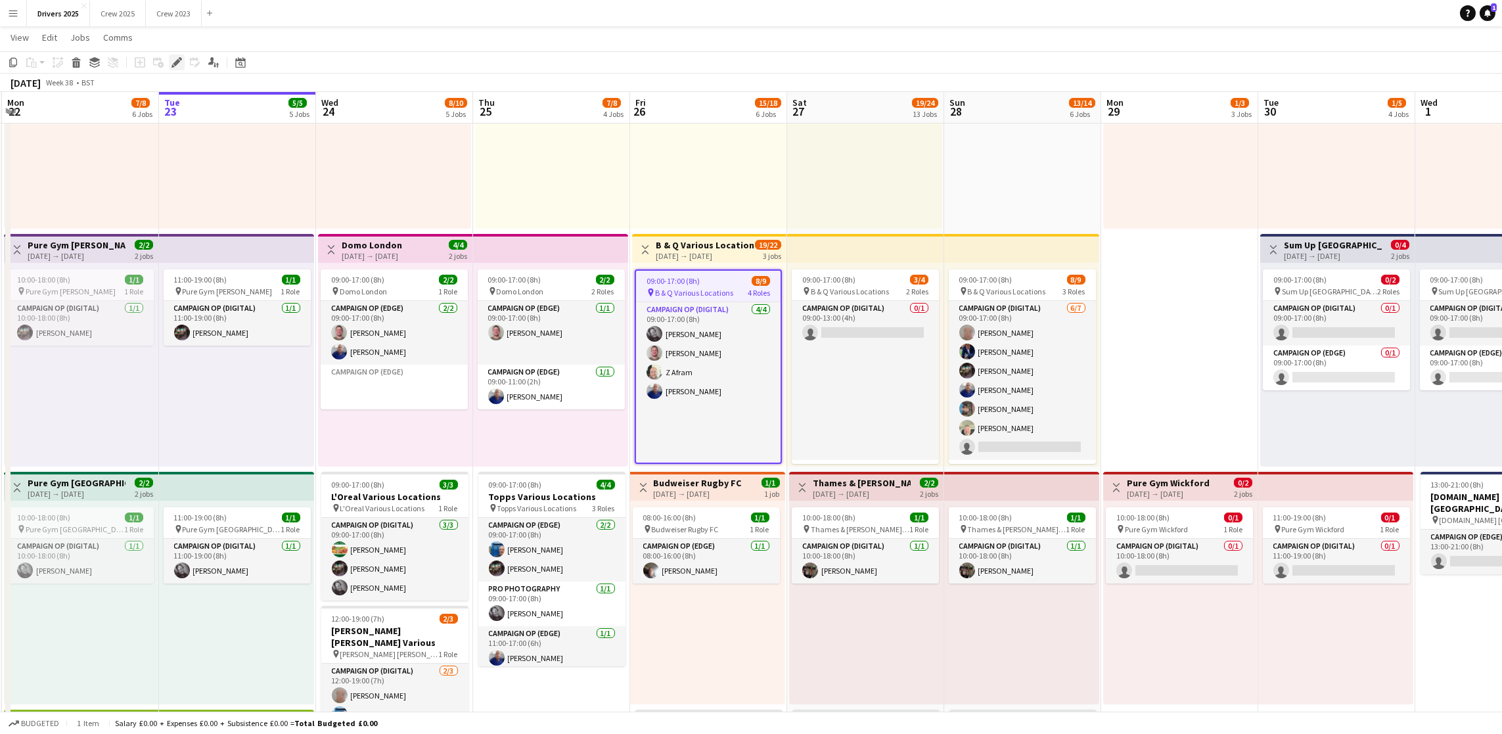
click at [174, 63] on icon at bounding box center [176, 62] width 7 height 7
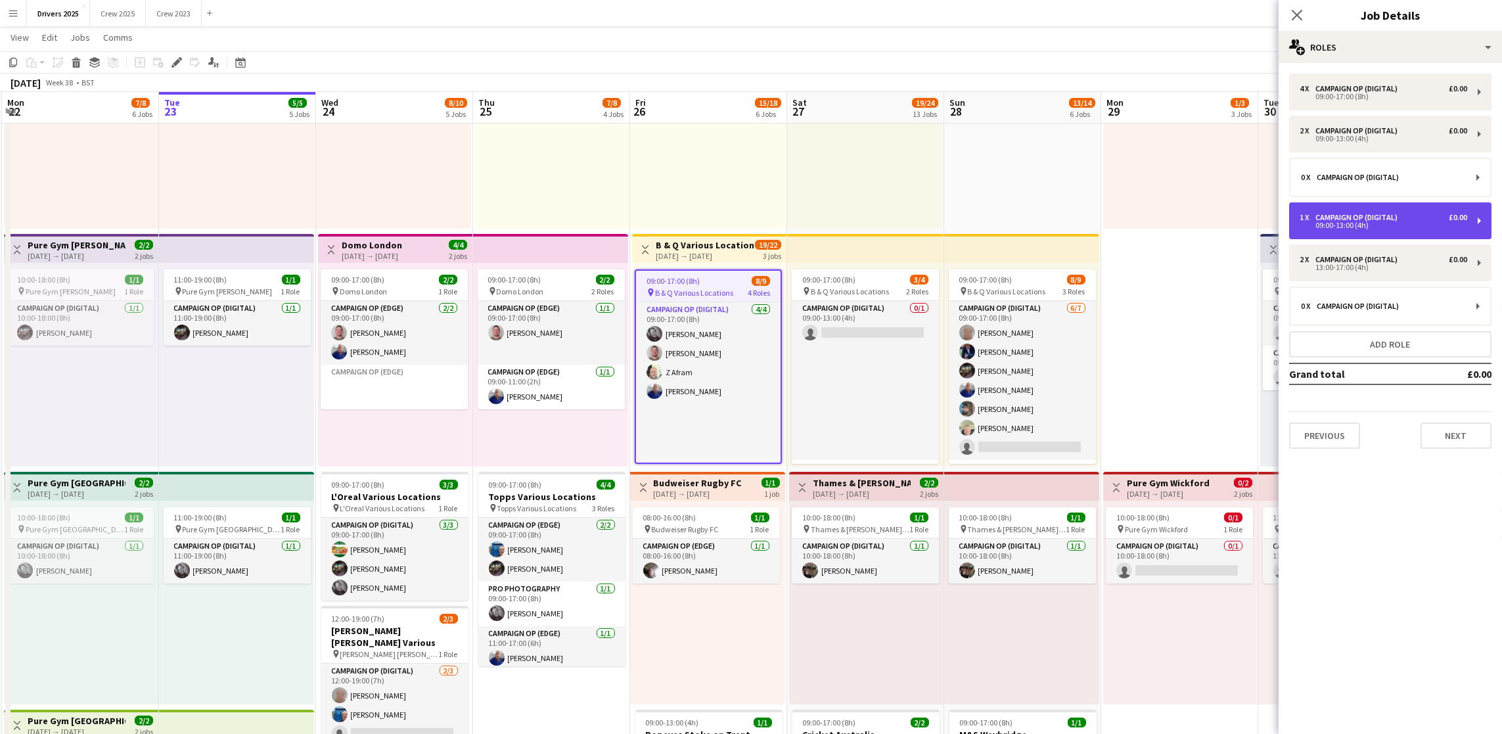
click at [1123, 216] on div "Campaign Op (Digital)" at bounding box center [1359, 217] width 87 height 9
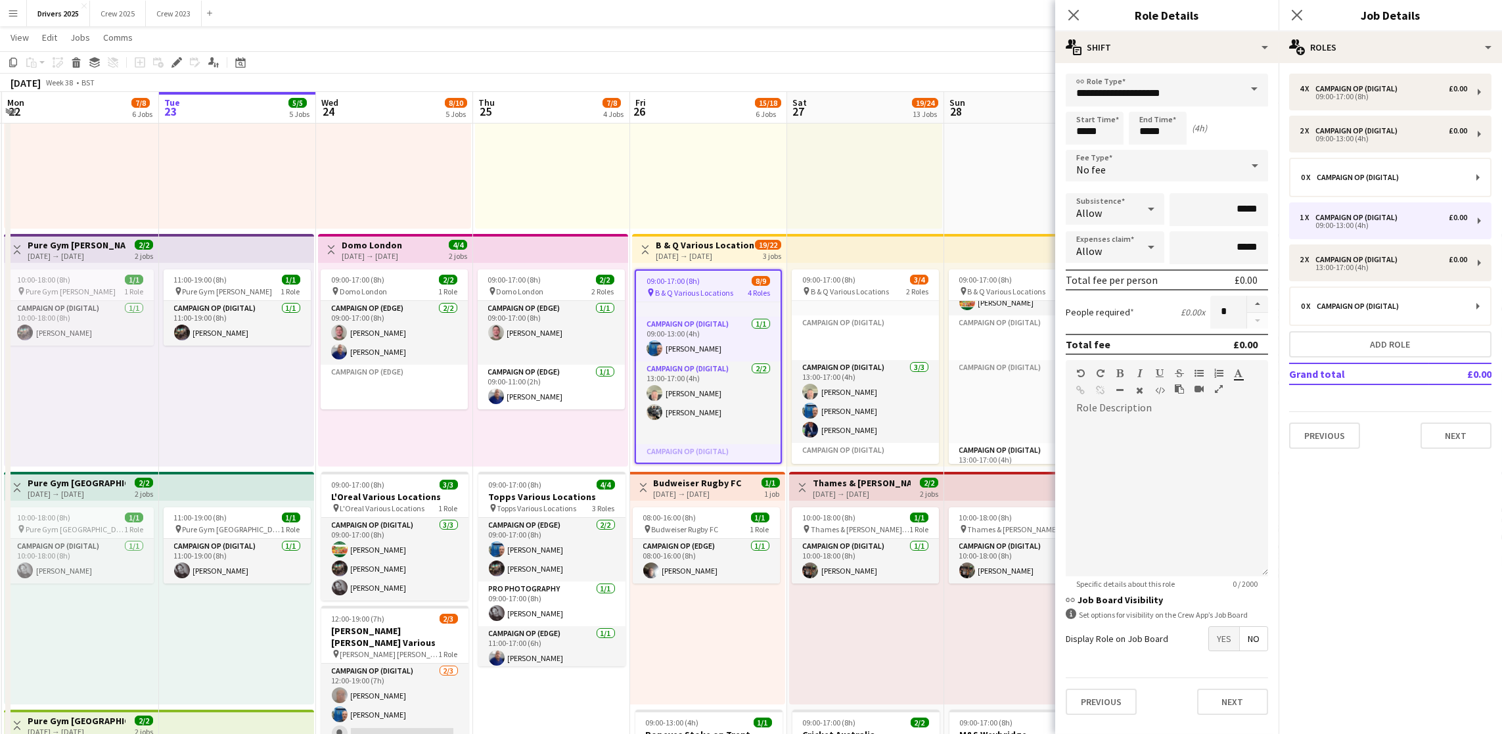
scroll to position [256, 0]
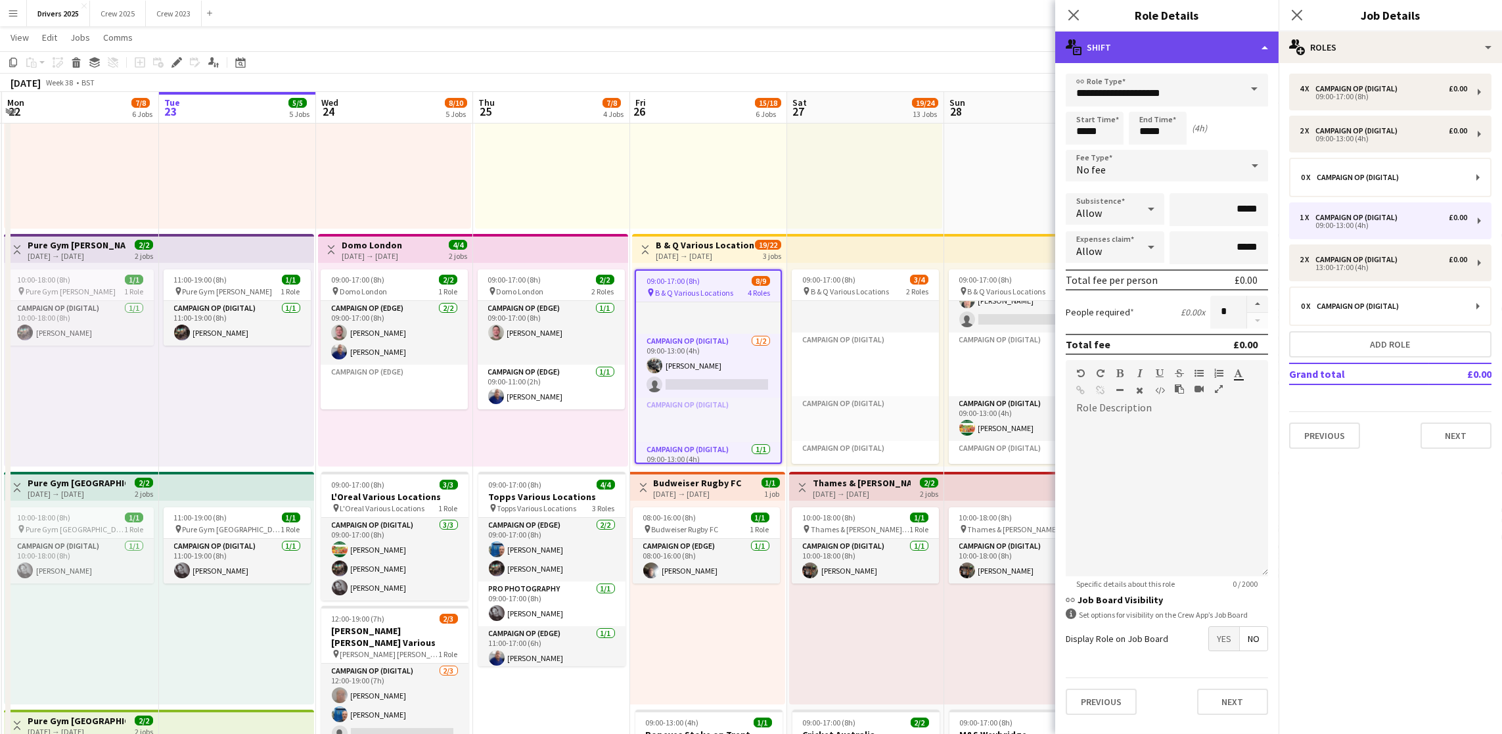
click at [1123, 43] on div "multiple-actions-text Shift" at bounding box center [1166, 48] width 223 height 32
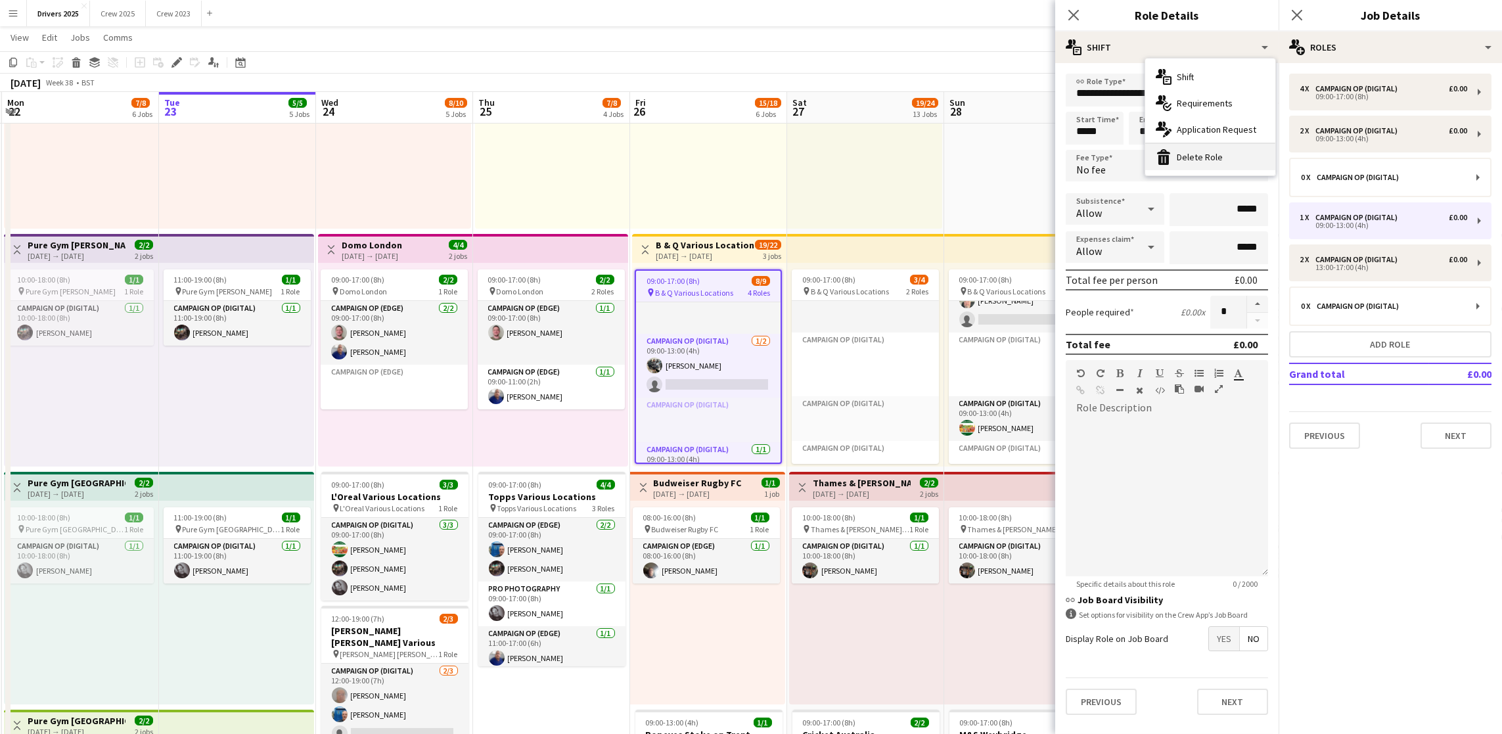
click at [1123, 161] on div "bin-2 Delete Role" at bounding box center [1210, 157] width 130 height 26
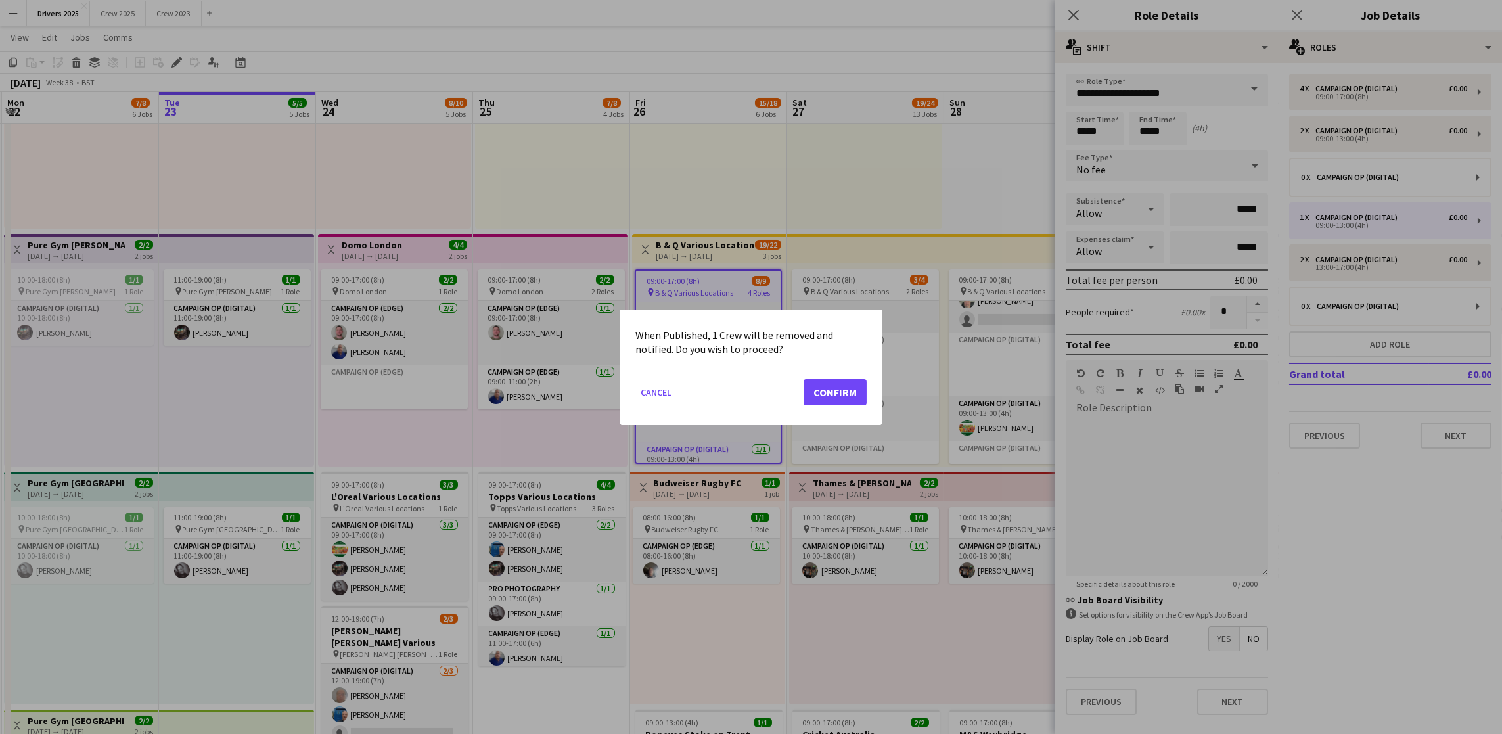
click at [973, 155] on div at bounding box center [751, 367] width 1502 height 734
click at [645, 400] on button "Cancel" at bounding box center [655, 391] width 41 height 21
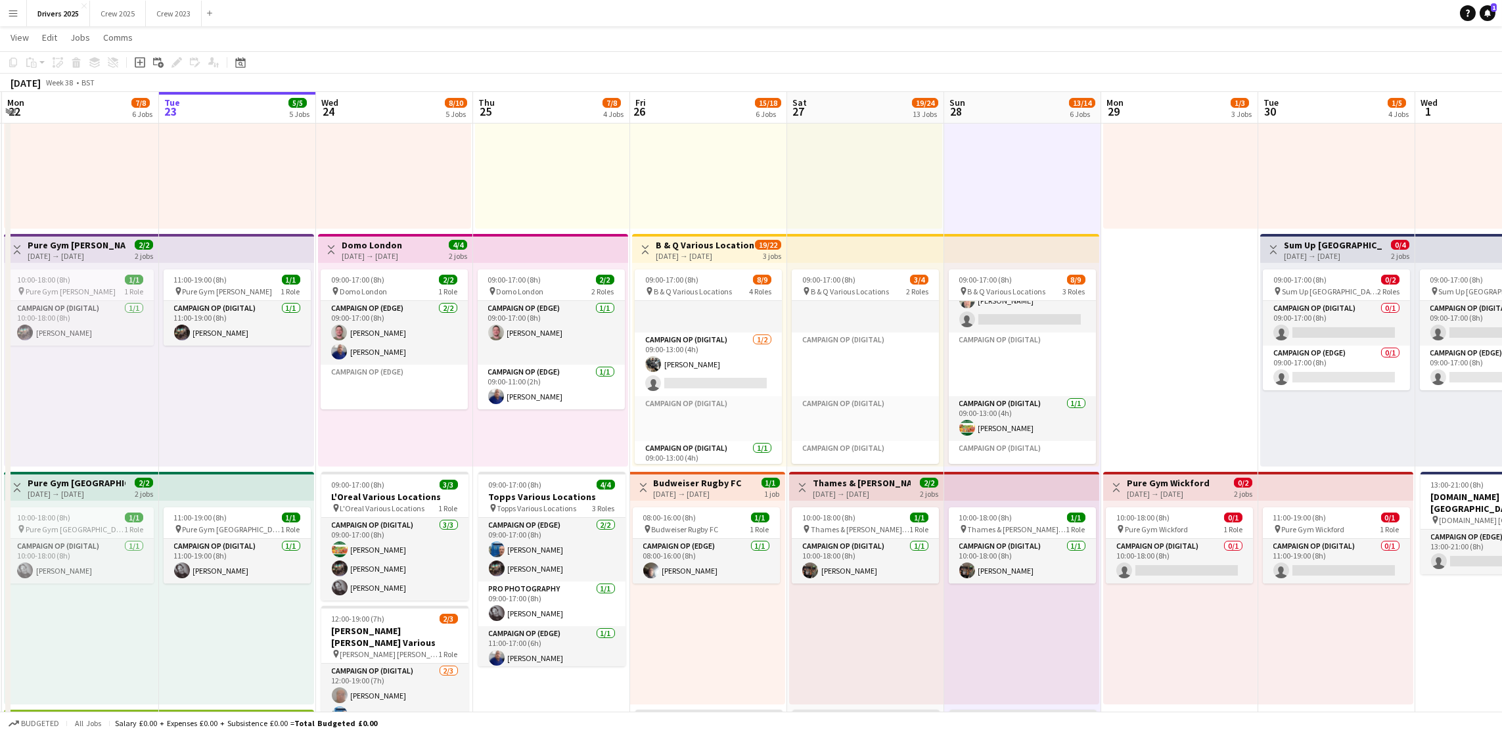
click at [686, 251] on div "[DATE] → [DATE]" at bounding box center [705, 256] width 98 height 10
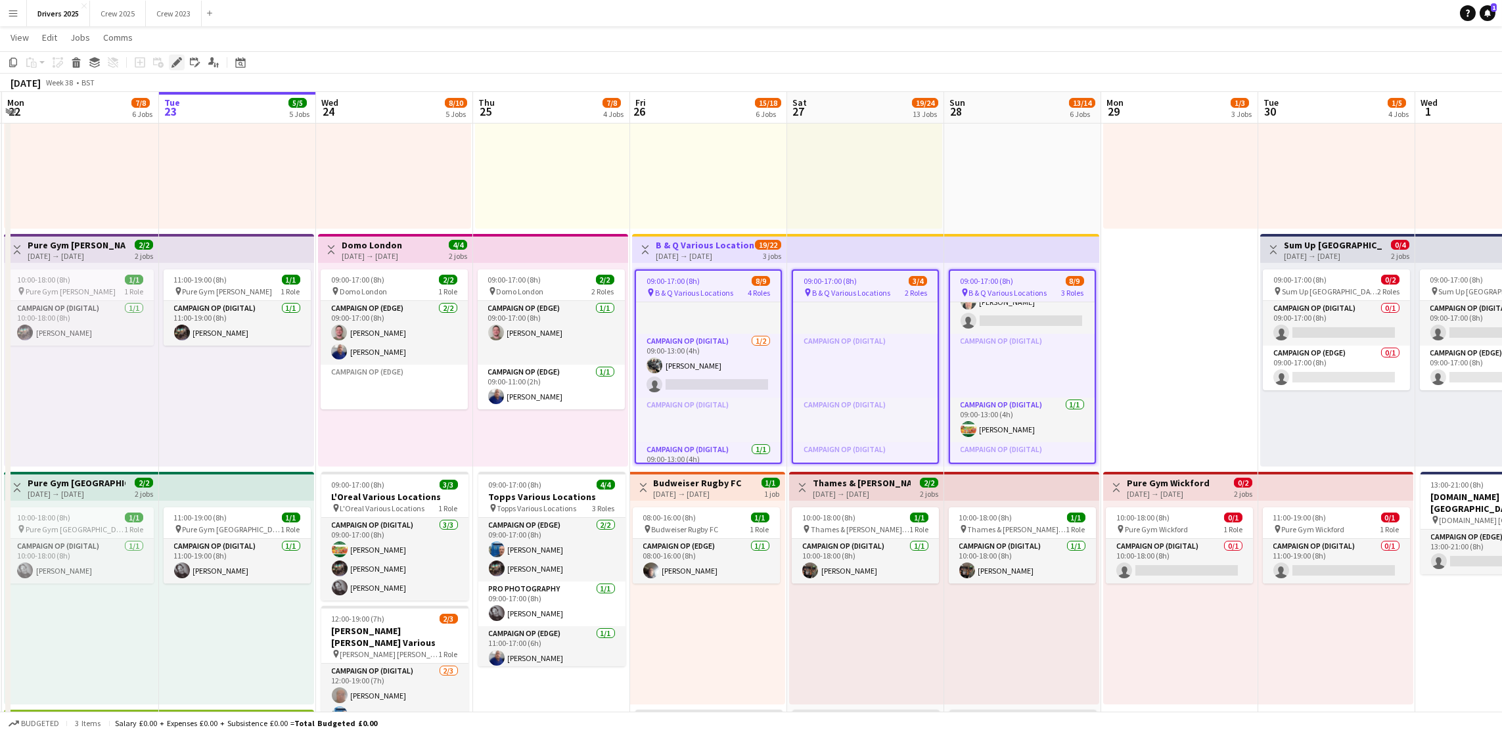
click at [174, 68] on div "Edit" at bounding box center [177, 63] width 16 height 16
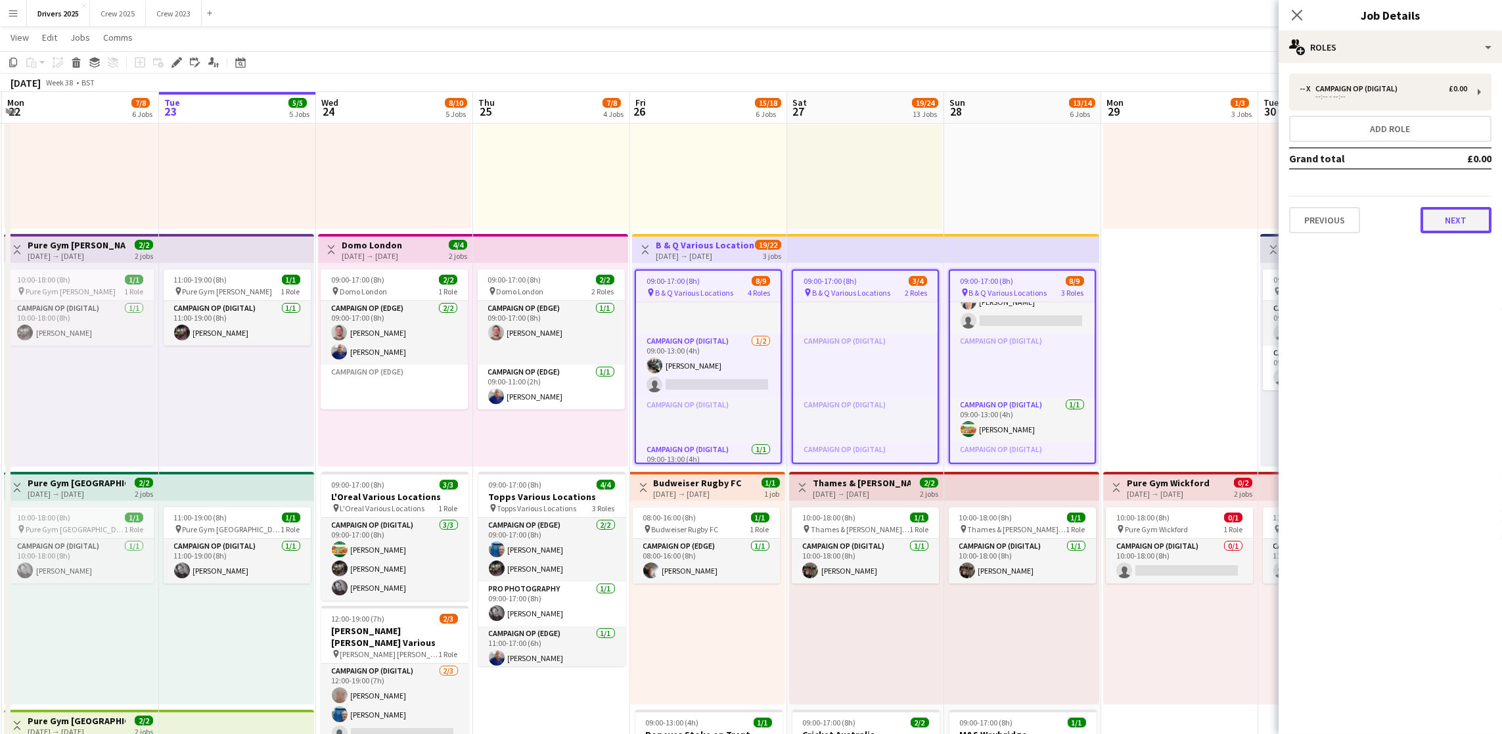
click at [1123, 219] on button "Next" at bounding box center [1456, 220] width 71 height 26
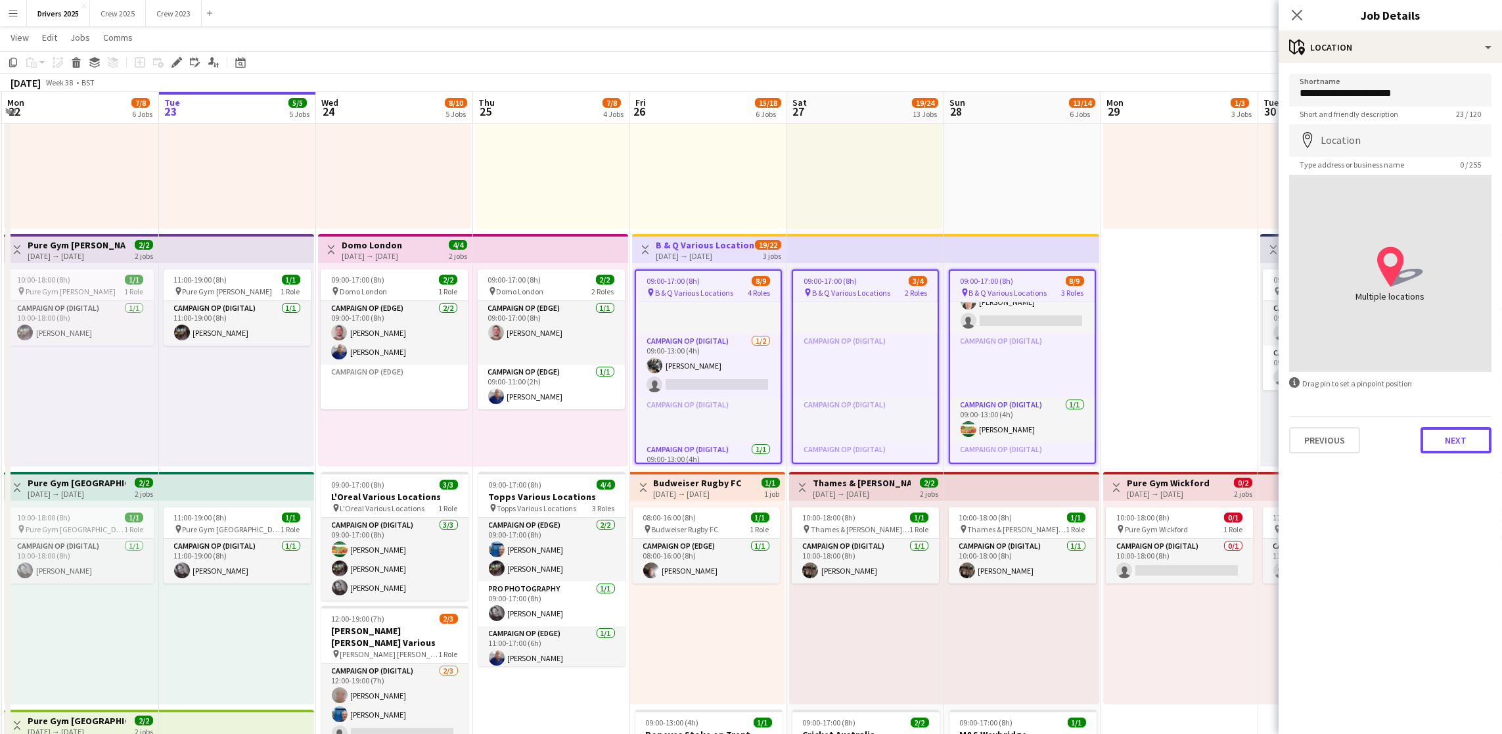
click at [1123, 442] on button "Next" at bounding box center [1456, 440] width 71 height 26
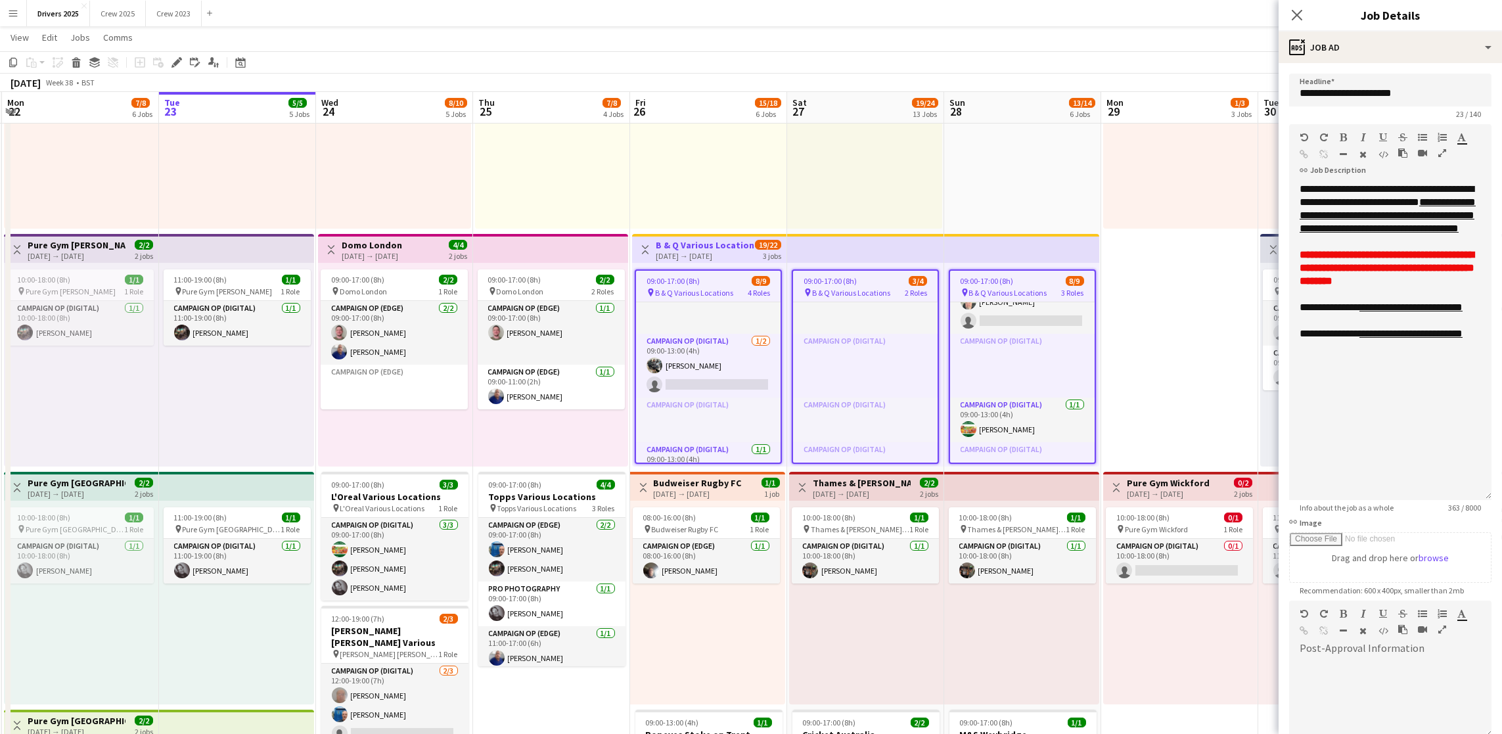
drag, startPoint x: 1486, startPoint y: 258, endPoint x: 1484, endPoint y: 497, distance: 239.2
click at [1123, 497] on form "**********" at bounding box center [1390, 476] width 223 height 804
drag, startPoint x: 1385, startPoint y: 274, endPoint x: 1302, endPoint y: 231, distance: 93.8
click at [1123, 231] on div "**********" at bounding box center [1390, 341] width 202 height 317
copy link "**********"
